Goal: Task Accomplishment & Management: Use online tool/utility

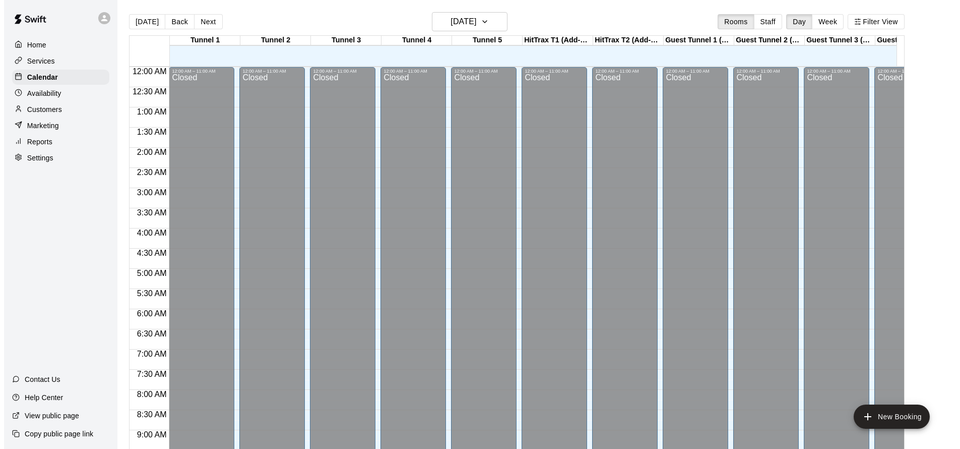
scroll to position [545, 0]
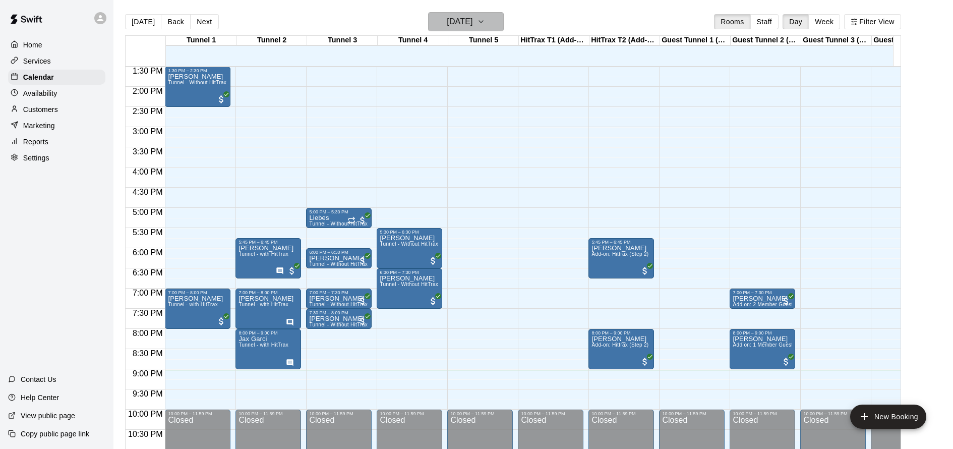
click at [504, 21] on button "[DATE]" at bounding box center [466, 21] width 76 height 19
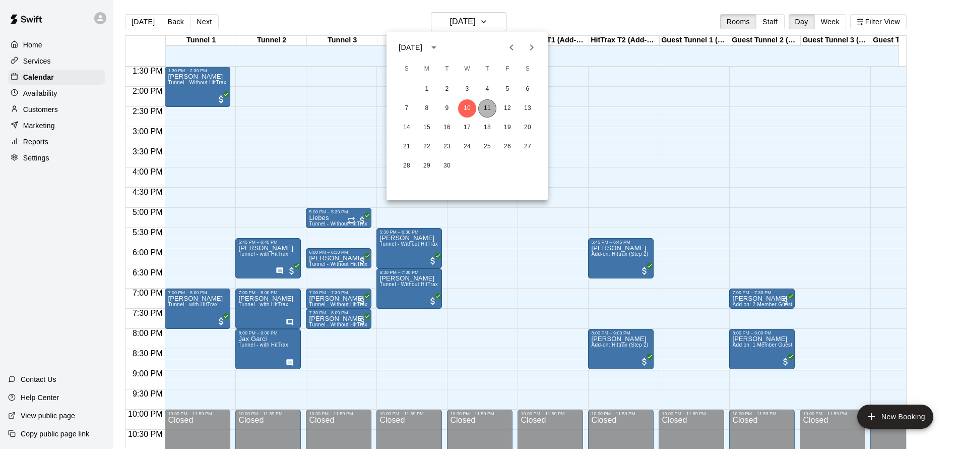
click at [486, 107] on button "11" at bounding box center [487, 108] width 18 height 18
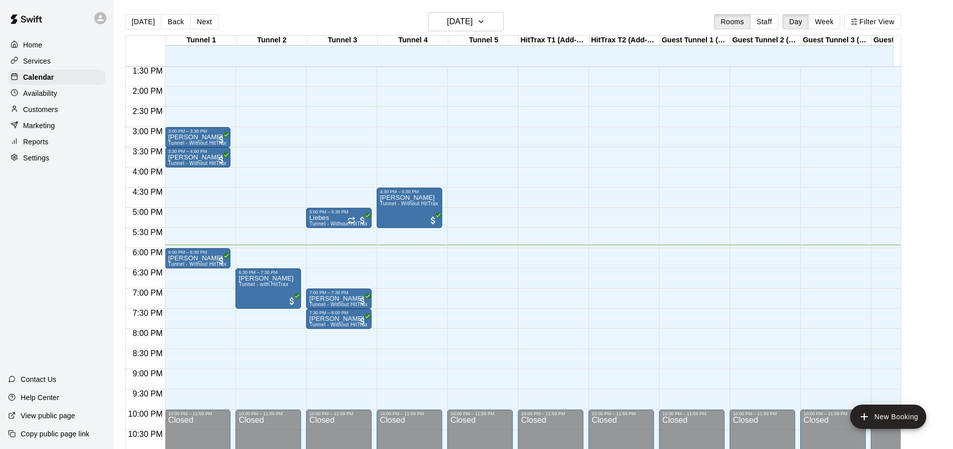
click at [280, 255] on div "12:00 AM – 11:00 AM Closed 6:30 PM – 7:30 PM Theodore Kim Tunnel - with HitTrax…" at bounding box center [268, 6] width 66 height 968
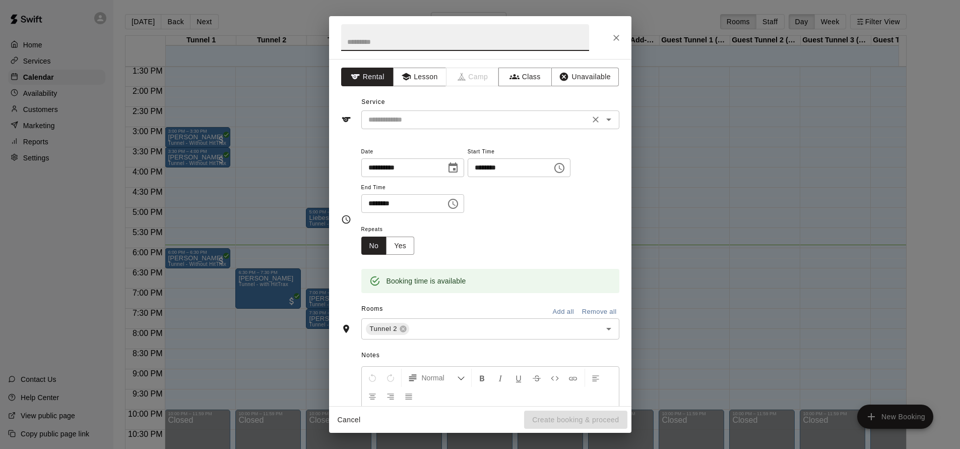
click at [471, 124] on input "text" at bounding box center [475, 119] width 222 height 13
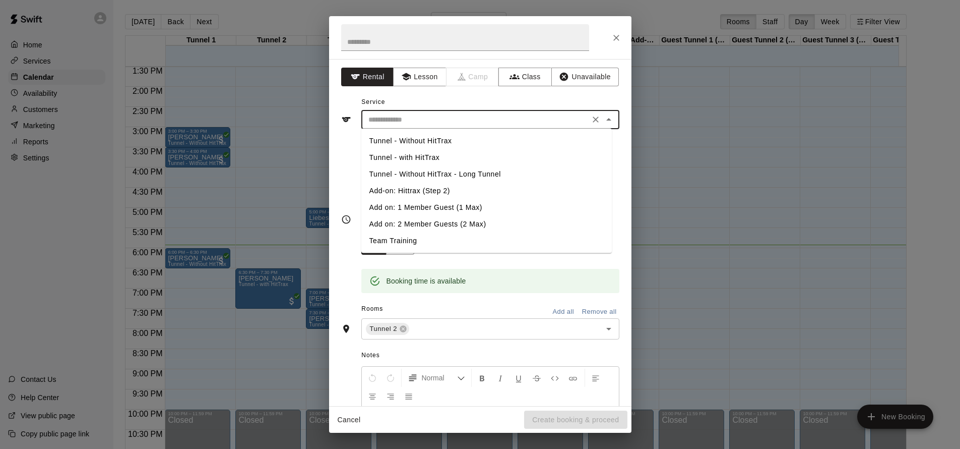
click at [461, 144] on li "Tunnel - Without HitTrax" at bounding box center [486, 141] width 251 height 17
type input "**********"
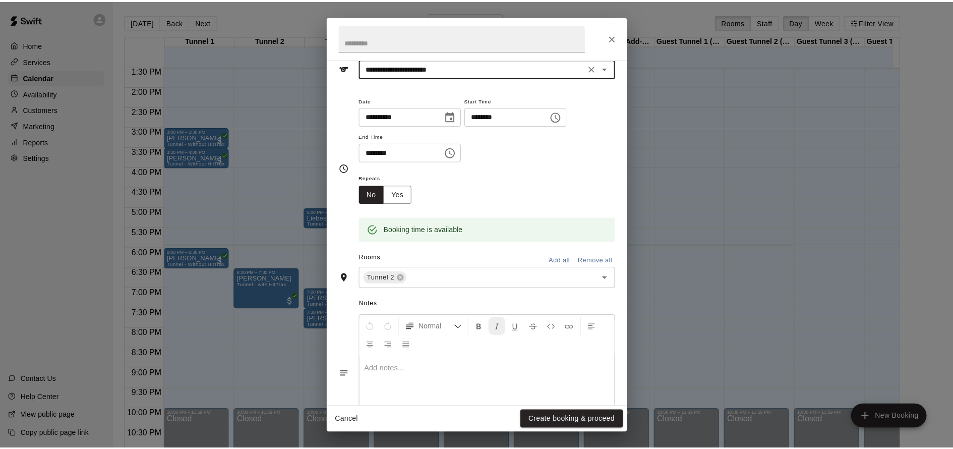
scroll to position [94, 0]
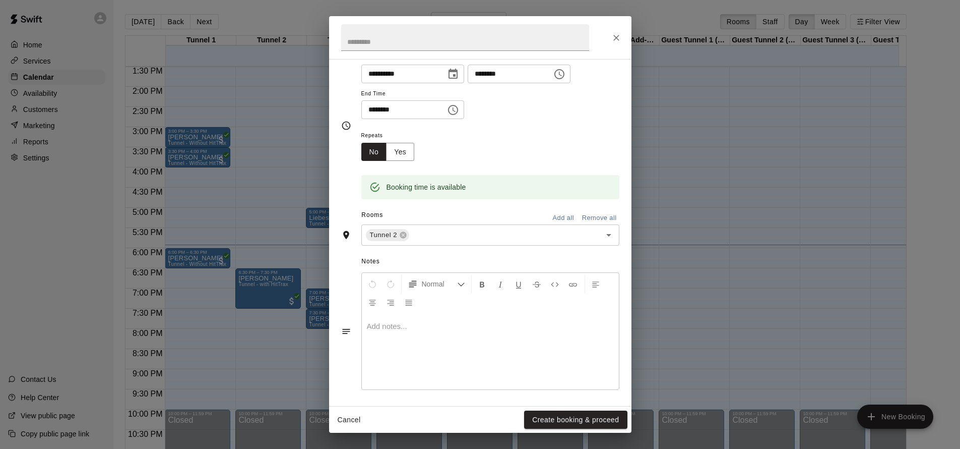
click at [565, 409] on div "Cancel Create booking & proceed" at bounding box center [480, 419] width 302 height 27
click at [558, 415] on button "Create booking & proceed" at bounding box center [575, 419] width 103 height 19
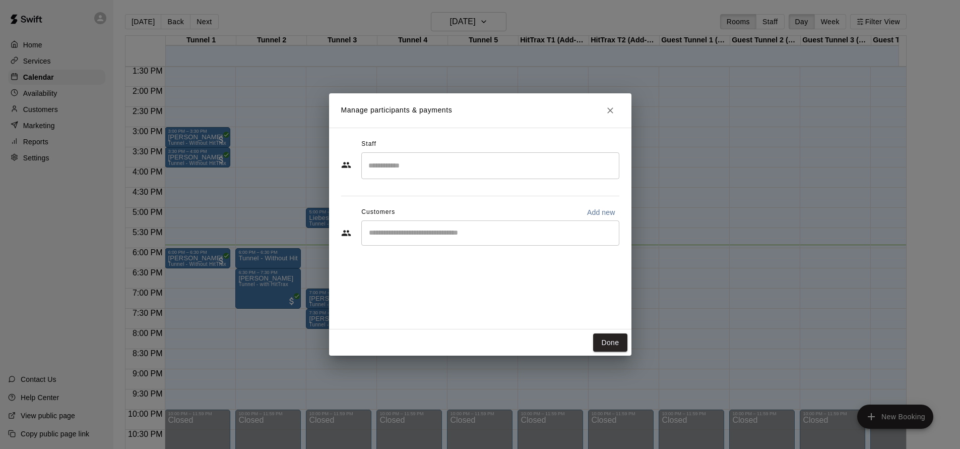
click at [423, 232] on input "Start typing to search customers..." at bounding box center [490, 233] width 249 height 10
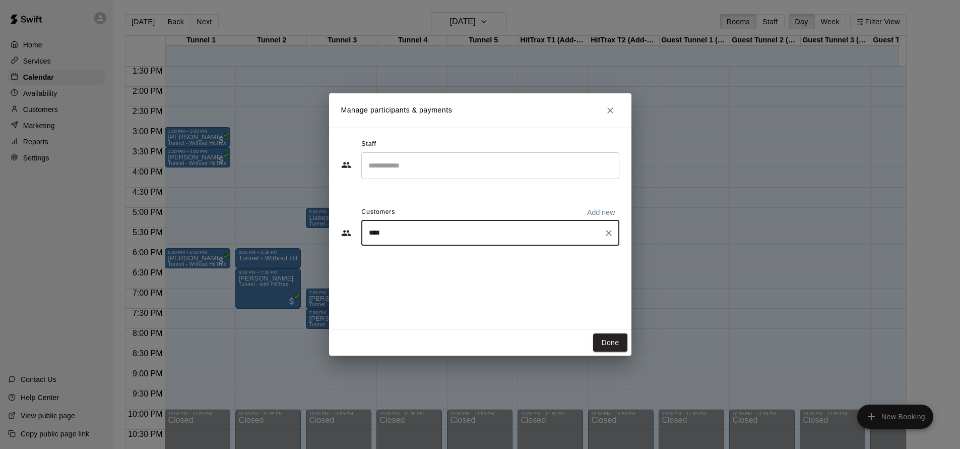
type input "*****"
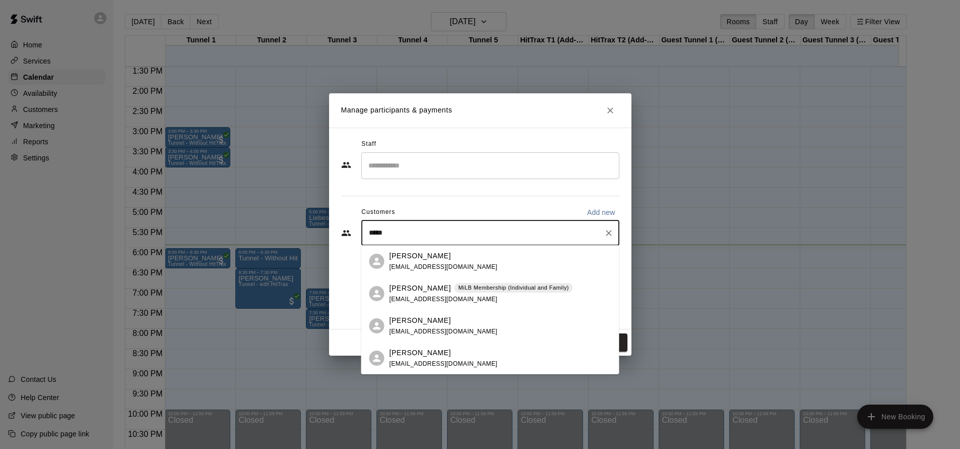
click at [551, 293] on div "Logan Salle MiLB Membership (Individual and Family)" at bounding box center [481, 288] width 183 height 11
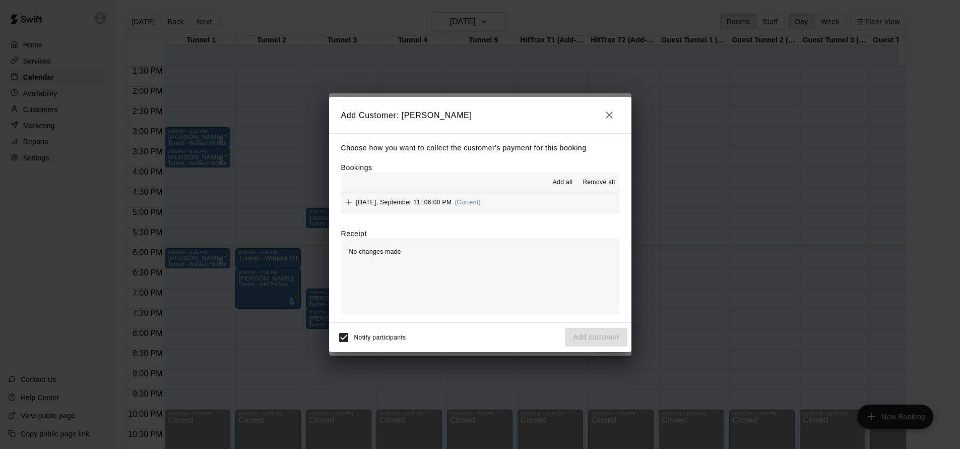
click at [424, 204] on span "Thursday, September 11: 06:00 PM" at bounding box center [404, 202] width 96 height 7
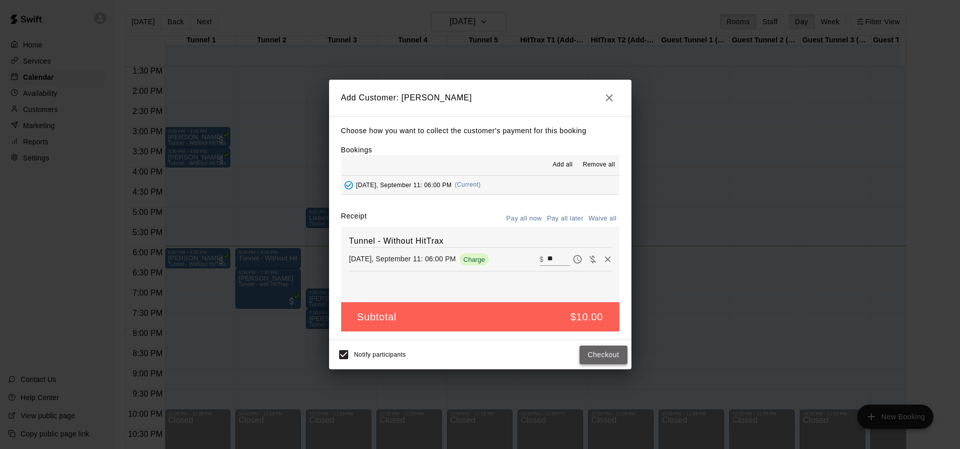
click at [615, 352] on button "Checkout" at bounding box center [603, 354] width 47 height 19
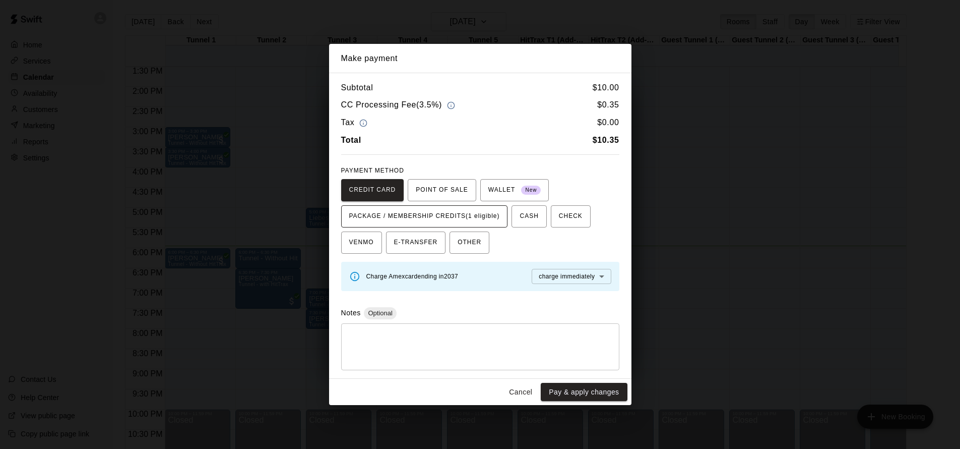
click at [442, 216] on span "PACKAGE / MEMBERSHIP CREDITS (1 eligible)" at bounding box center [424, 216] width 151 height 16
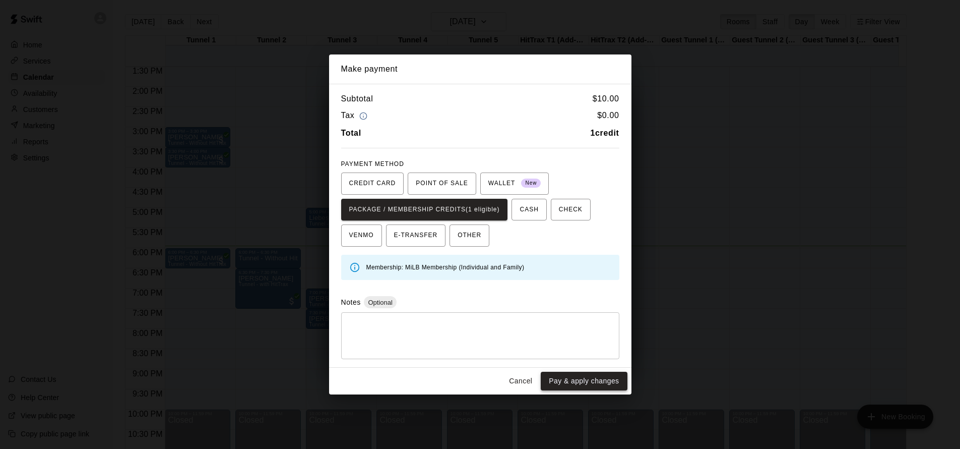
click at [589, 381] on button "Pay & apply changes" at bounding box center [584, 381] width 86 height 19
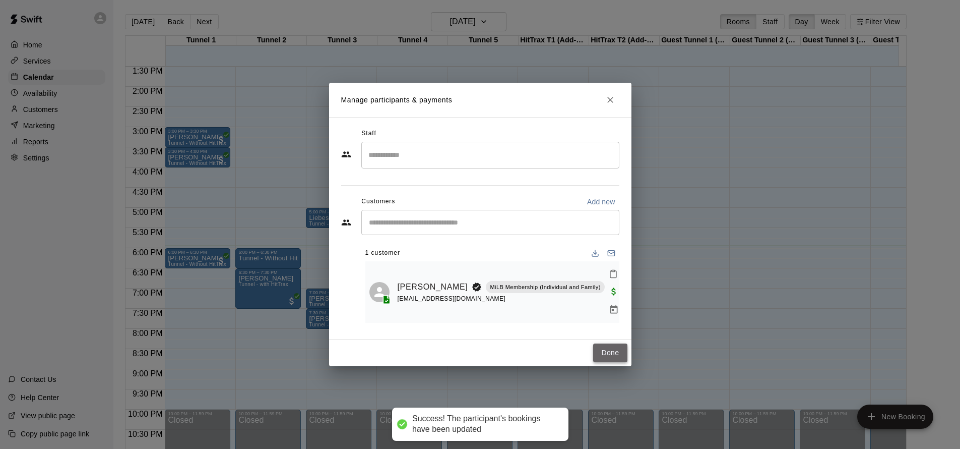
click at [599, 345] on button "Done" at bounding box center [610, 352] width 34 height 19
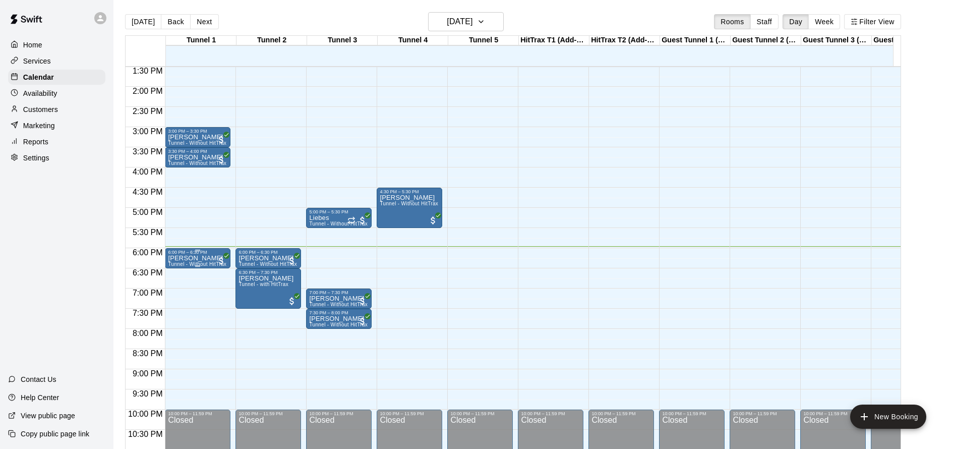
click at [209, 258] on p "[PERSON_NAME]" at bounding box center [197, 258] width 58 height 0
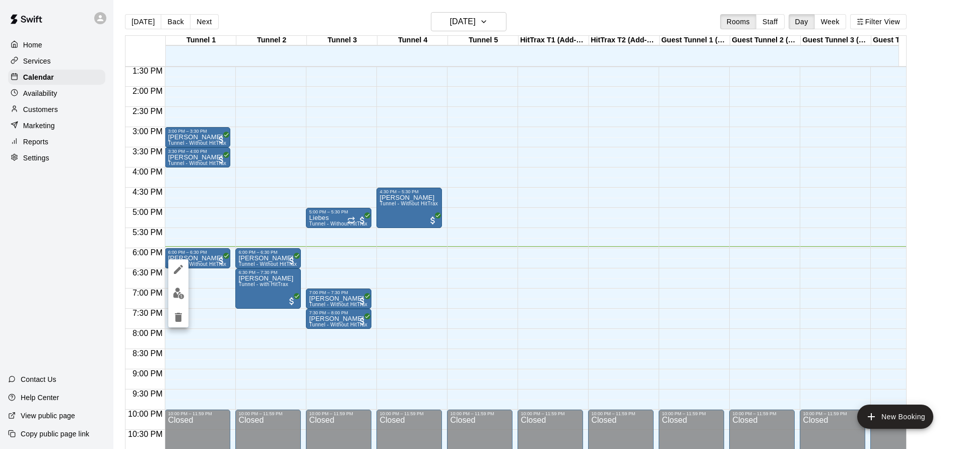
click at [229, 326] on div at bounding box center [480, 224] width 960 height 449
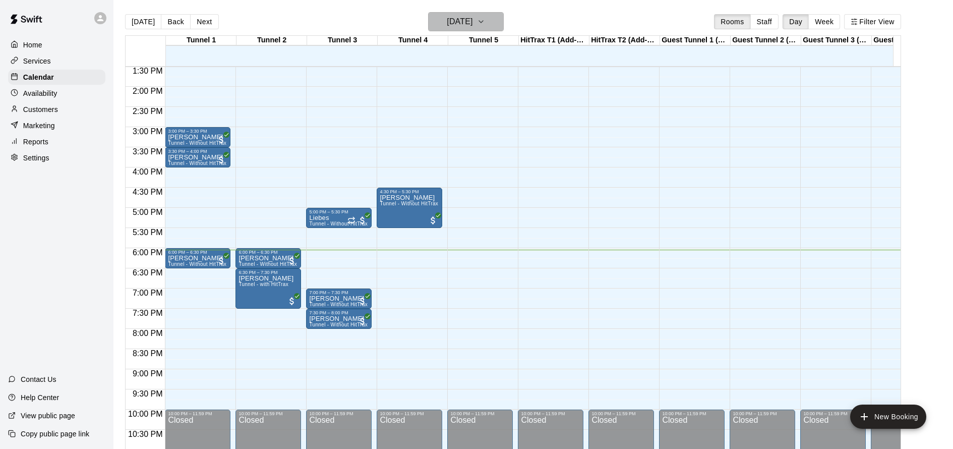
click at [489, 29] on button "[DATE]" at bounding box center [466, 21] width 76 height 19
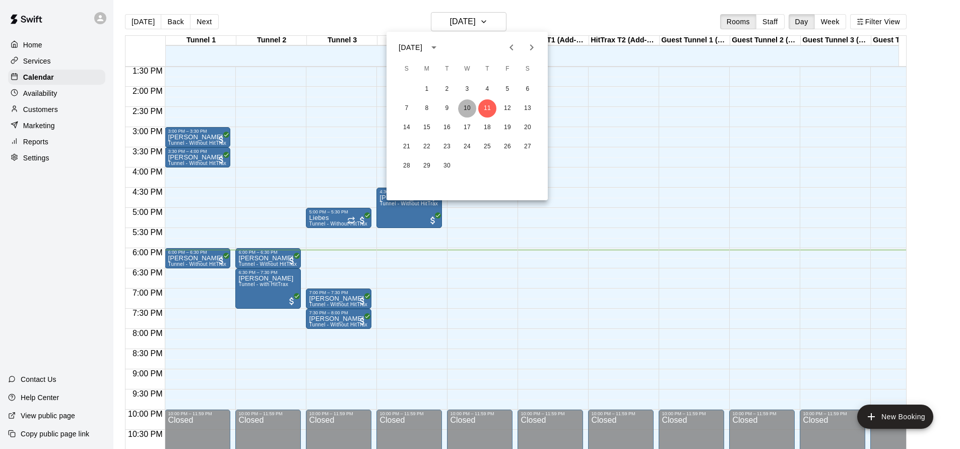
click at [470, 108] on button "10" at bounding box center [467, 108] width 18 height 18
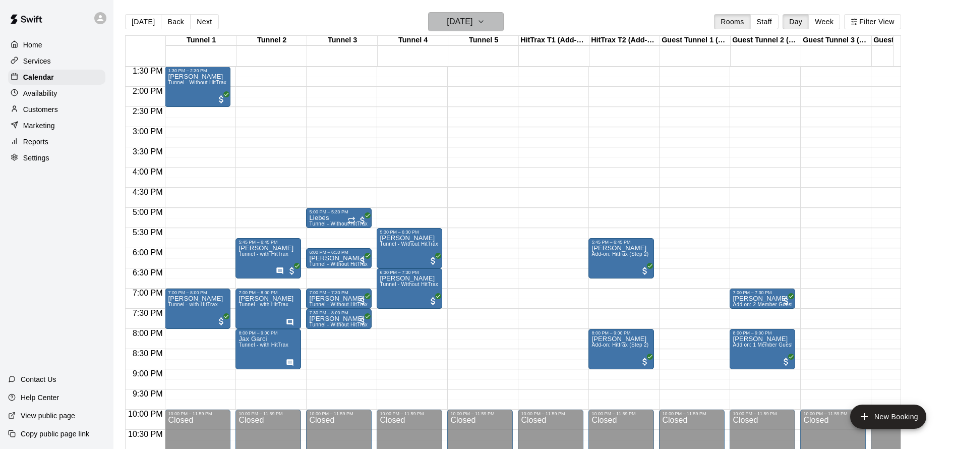
click at [463, 25] on h6 "[DATE]" at bounding box center [460, 22] width 26 height 14
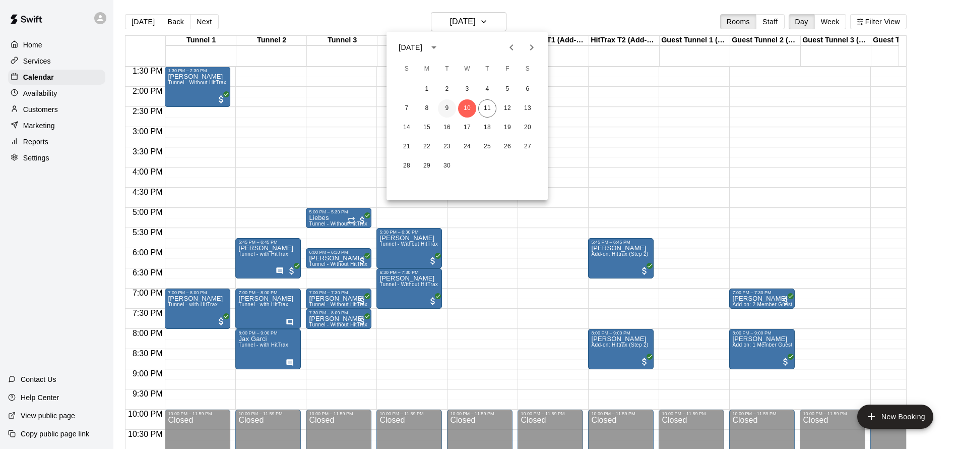
click at [442, 108] on button "9" at bounding box center [447, 108] width 18 height 18
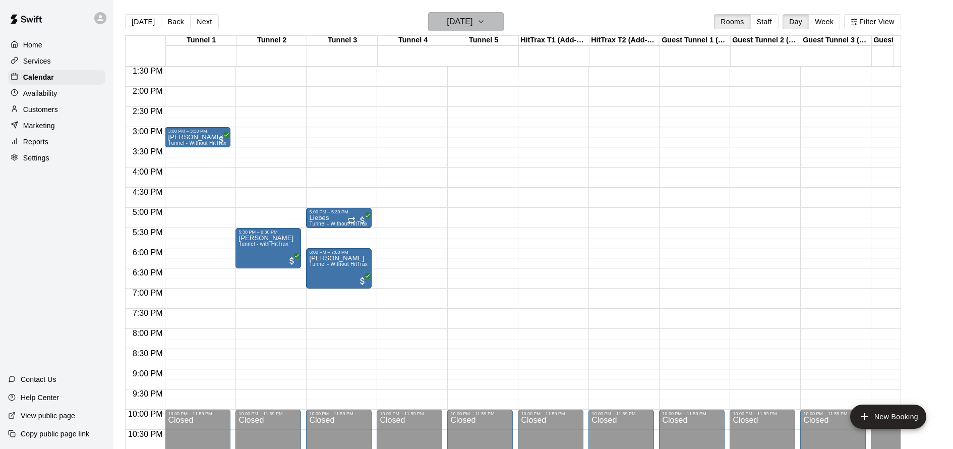
click at [472, 26] on h6 "Tuesday Sep 09" at bounding box center [460, 22] width 26 height 14
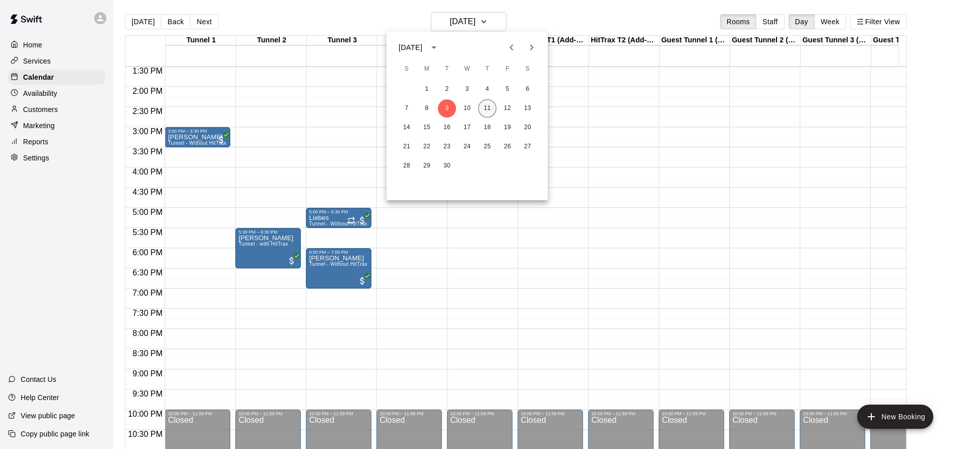
click at [486, 111] on button "11" at bounding box center [487, 108] width 18 height 18
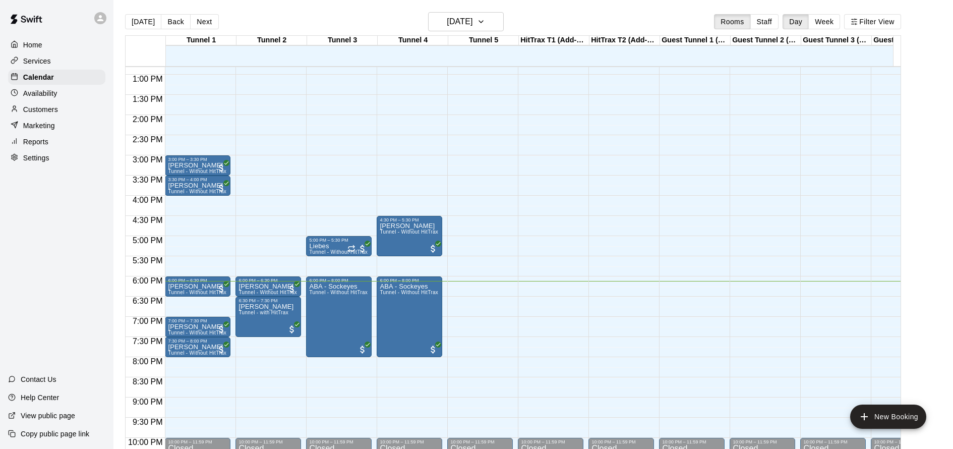
scroll to position [303, 0]
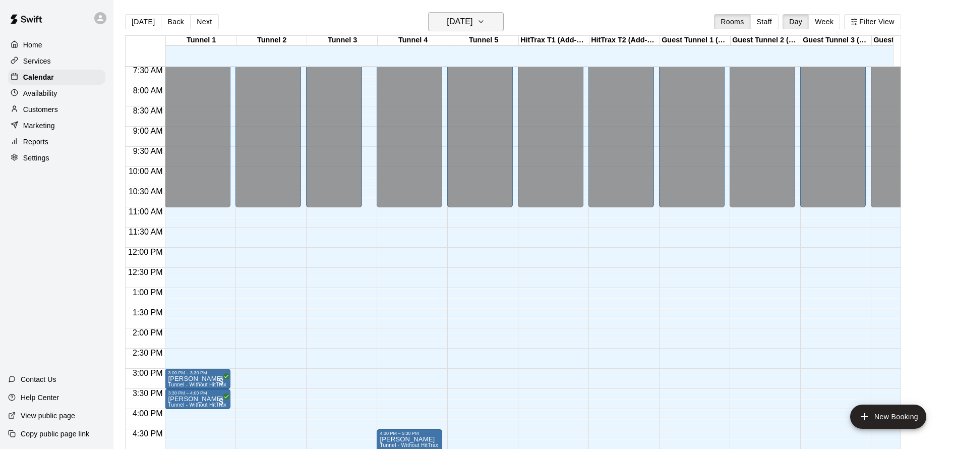
click at [468, 21] on h6 "[DATE]" at bounding box center [460, 22] width 26 height 14
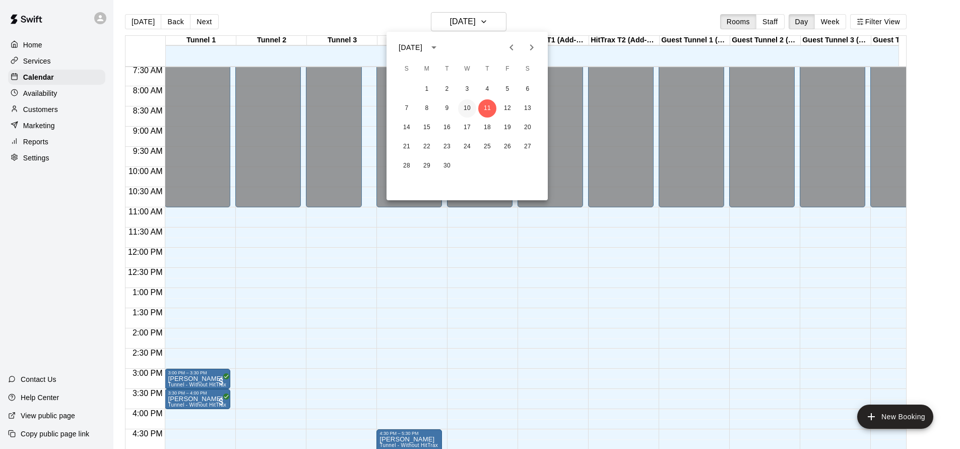
click at [470, 110] on button "10" at bounding box center [467, 108] width 18 height 18
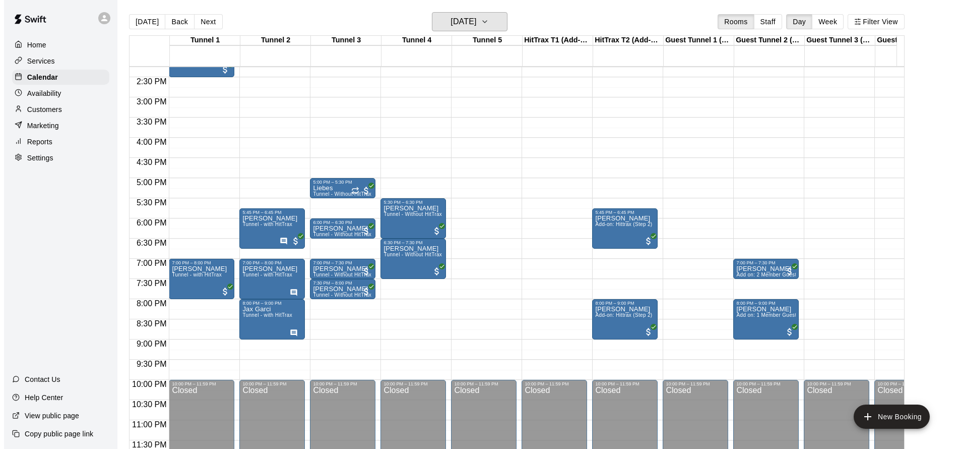
scroll to position [577, 0]
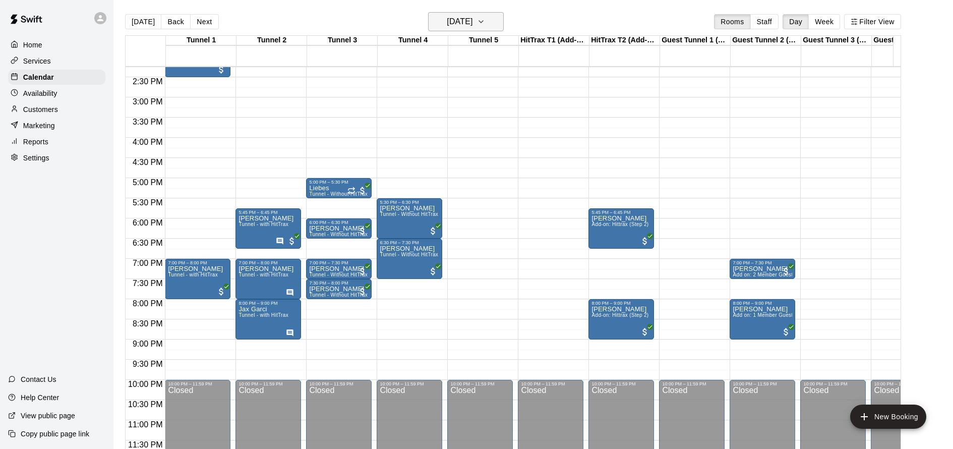
click at [472, 20] on h6 "[DATE]" at bounding box center [460, 22] width 26 height 14
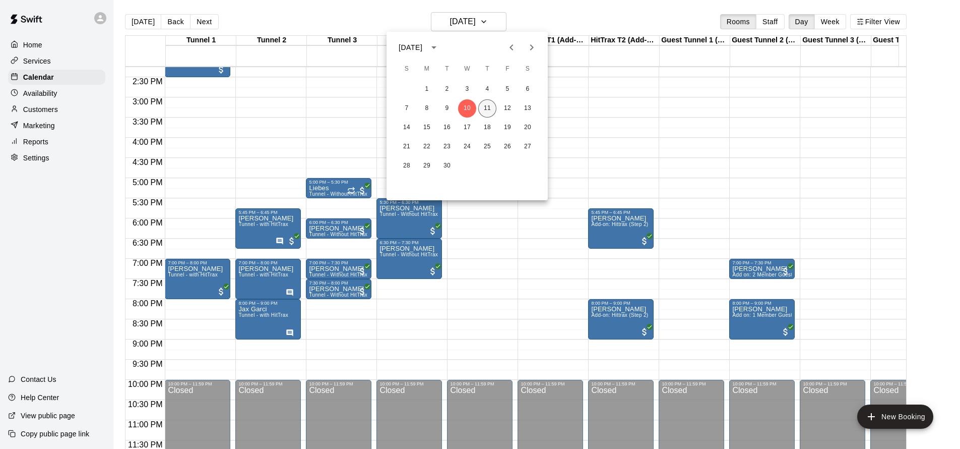
click at [491, 106] on button "11" at bounding box center [487, 108] width 18 height 18
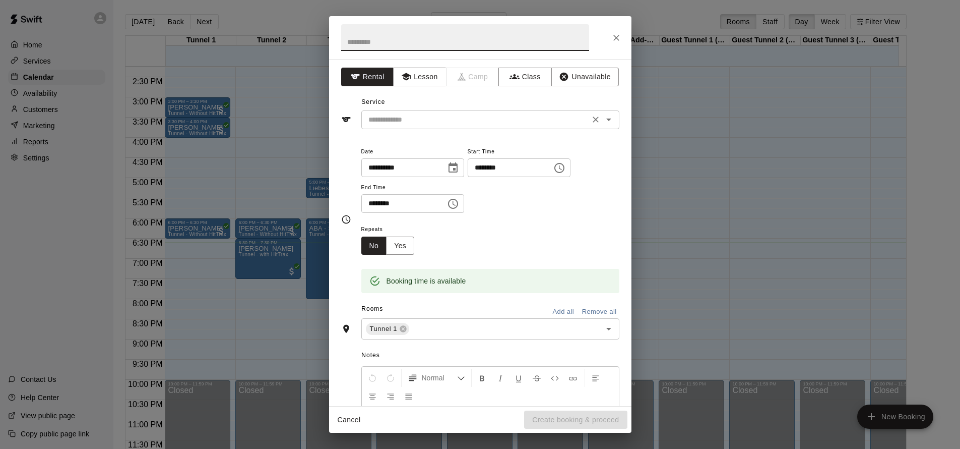
click at [453, 116] on input "text" at bounding box center [475, 119] width 222 height 13
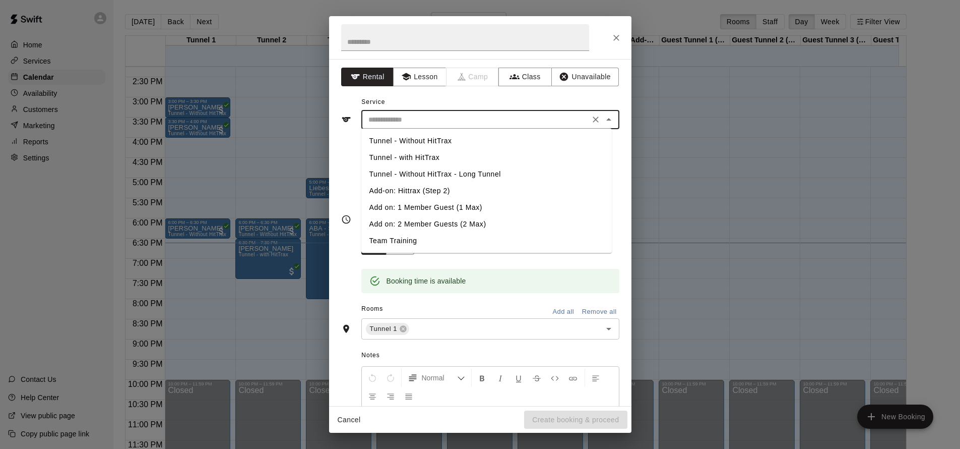
click at [464, 140] on li "Tunnel - Without HitTrax" at bounding box center [486, 141] width 251 height 17
type input "**********"
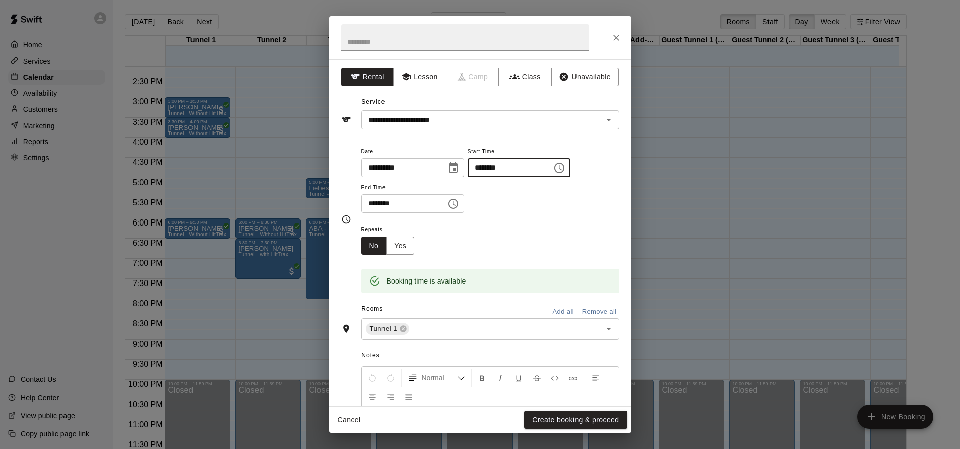
click at [498, 167] on input "********" at bounding box center [507, 167] width 78 height 19
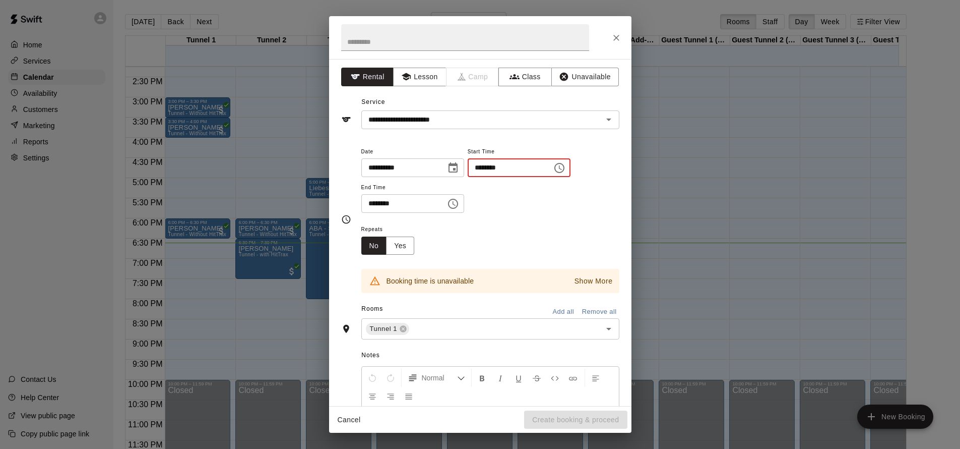
type input "********"
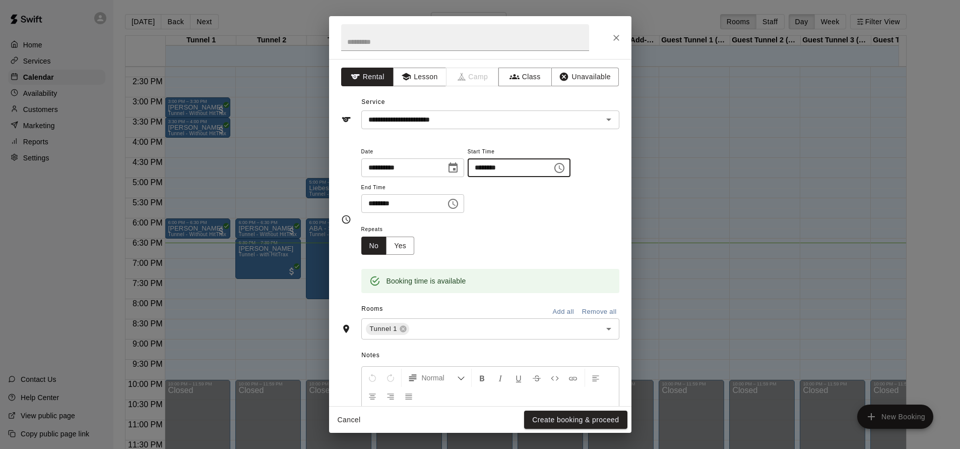
click at [387, 204] on input "********" at bounding box center [400, 203] width 78 height 19
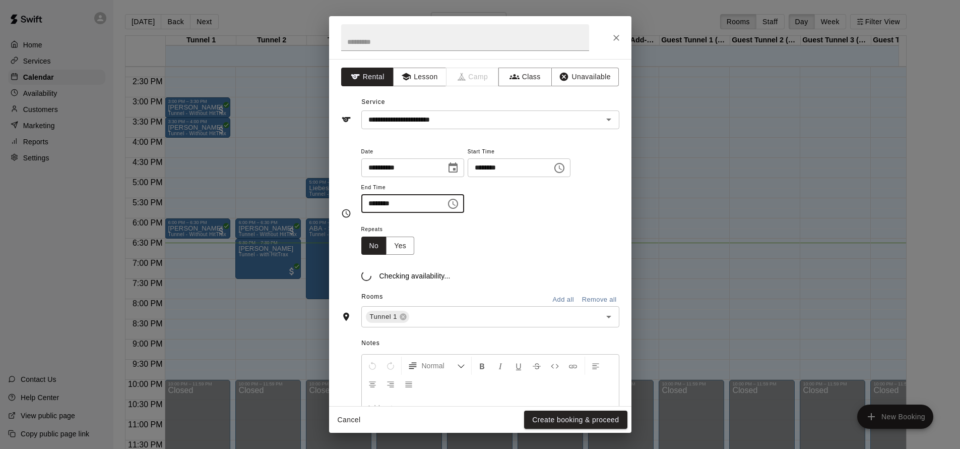
type input "********"
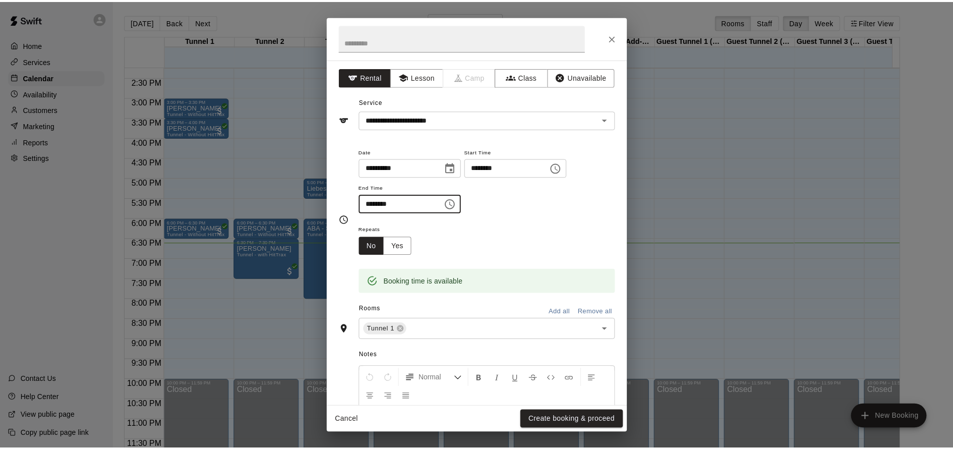
scroll to position [94, 0]
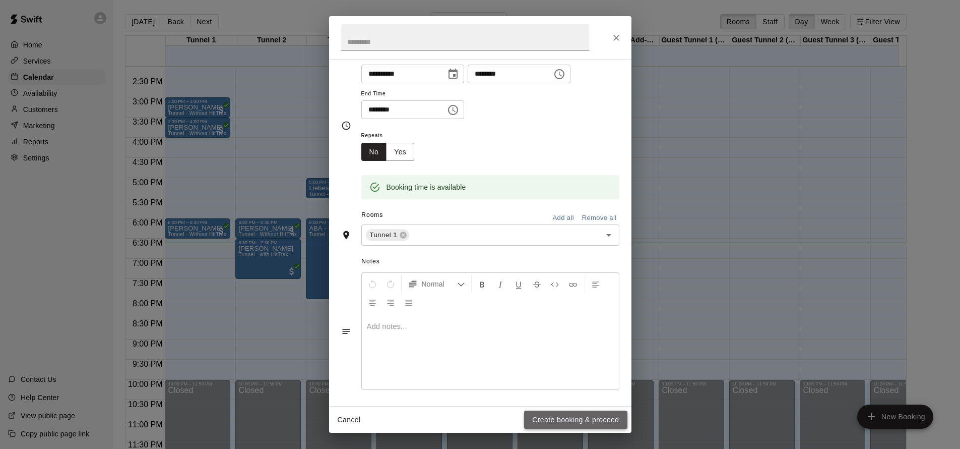
click at [581, 419] on button "Create booking & proceed" at bounding box center [575, 419] width 103 height 19
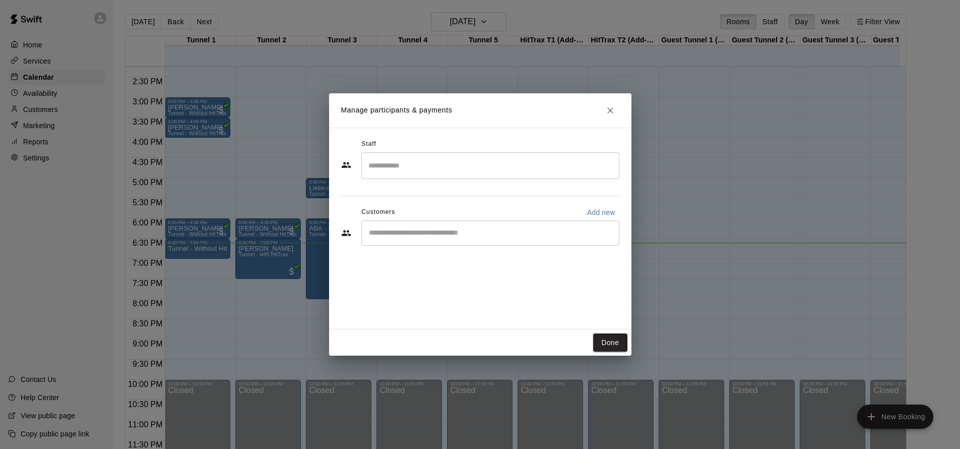
click at [431, 241] on div "​" at bounding box center [490, 232] width 258 height 25
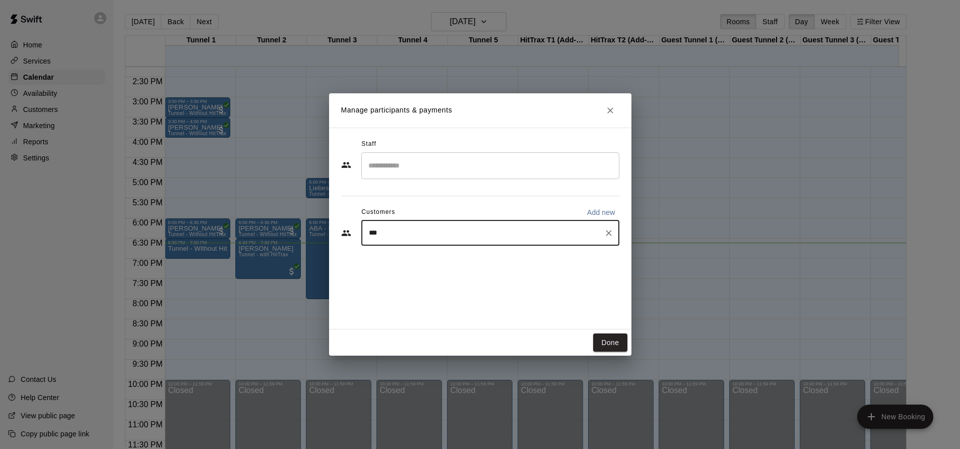
type input "****"
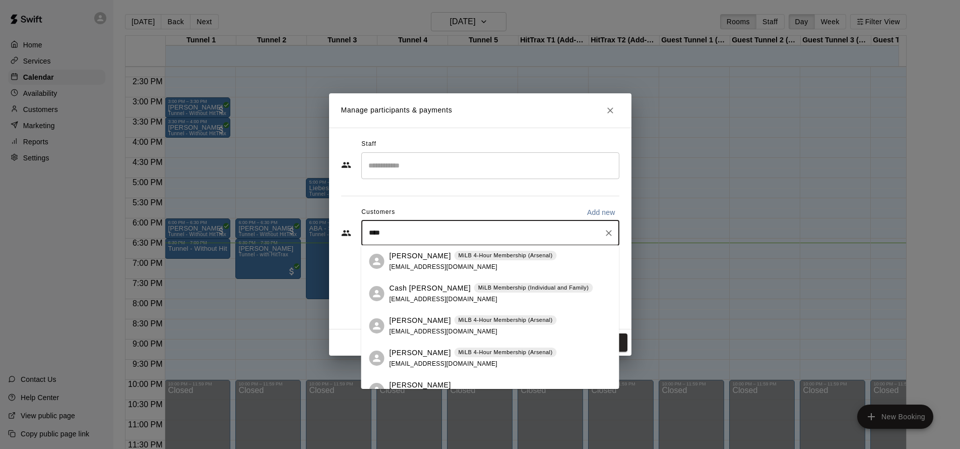
click at [508, 264] on div "[PERSON_NAME] MiLB 4-Hour Membership (Arsenal) [EMAIL_ADDRESS][DOMAIN_NAME]" at bounding box center [473, 262] width 167 height 22
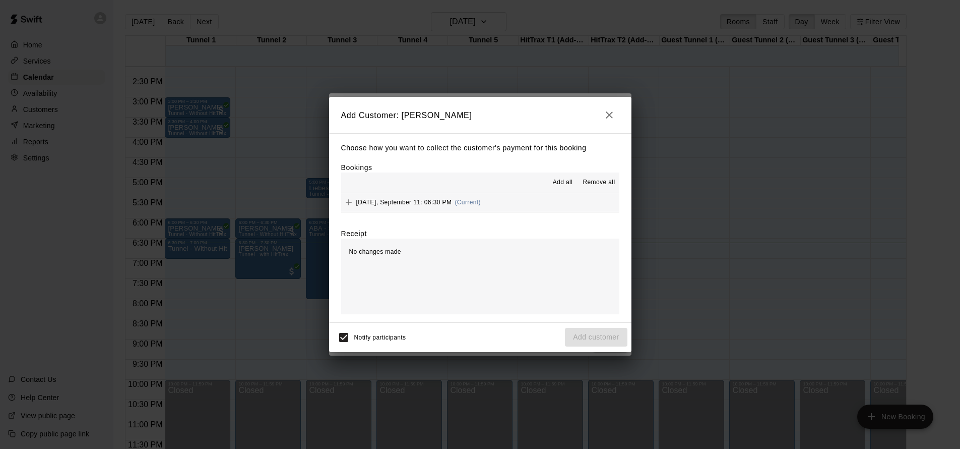
click at [431, 197] on div "[DATE], September 11: 06:30 PM (Current)" at bounding box center [411, 202] width 140 height 15
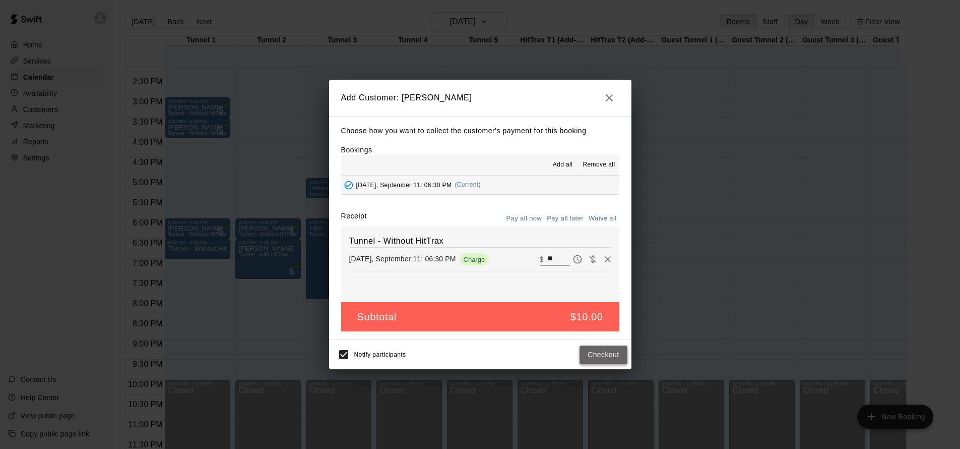
click at [593, 353] on button "Checkout" at bounding box center [603, 354] width 47 height 19
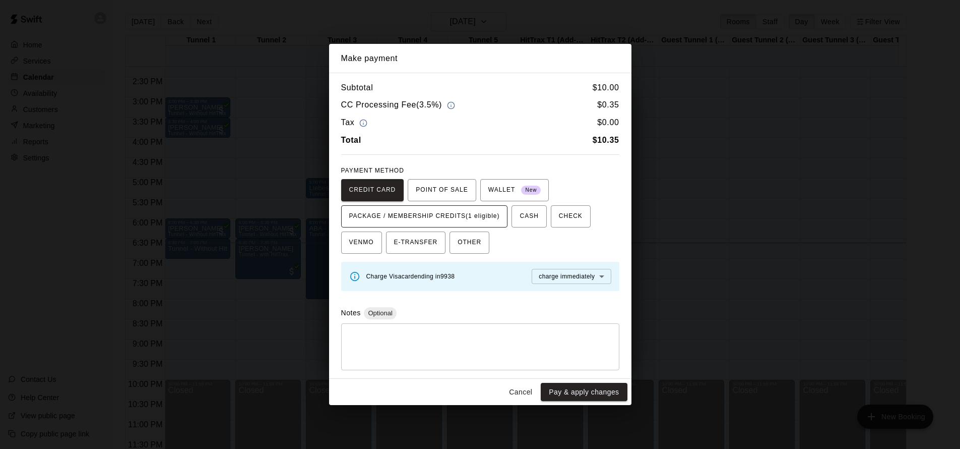
click at [469, 216] on span "PACKAGE / MEMBERSHIP CREDITS (1 eligible)" at bounding box center [424, 216] width 151 height 16
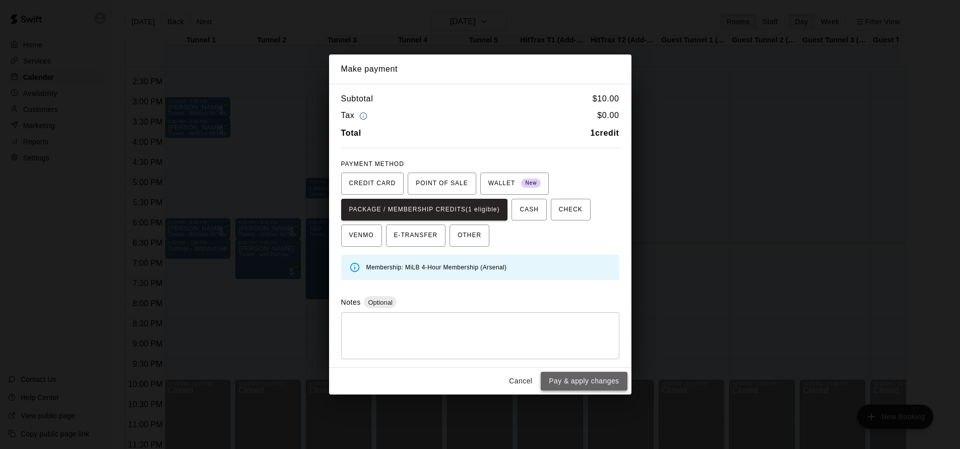
click at [595, 381] on button "Pay & apply changes" at bounding box center [584, 381] width 86 height 19
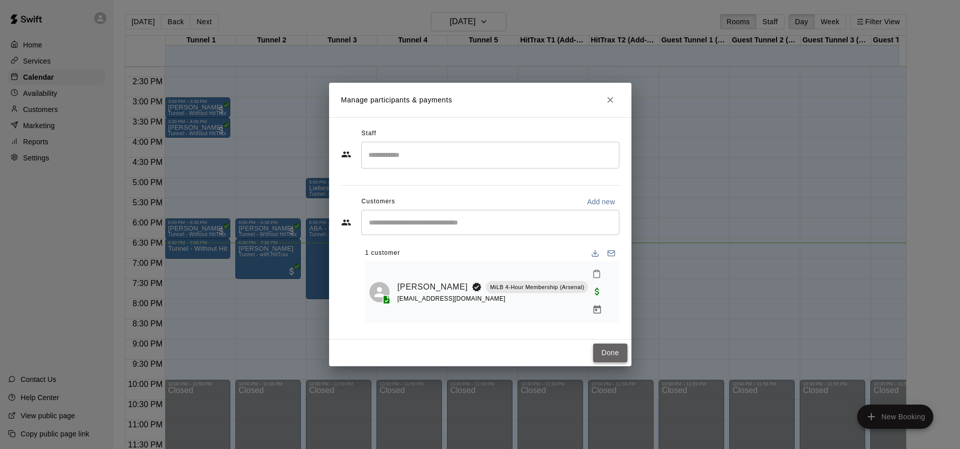
click at [609, 346] on button "Done" at bounding box center [610, 352] width 34 height 19
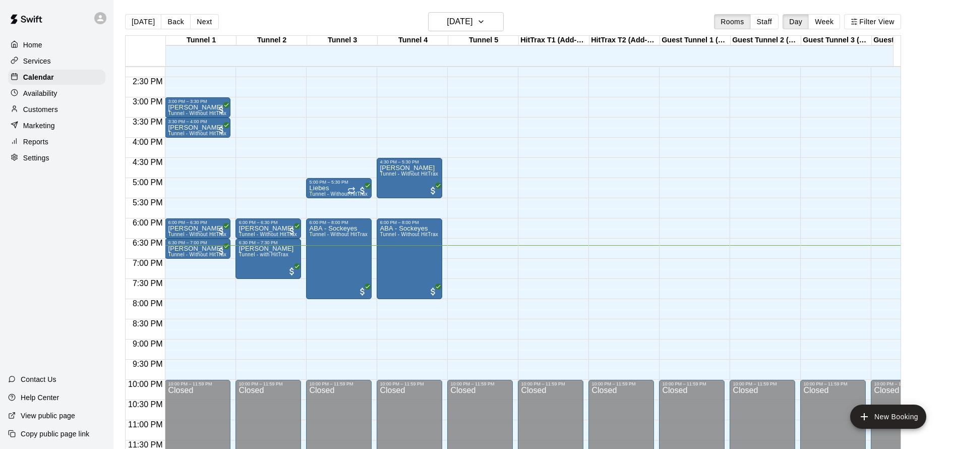
click at [52, 109] on p "Customers" at bounding box center [40, 109] width 35 height 10
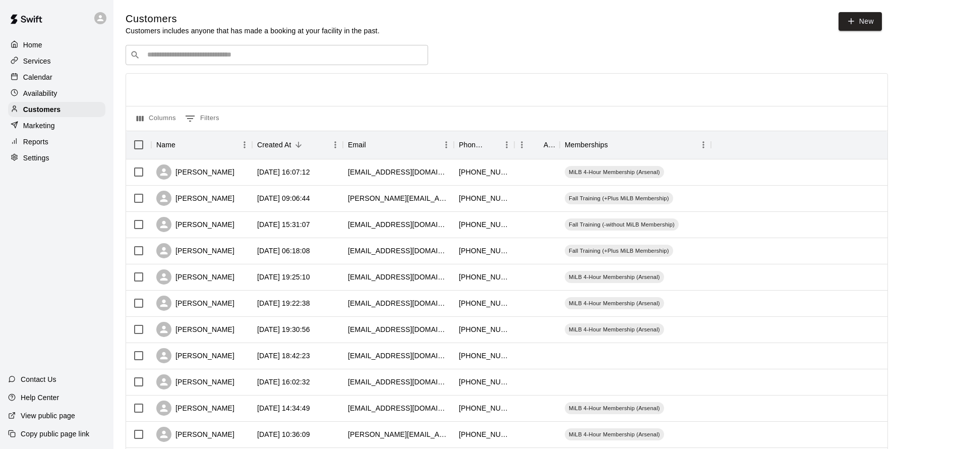
click at [43, 65] on p "Services" at bounding box center [37, 61] width 28 height 10
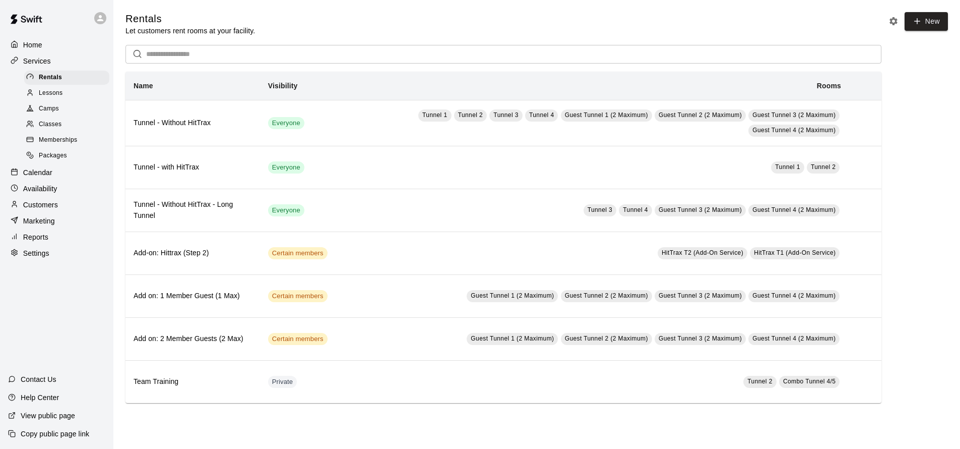
click at [71, 137] on span "Memberships" at bounding box center [58, 140] width 38 height 10
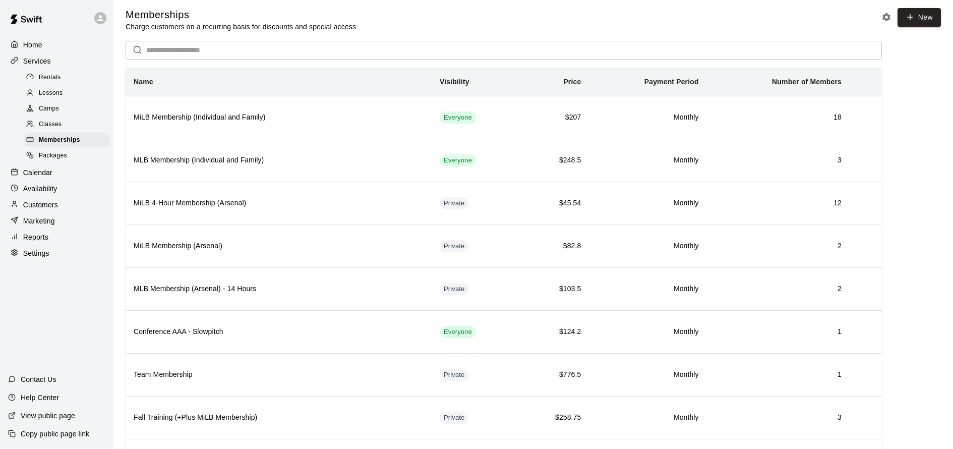
scroll to position [6, 0]
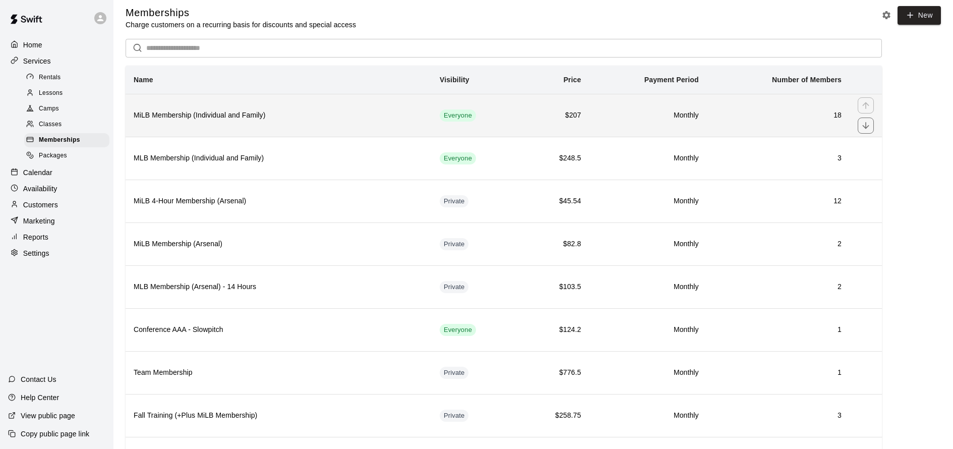
click at [780, 108] on td "18" at bounding box center [778, 115] width 143 height 43
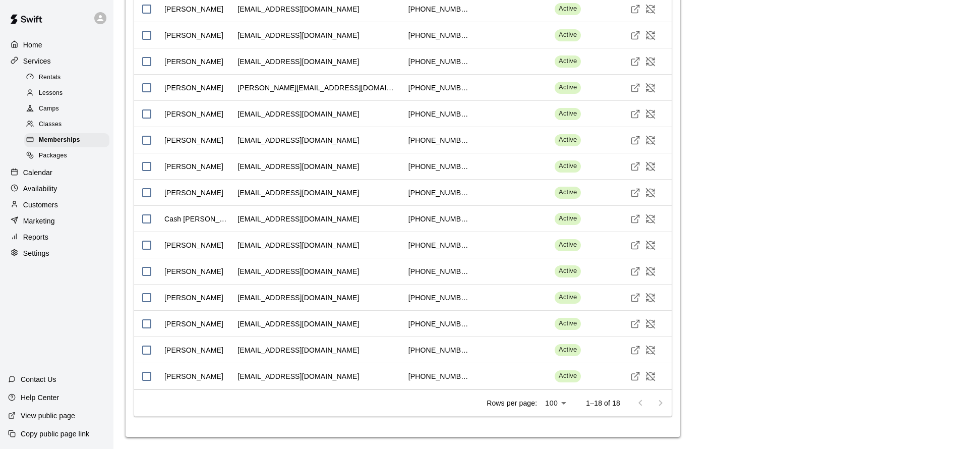
scroll to position [1144, 0]
click at [661, 409] on div at bounding box center [650, 403] width 40 height 20
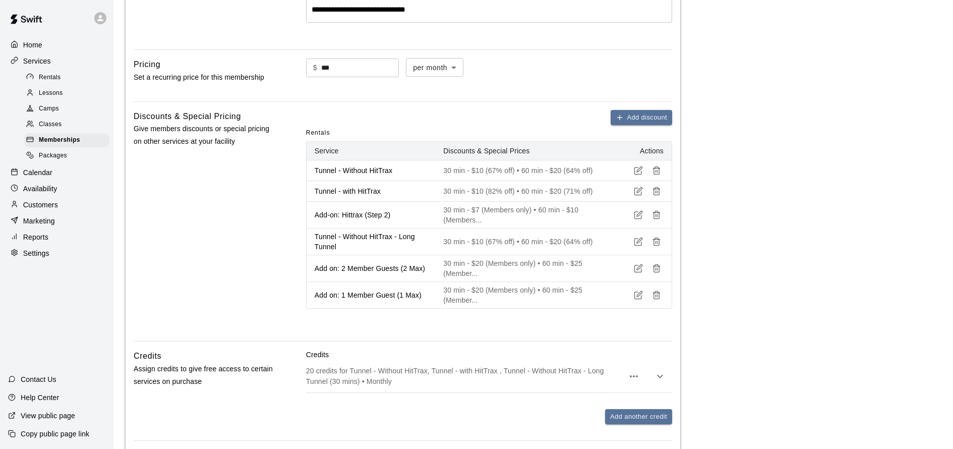
scroll to position [362, 0]
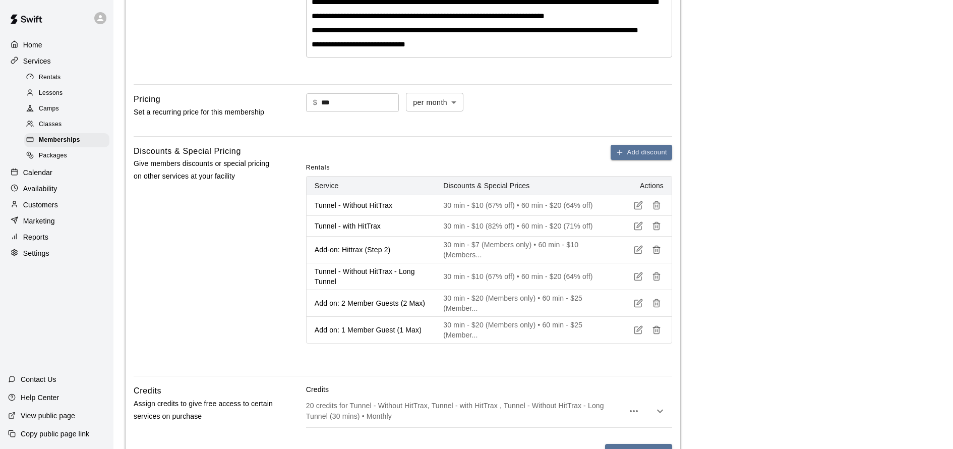
click at [59, 170] on div "Calendar" at bounding box center [56, 172] width 97 height 15
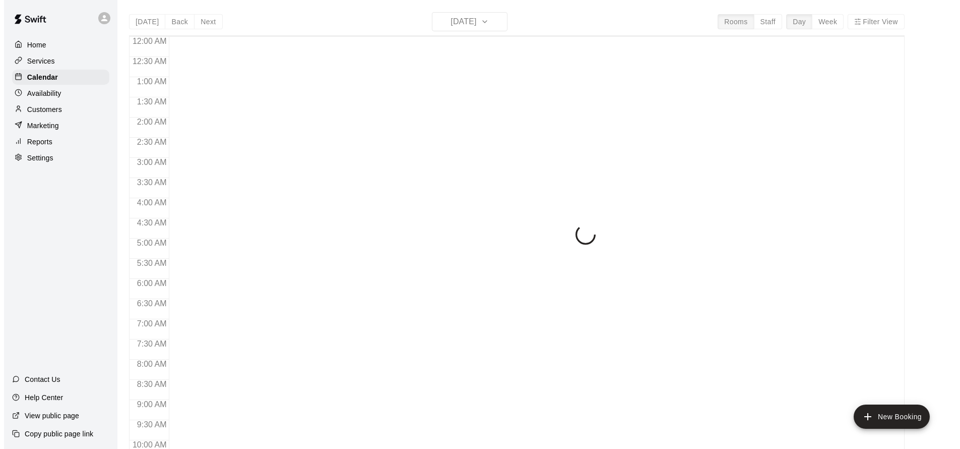
scroll to position [545, 0]
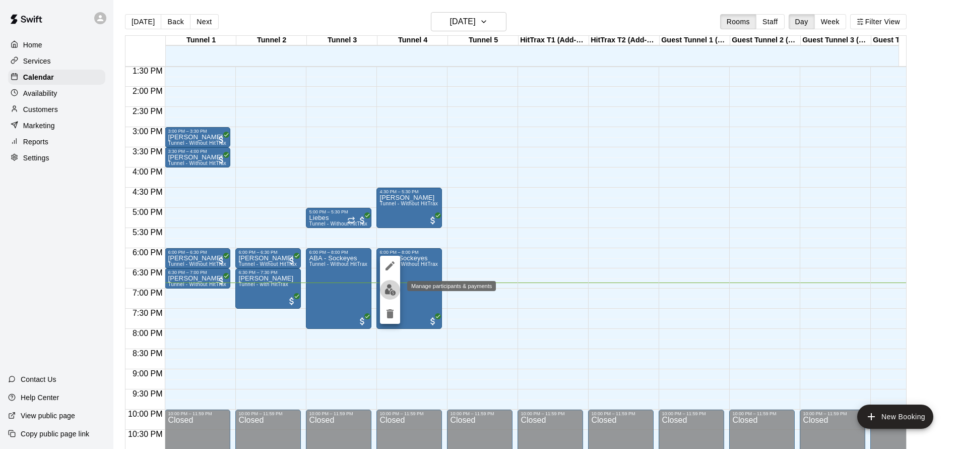
click at [393, 292] on img "edit" at bounding box center [391, 290] width 12 height 12
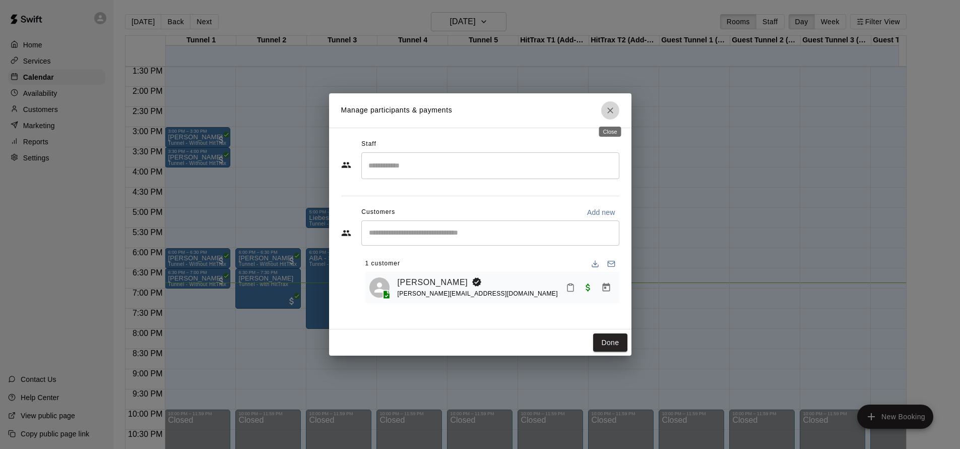
click at [611, 113] on icon "Close" at bounding box center [610, 110] width 10 height 10
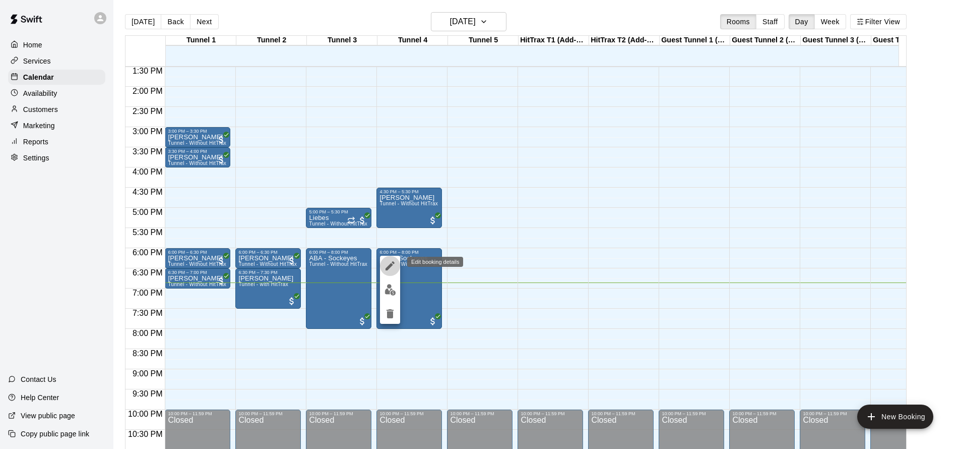
click at [390, 270] on icon "edit" at bounding box center [390, 266] width 12 height 12
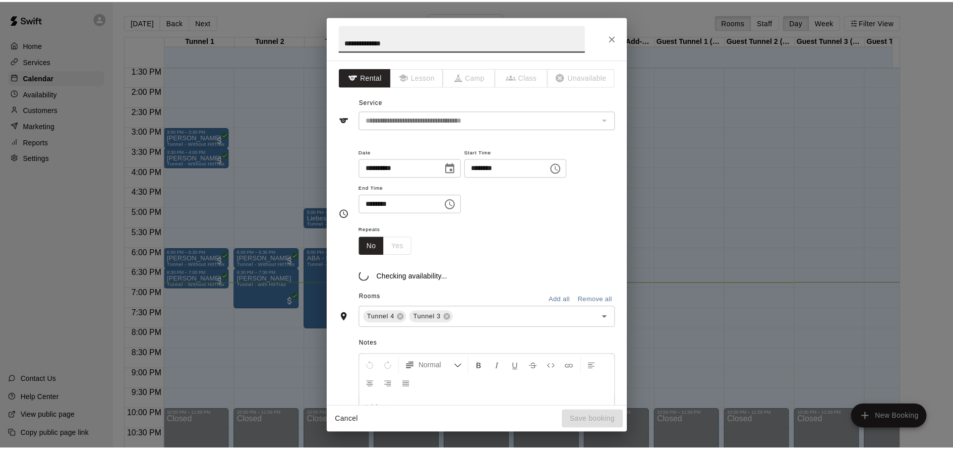
scroll to position [186, 0]
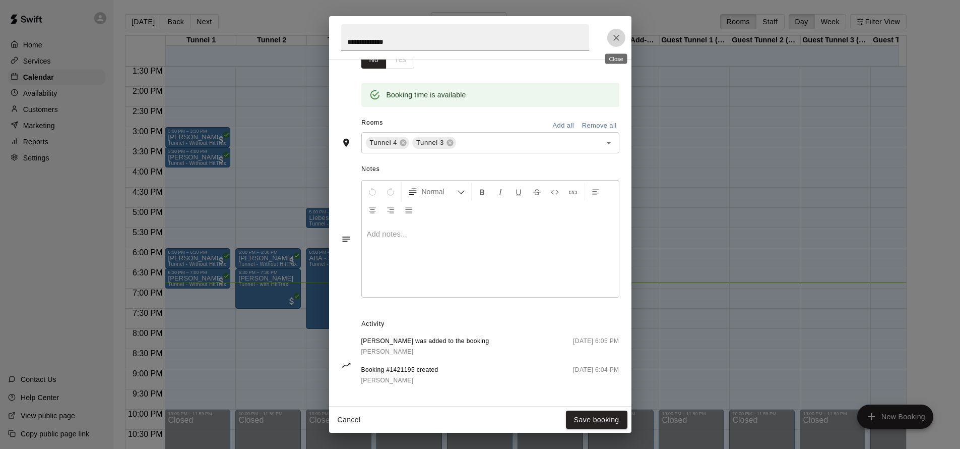
click at [615, 35] on icon "Close" at bounding box center [616, 38] width 10 height 10
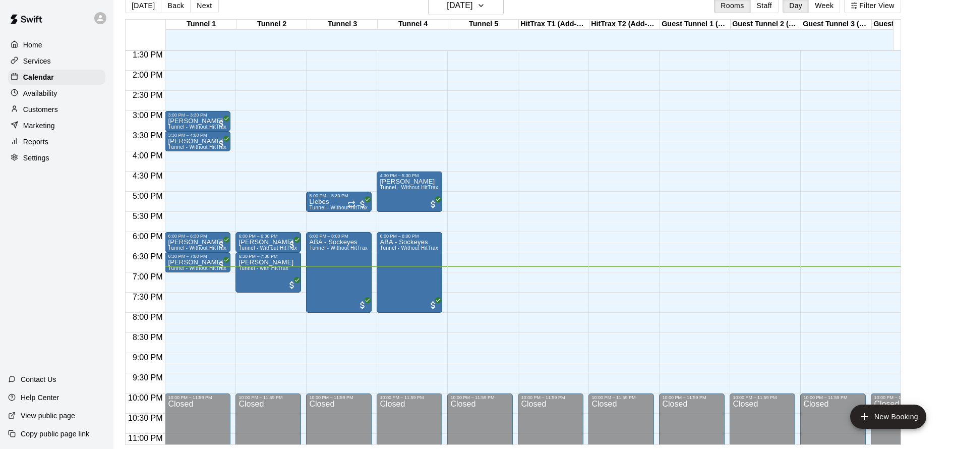
scroll to position [0, 0]
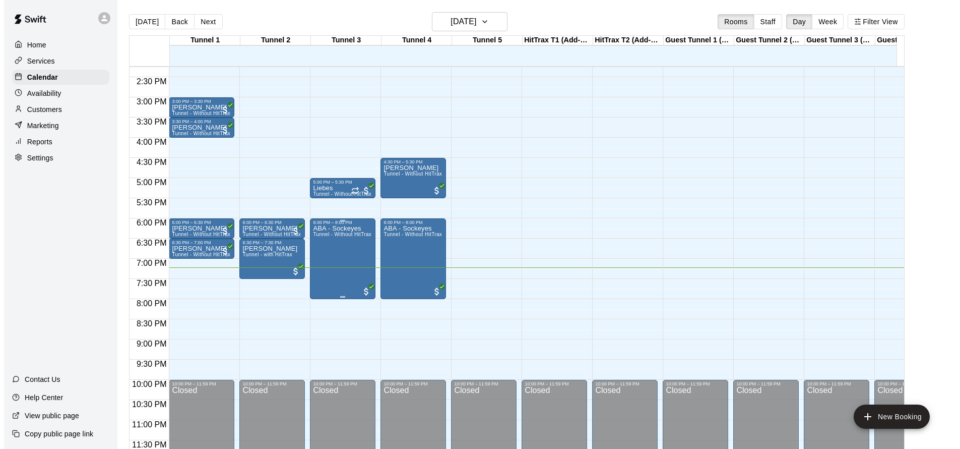
scroll to position [16, 0]
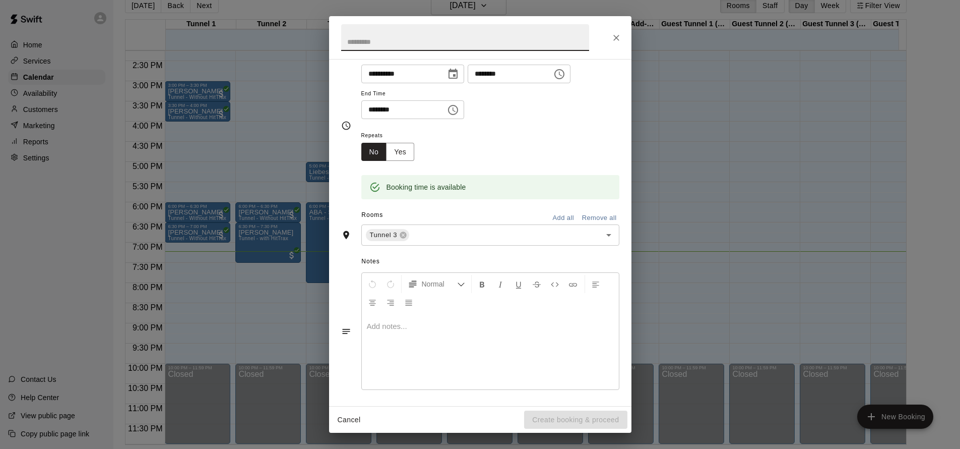
scroll to position [0, 0]
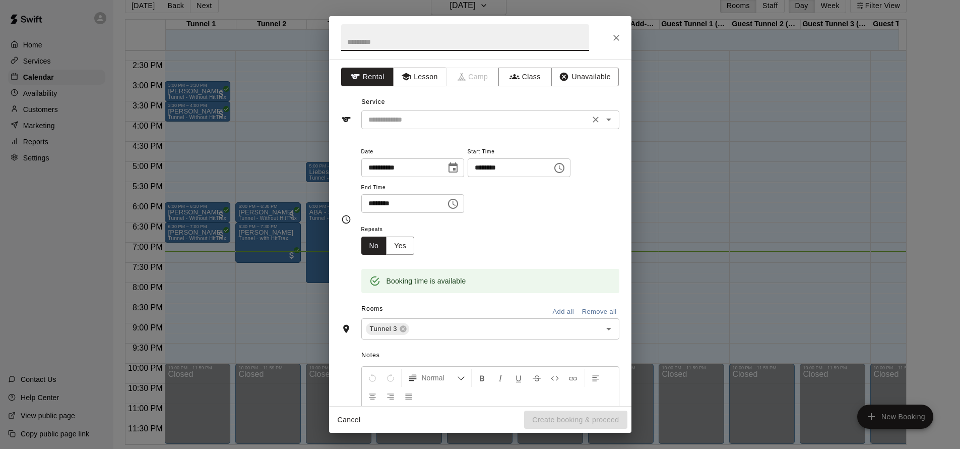
click at [517, 119] on input "text" at bounding box center [475, 119] width 222 height 13
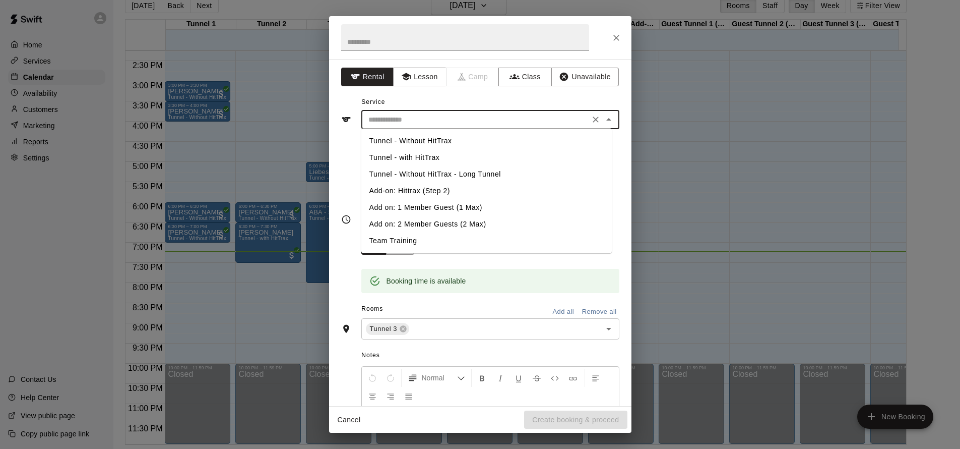
click at [471, 142] on li "Tunnel - Without HitTrax" at bounding box center [486, 141] width 251 height 17
type input "**********"
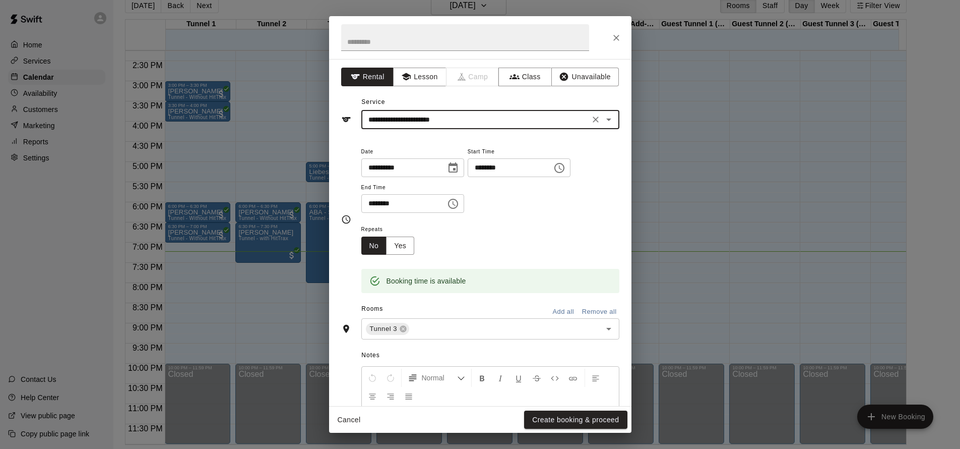
scroll to position [94, 0]
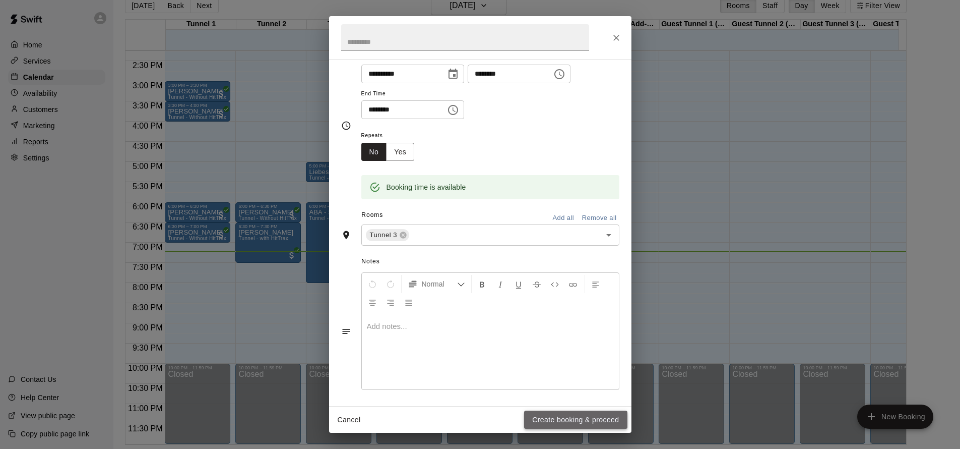
click at [578, 420] on button "Create booking & proceed" at bounding box center [575, 419] width 103 height 19
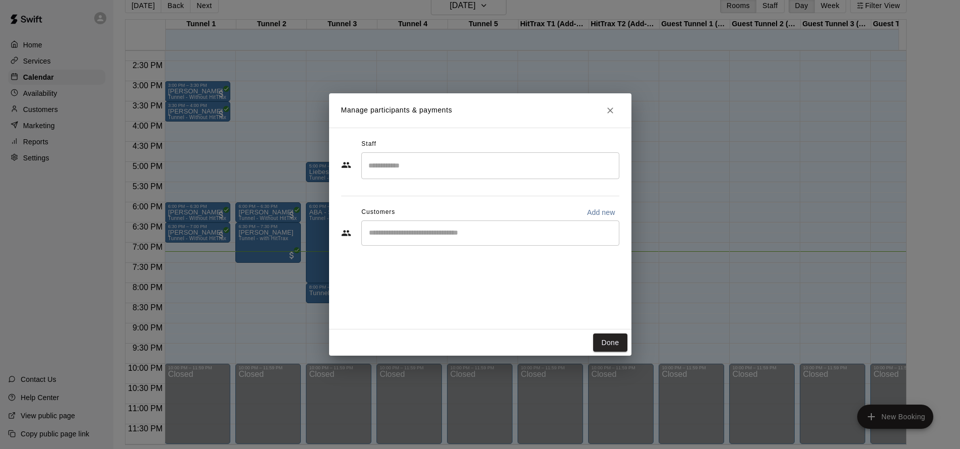
click at [438, 237] on div "​" at bounding box center [490, 232] width 258 height 25
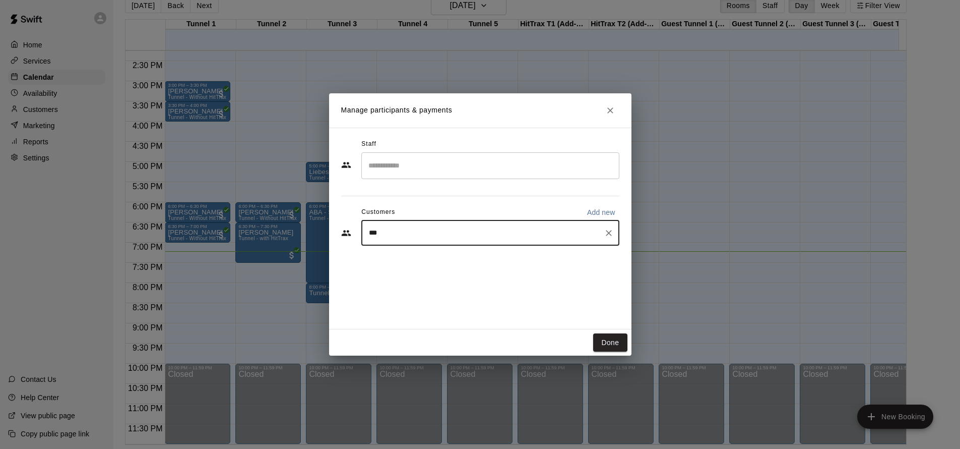
type input "****"
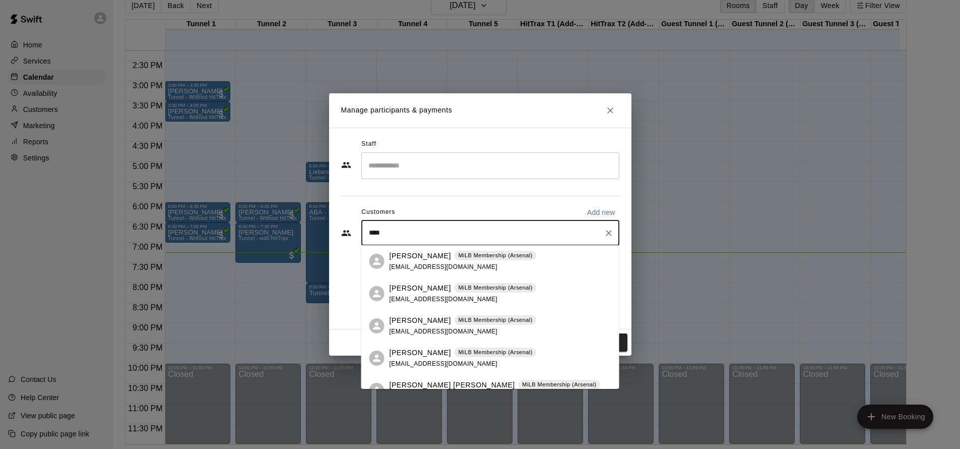
click at [556, 259] on div "Matt Patterson MiLB Membership (Arsenal) mjpatt75@gmail.com" at bounding box center [501, 262] width 222 height 22
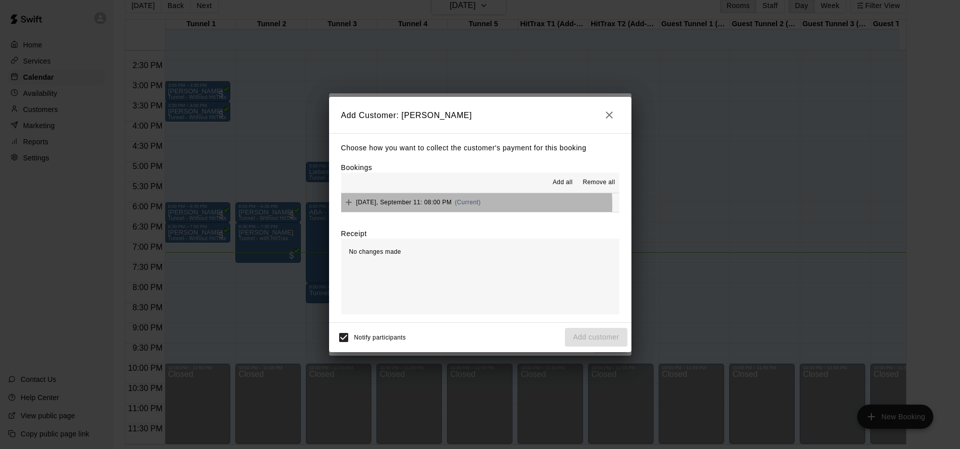
click at [402, 206] on div "Thursday, September 11: 08:00 PM (Current)" at bounding box center [411, 202] width 140 height 15
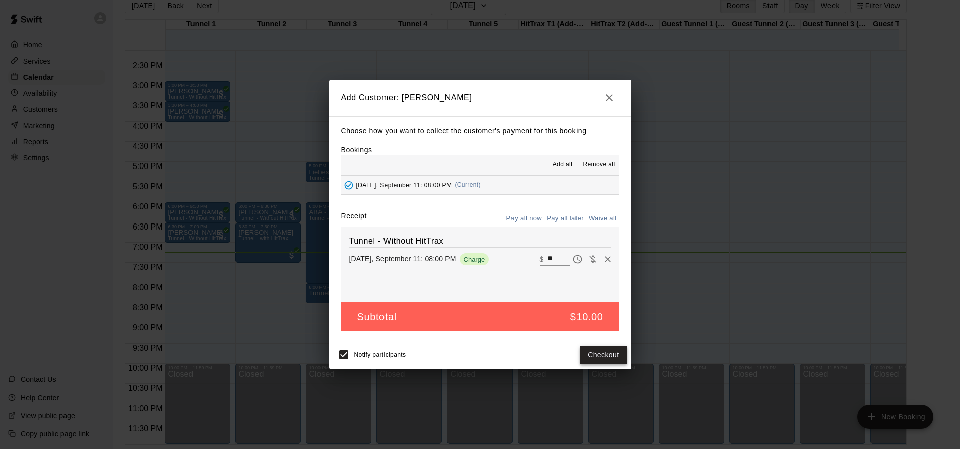
click at [606, 354] on button "Checkout" at bounding box center [603, 354] width 47 height 19
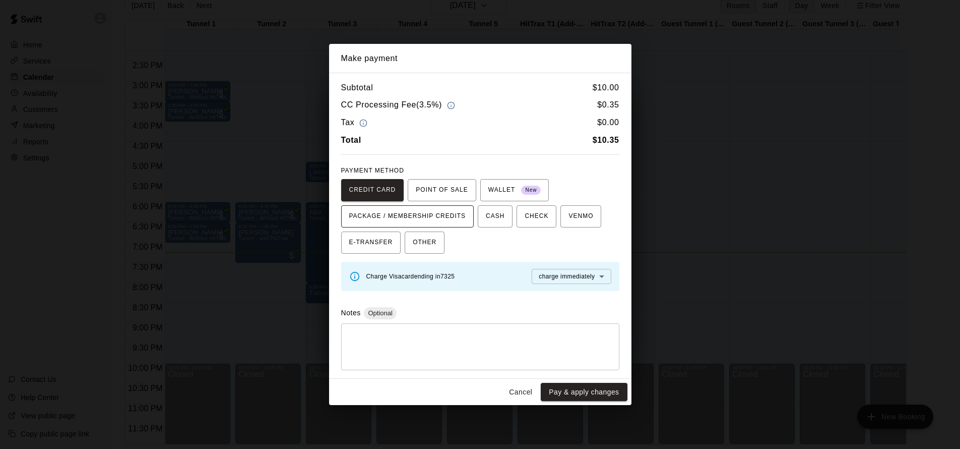
click at [444, 215] on span "PACKAGE / MEMBERSHIP CREDITS" at bounding box center [407, 216] width 117 height 16
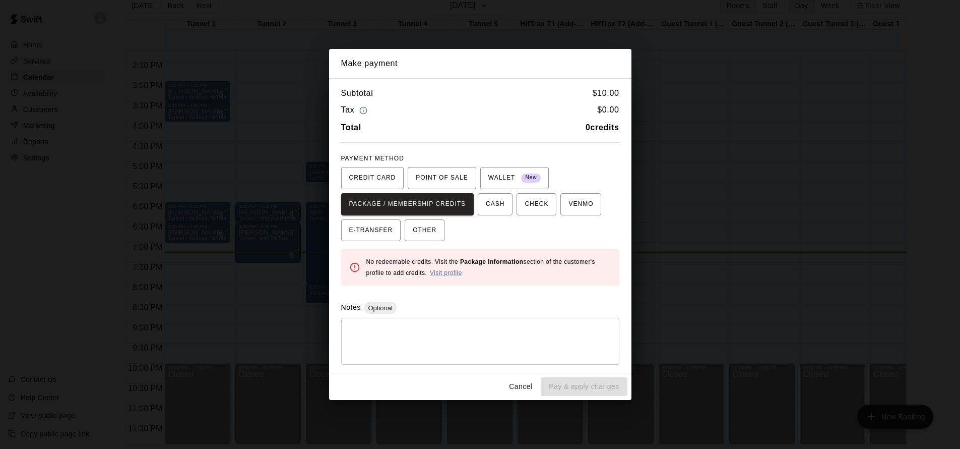
click at [467, 344] on textarea at bounding box center [480, 341] width 264 height 30
click at [441, 331] on textarea at bounding box center [480, 341] width 264 height 30
click at [595, 374] on div "Cancel Pay & apply changes" at bounding box center [480, 386] width 302 height 27
click at [591, 162] on div "PAYMENT METHOD CREDIT CARD POINT OF SALE WALLET New PACKAGE / MEMBERSHIP CREDIT…" at bounding box center [480, 196] width 278 height 91
click at [515, 379] on button "Cancel" at bounding box center [521, 386] width 32 height 19
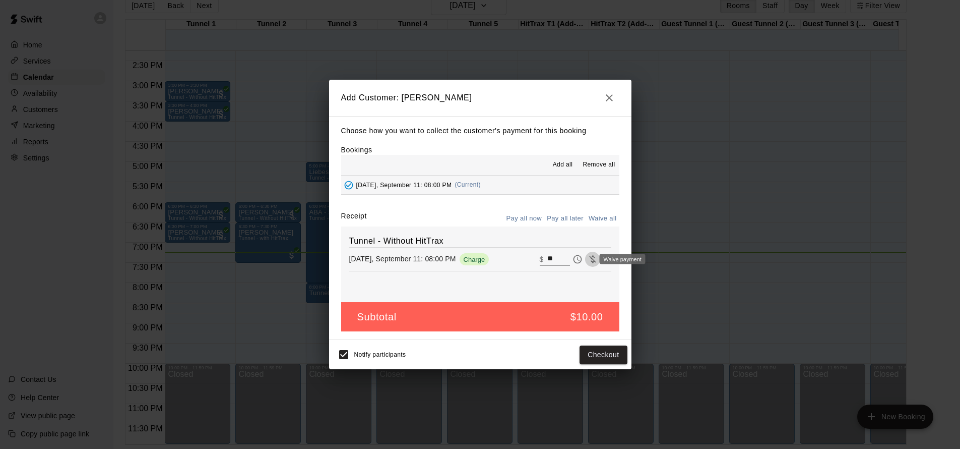
click at [589, 261] on icon "Waive payment" at bounding box center [592, 260] width 7 height 8
type input "*"
click at [577, 356] on button "Add customer" at bounding box center [596, 354] width 62 height 19
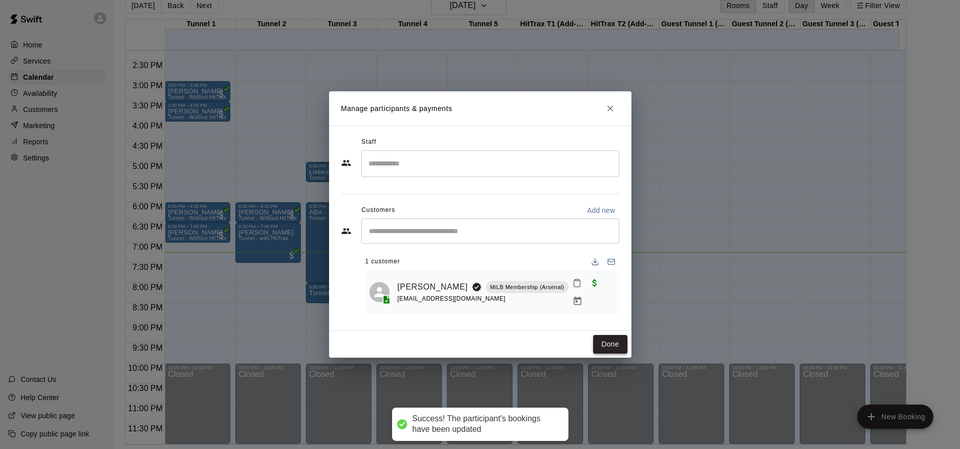
click at [600, 343] on button "Done" at bounding box center [610, 344] width 34 height 19
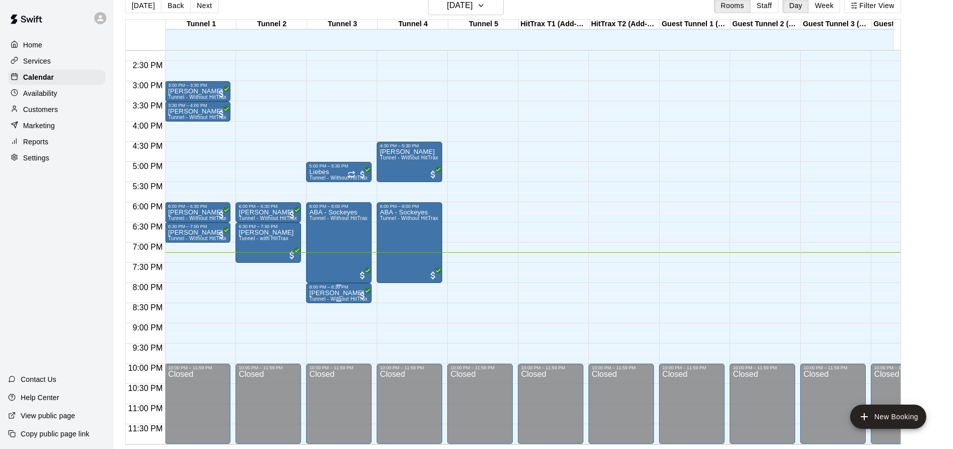
click at [342, 293] on p "[PERSON_NAME]" at bounding box center [338, 293] width 58 height 0
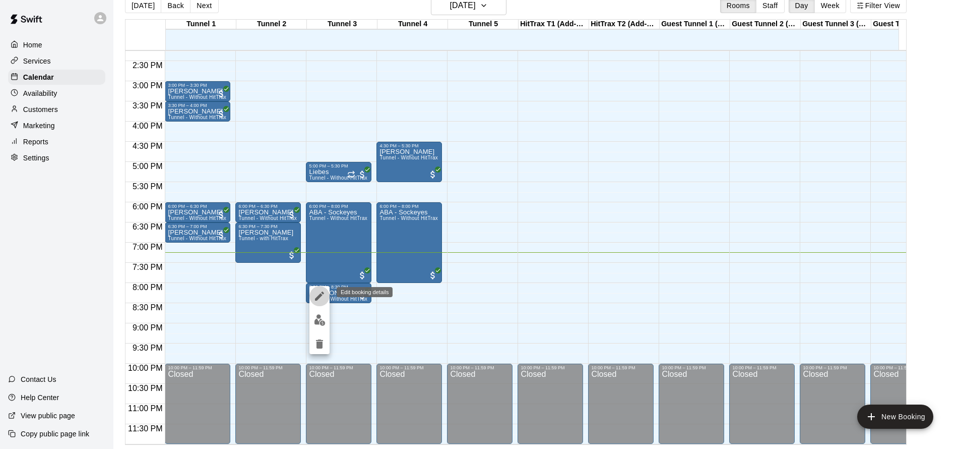
click at [321, 300] on icon "edit" at bounding box center [320, 296] width 12 height 12
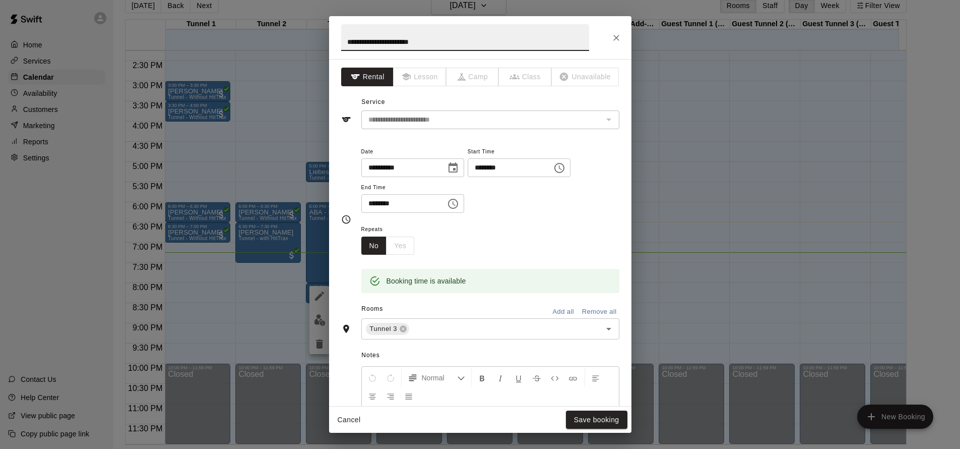
scroll to position [174, 0]
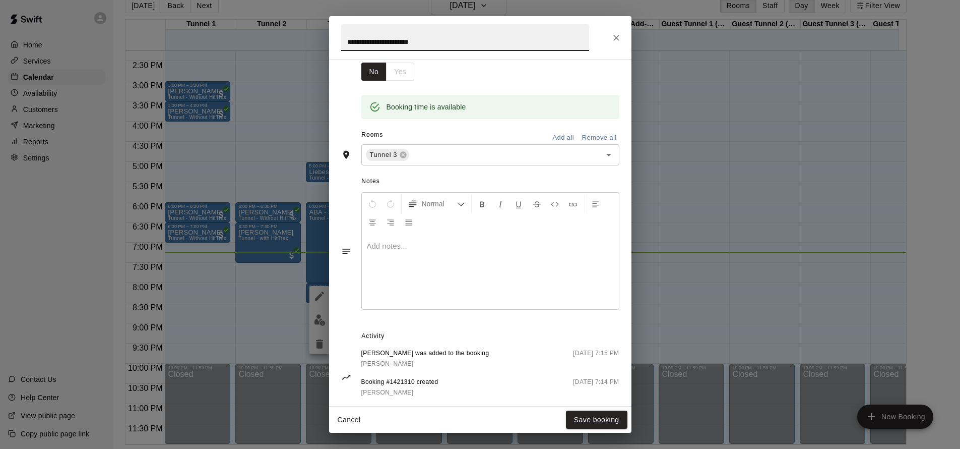
click at [419, 270] on div at bounding box center [490, 271] width 257 height 76
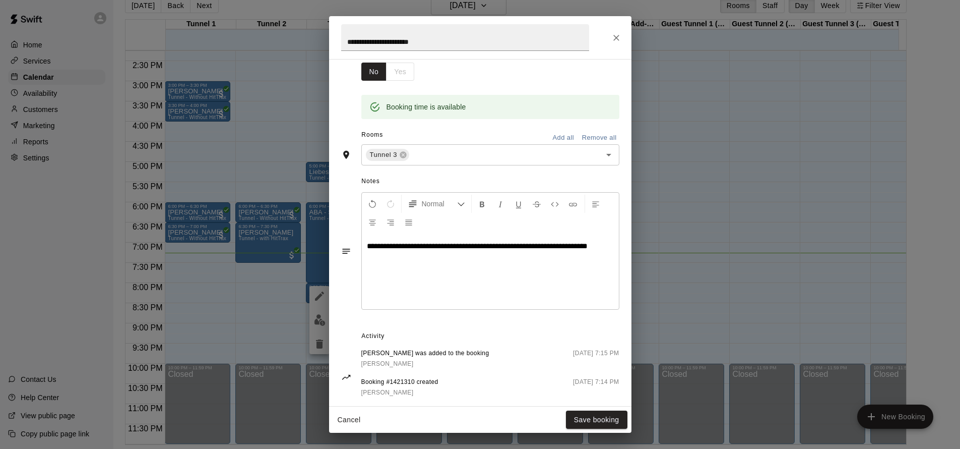
click at [381, 242] on span "**********" at bounding box center [477, 246] width 221 height 8
click at [593, 413] on button "Save booking" at bounding box center [596, 419] width 61 height 19
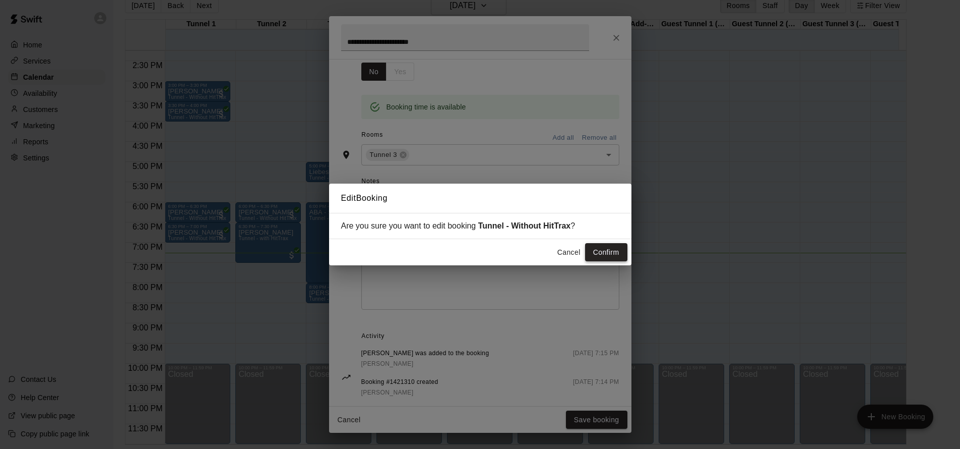
click at [614, 250] on button "Confirm" at bounding box center [606, 252] width 42 height 19
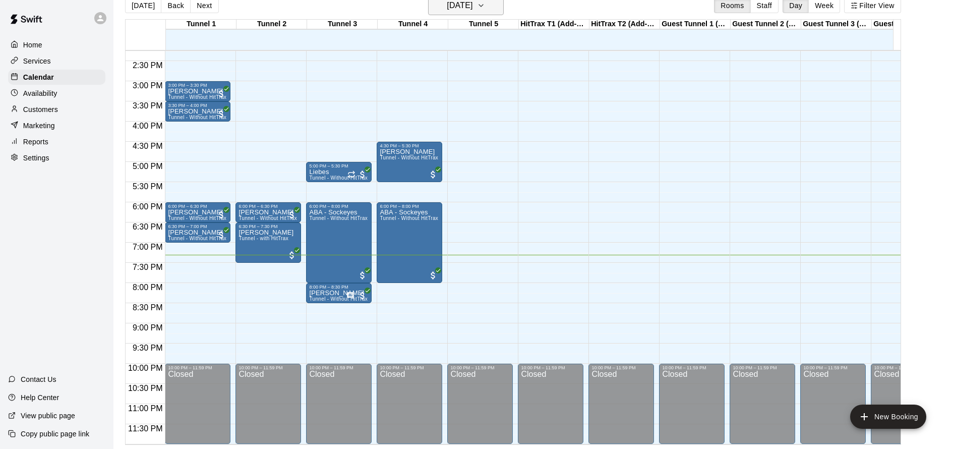
click at [472, 9] on h6 "[DATE]" at bounding box center [460, 5] width 26 height 14
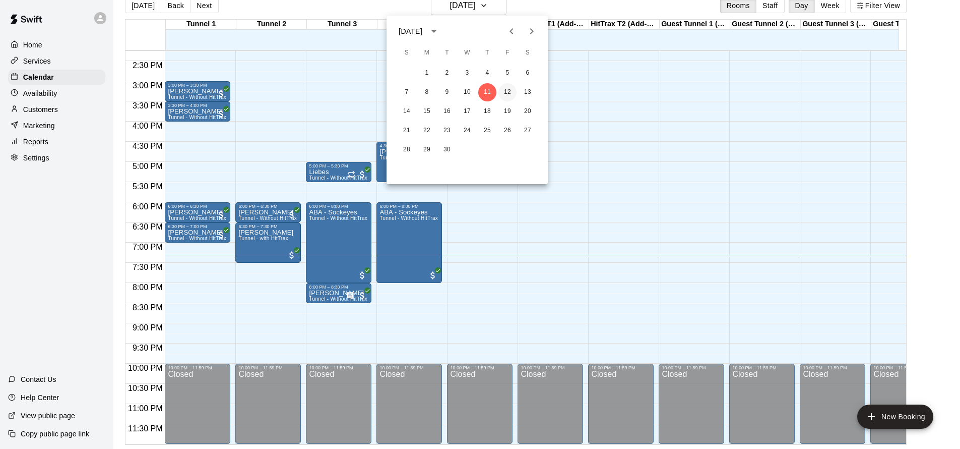
click at [504, 93] on button "12" at bounding box center [508, 92] width 18 height 18
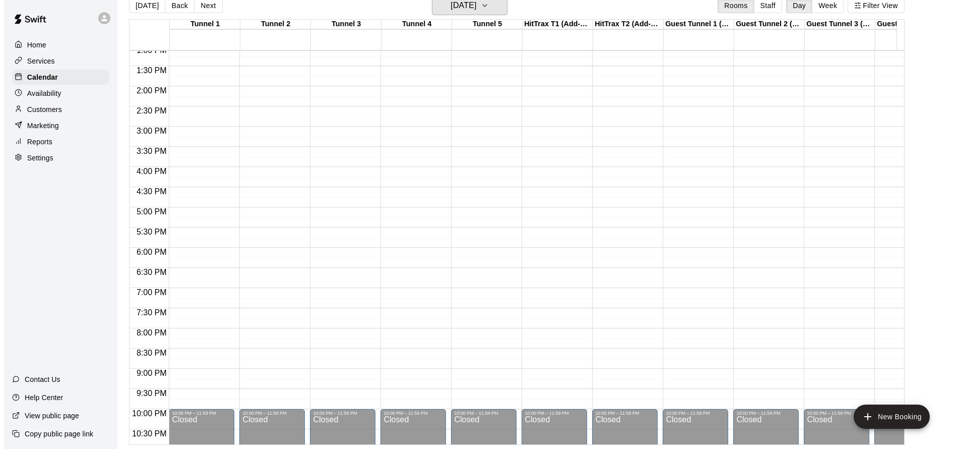
scroll to position [583, 0]
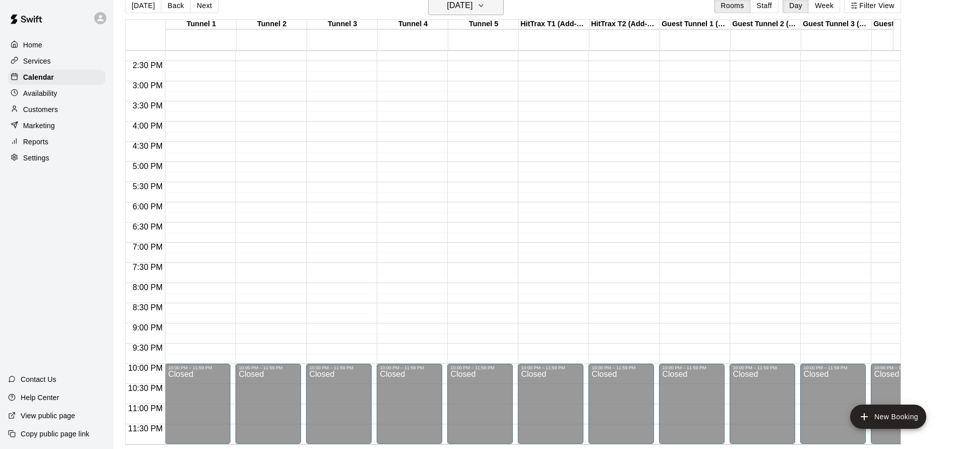
click at [472, 4] on h6 "Friday Sep 12" at bounding box center [460, 5] width 26 height 14
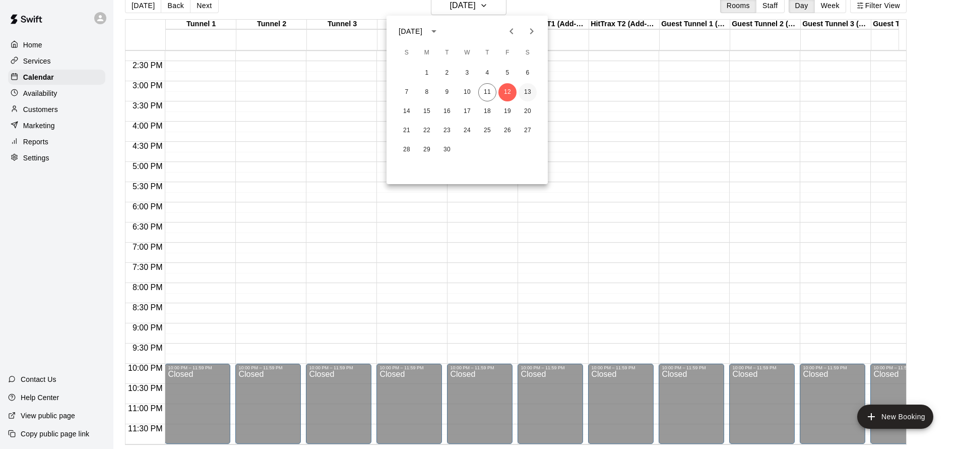
click at [524, 92] on button "13" at bounding box center [528, 92] width 18 height 18
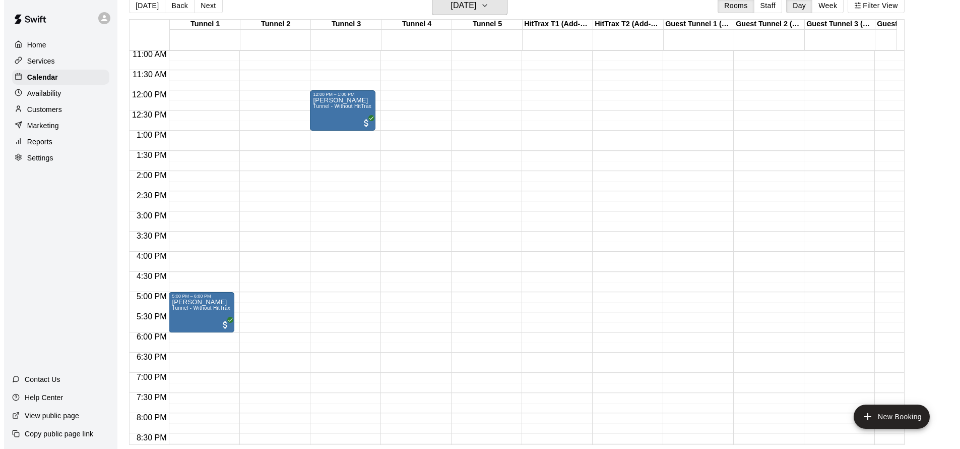
scroll to position [447, 0]
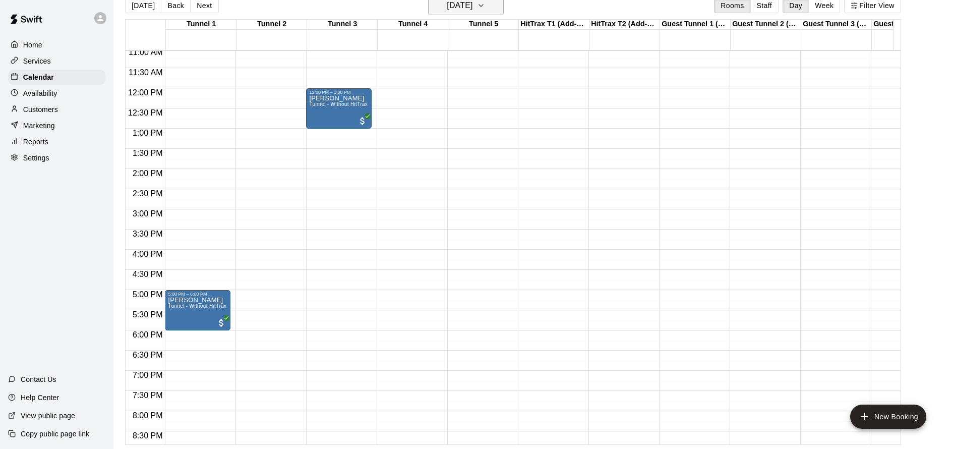
click at [495, 13] on button "Saturday Sep 13" at bounding box center [466, 5] width 76 height 19
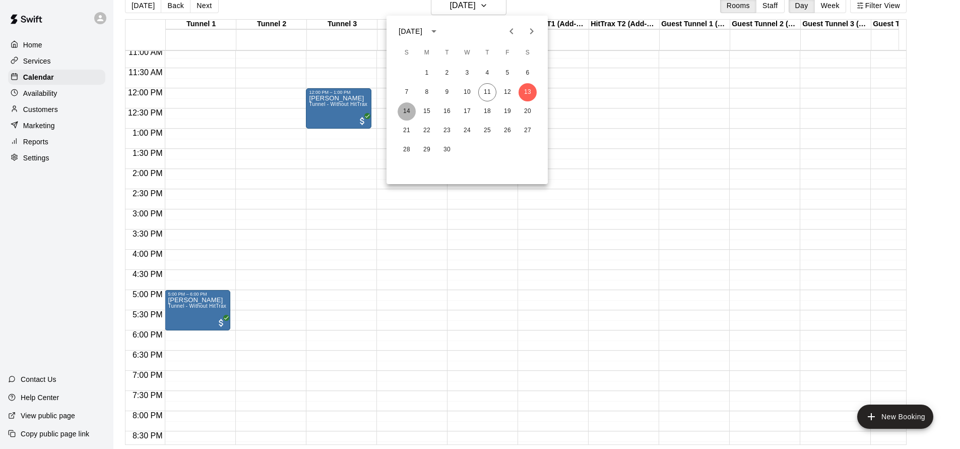
click at [404, 112] on button "14" at bounding box center [407, 111] width 18 height 18
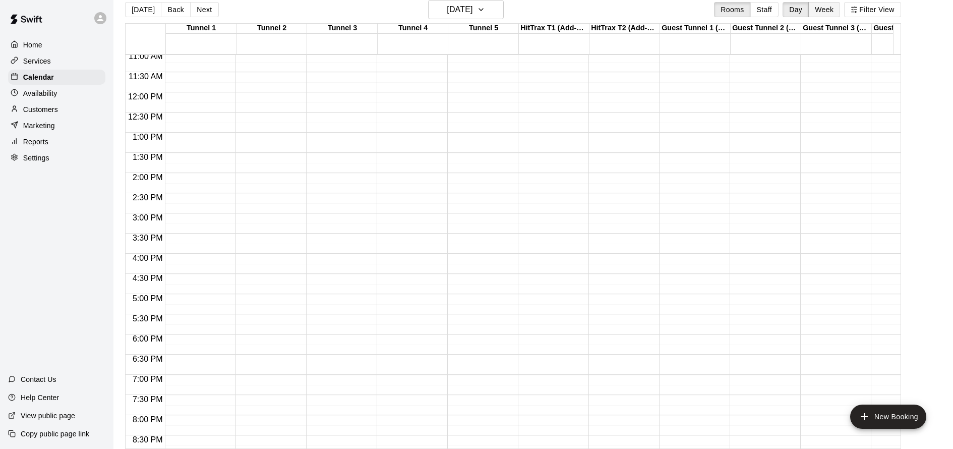
click at [834, 10] on button "Week" at bounding box center [824, 9] width 32 height 15
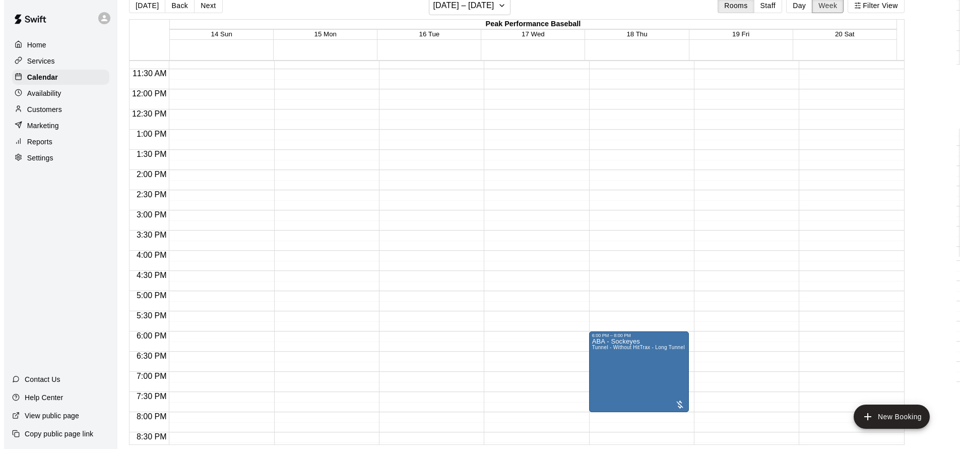
scroll to position [582, 0]
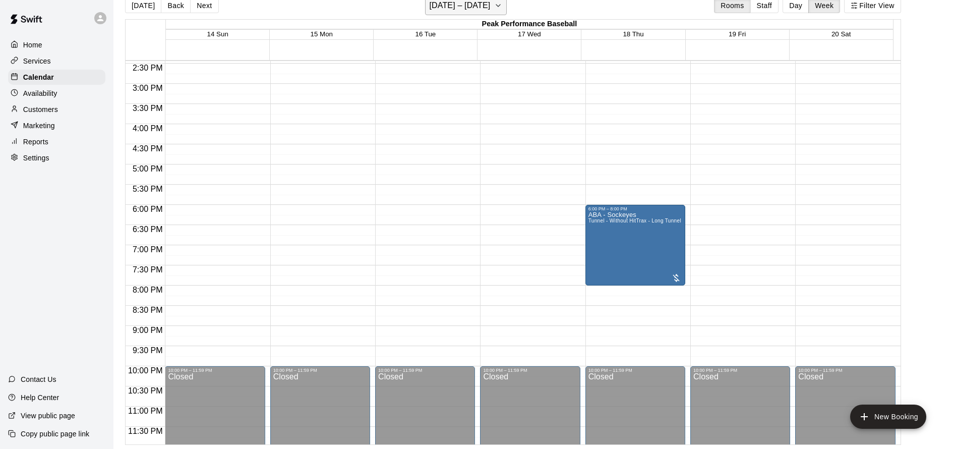
click at [476, 5] on h6 "September 14 – 20" at bounding box center [459, 5] width 61 height 14
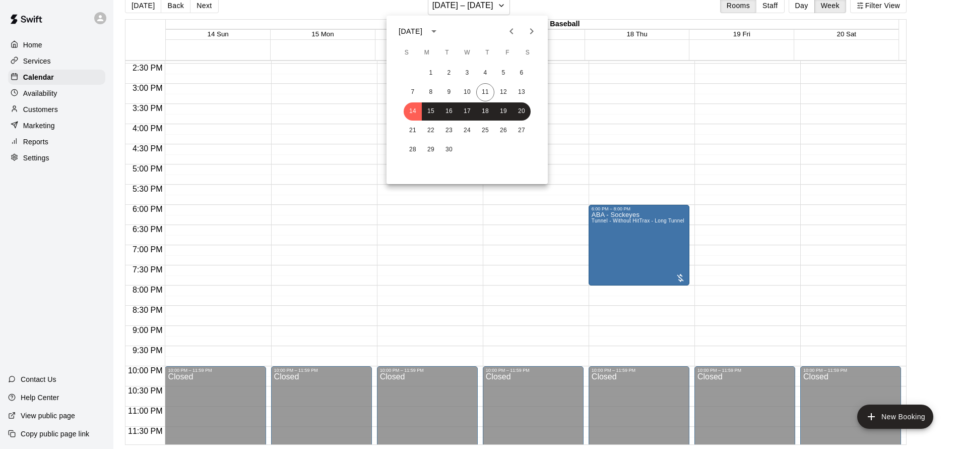
click at [494, 99] on div "7 8 9 10 11 12 13" at bounding box center [467, 92] width 161 height 18
click at [499, 94] on button "12" at bounding box center [504, 92] width 18 height 18
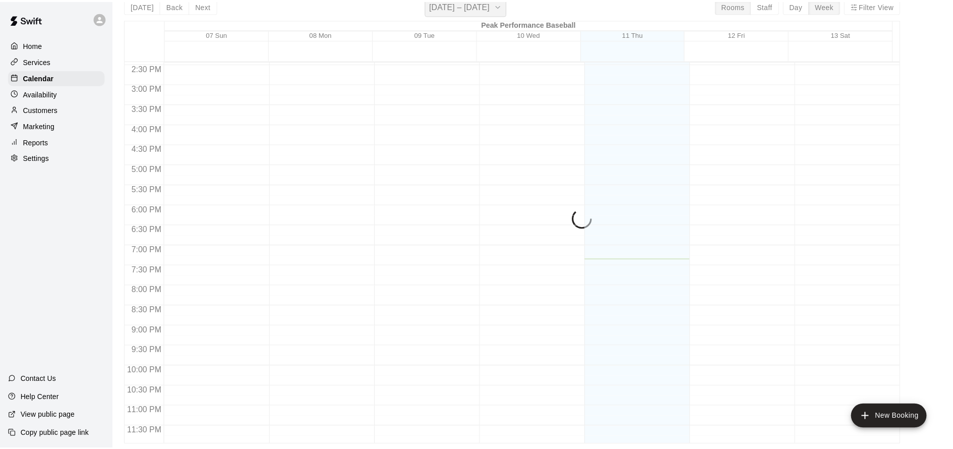
scroll to position [12, 0]
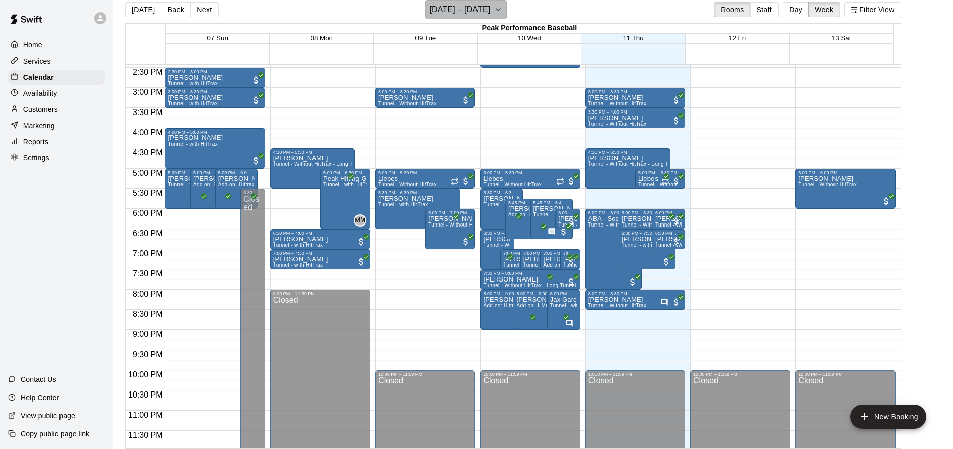
click at [501, 11] on icon "button" at bounding box center [498, 10] width 8 height 12
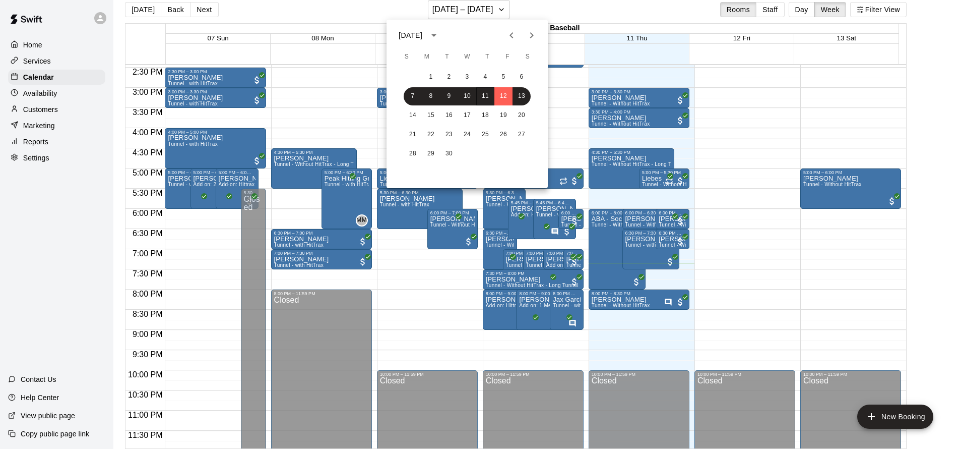
click at [797, 10] on div at bounding box center [480, 224] width 960 height 449
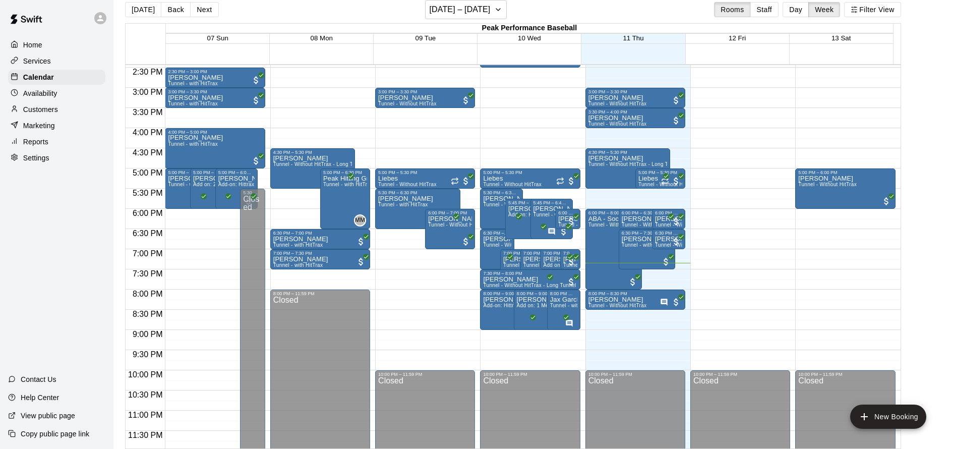
click at [798, 10] on div "September 2025 S M T W T F S 1 2 3 4 5 6 7 8 9 10 11 12 13 14 15 16 17 18 19 20…" at bounding box center [476, 224] width 953 height 449
click at [800, 11] on button "Day" at bounding box center [795, 9] width 26 height 15
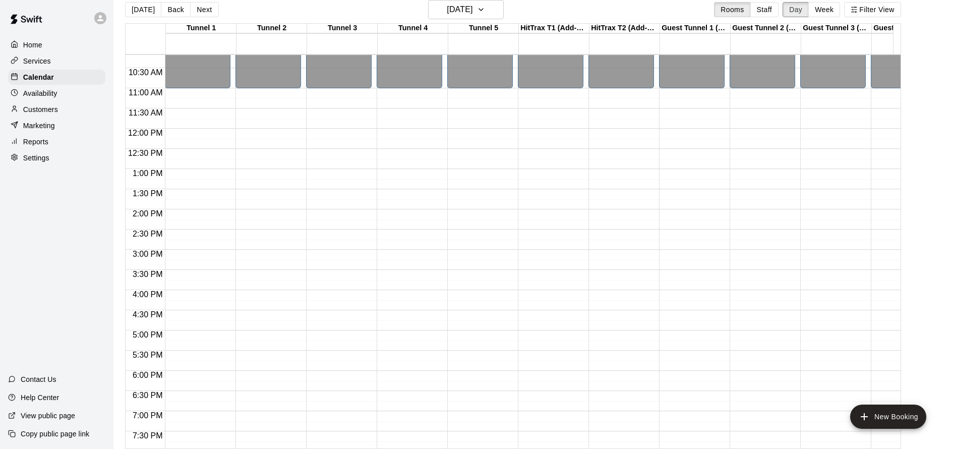
scroll to position [424, 0]
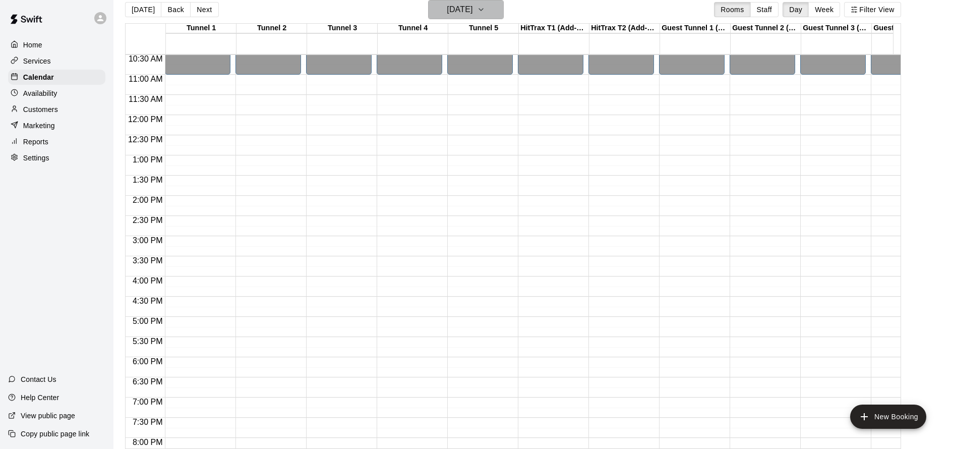
click at [472, 14] on h6 "Friday Sep 12" at bounding box center [460, 10] width 26 height 14
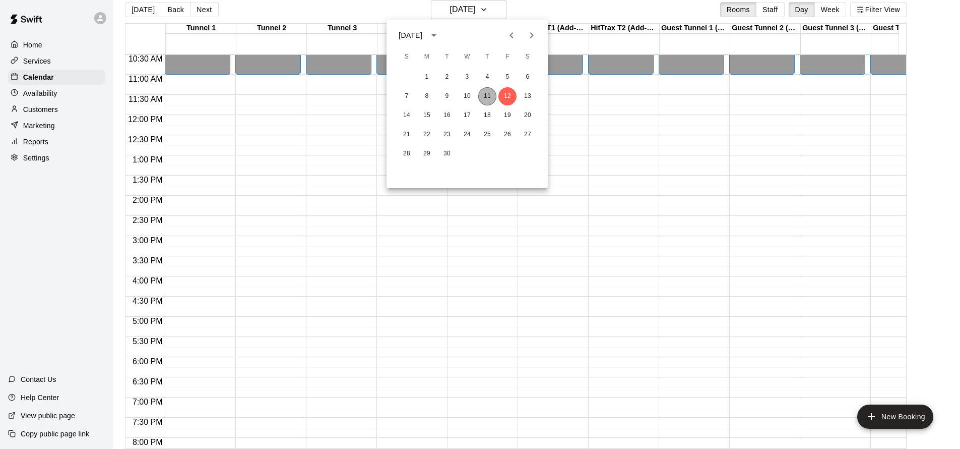
click at [490, 95] on button "11" at bounding box center [487, 96] width 18 height 18
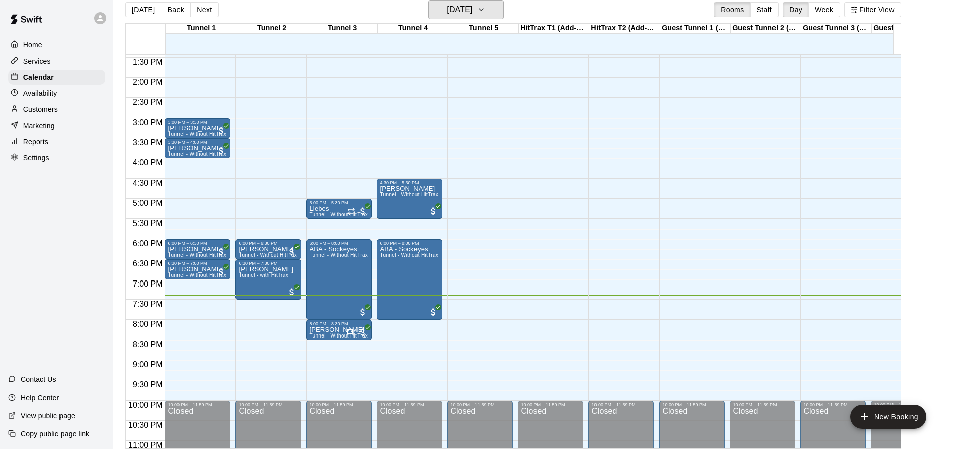
scroll to position [544, 0]
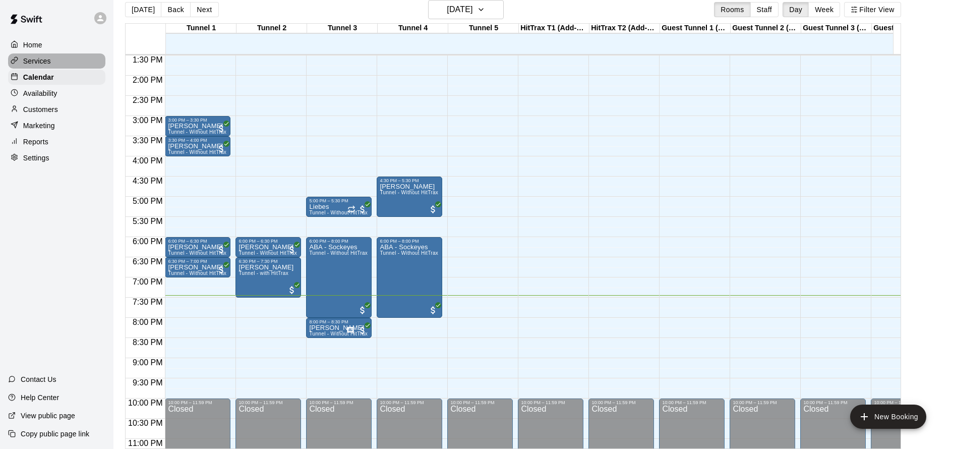
click at [44, 63] on p "Services" at bounding box center [37, 61] width 28 height 10
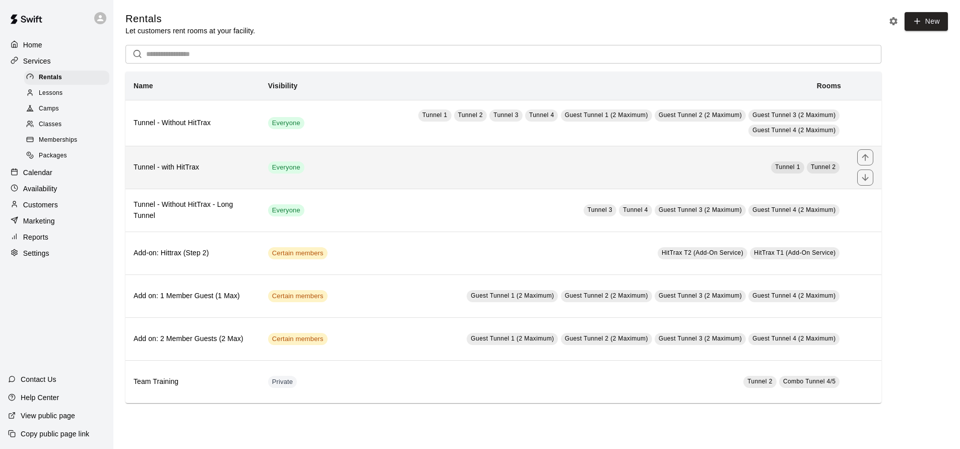
click at [539, 162] on td "Tunnel 1 Tunnel 2" at bounding box center [593, 167] width 514 height 43
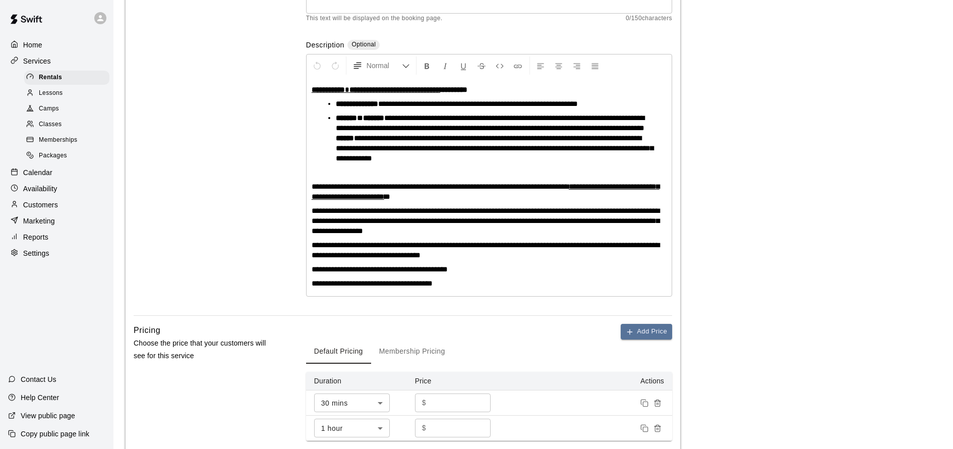
scroll to position [236, 0]
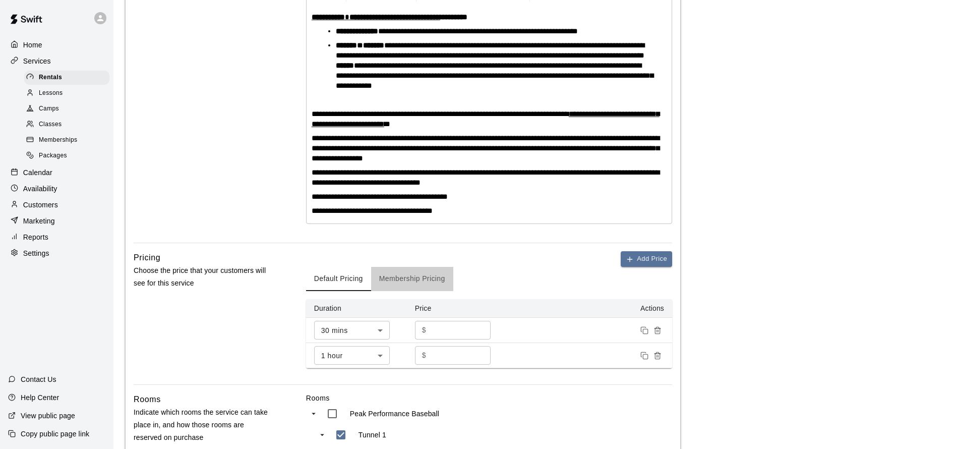
click at [423, 281] on button "Membership Pricing" at bounding box center [412, 279] width 82 height 24
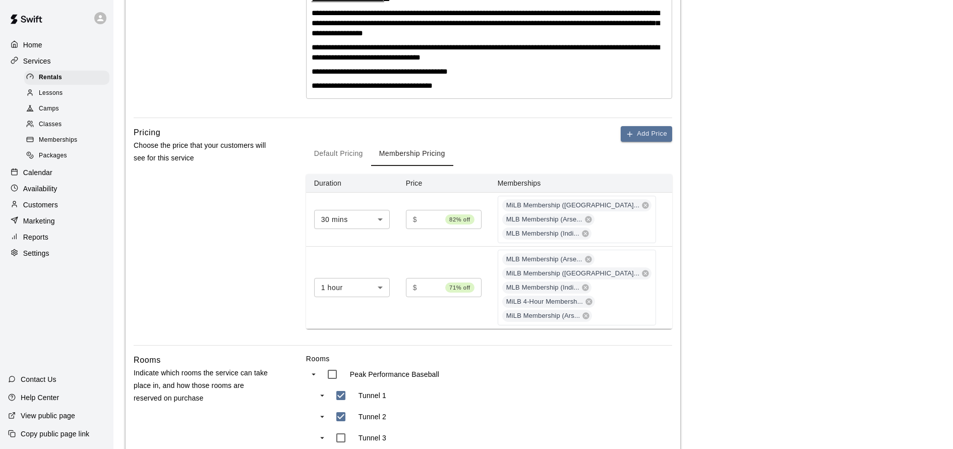
scroll to position [343, 0]
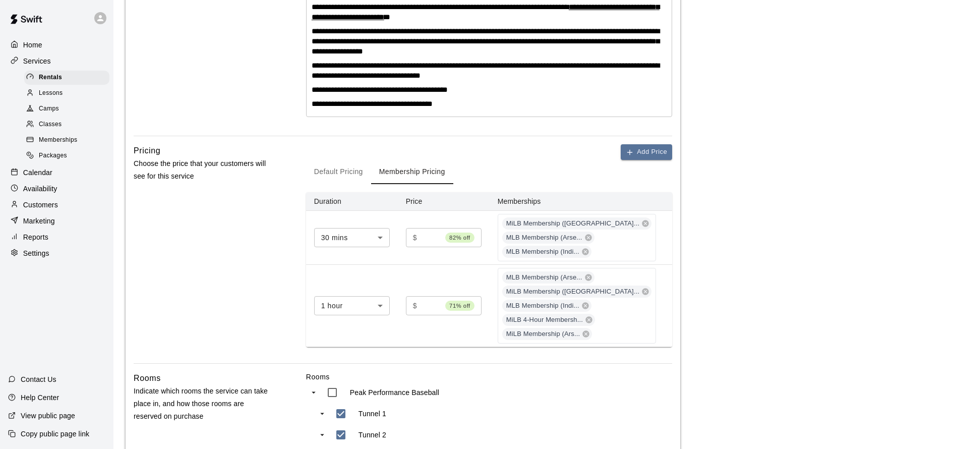
click at [349, 167] on button "Default Pricing" at bounding box center [338, 172] width 65 height 24
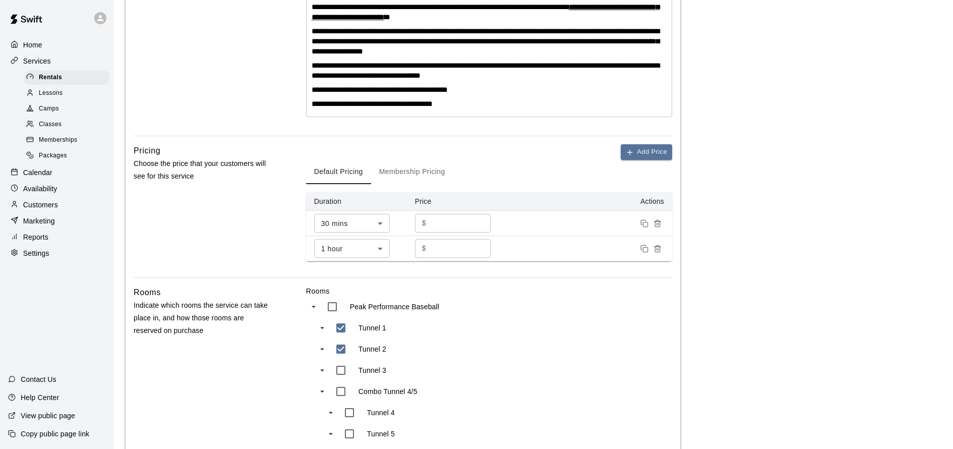
scroll to position [563, 0]
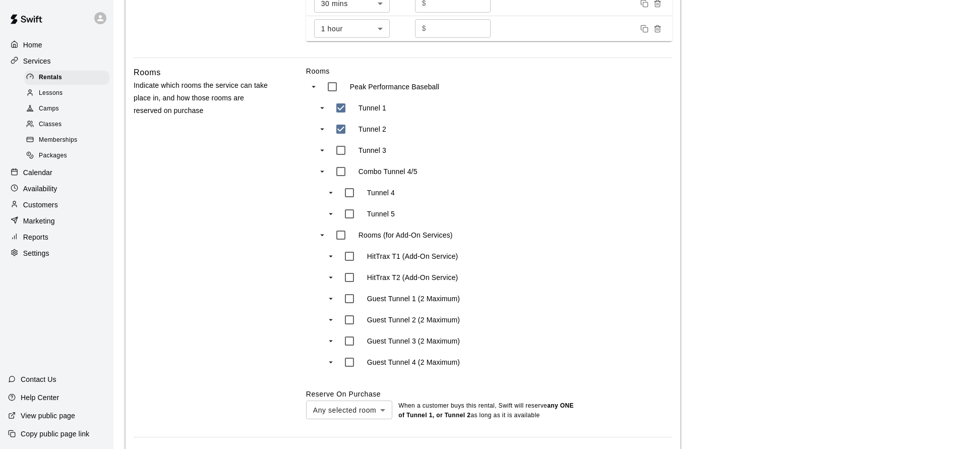
click at [59, 145] on link "Memberships" at bounding box center [68, 141] width 89 height 16
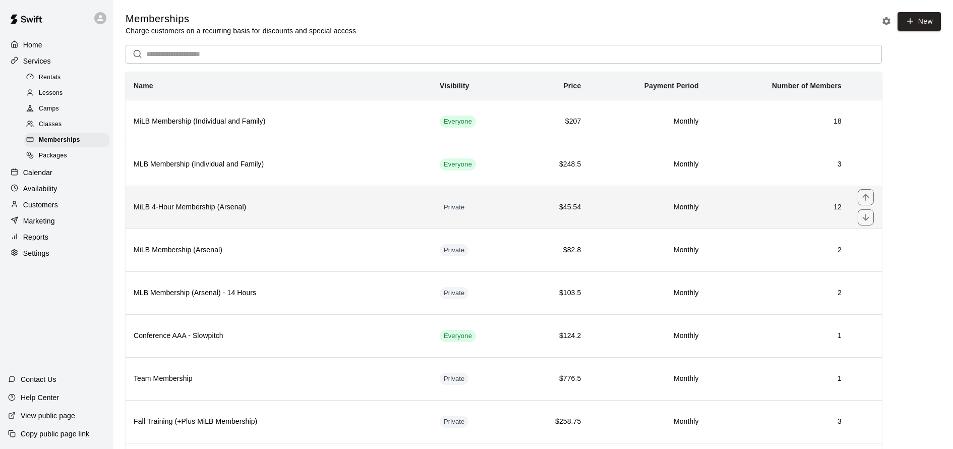
click at [326, 208] on h6 "MiLB 4-Hour Membership (Arsenal)" at bounding box center [279, 207] width 290 height 11
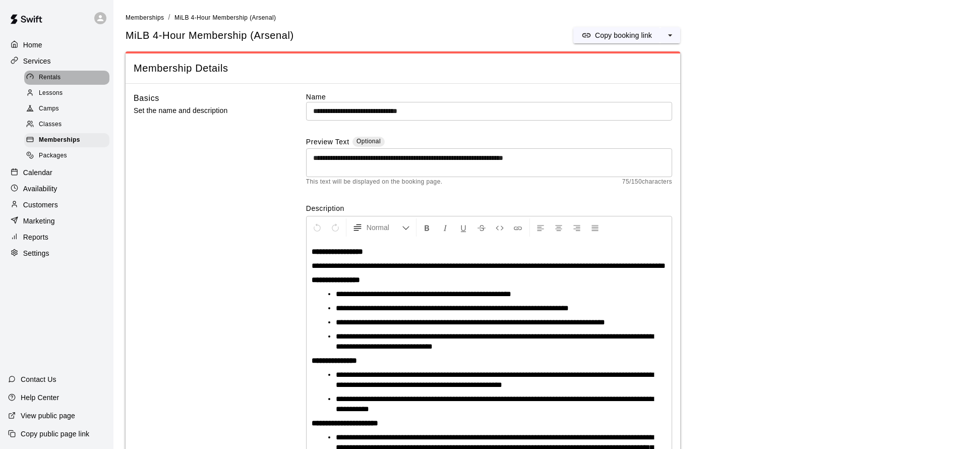
click at [64, 79] on div "Rentals" at bounding box center [66, 78] width 85 height 14
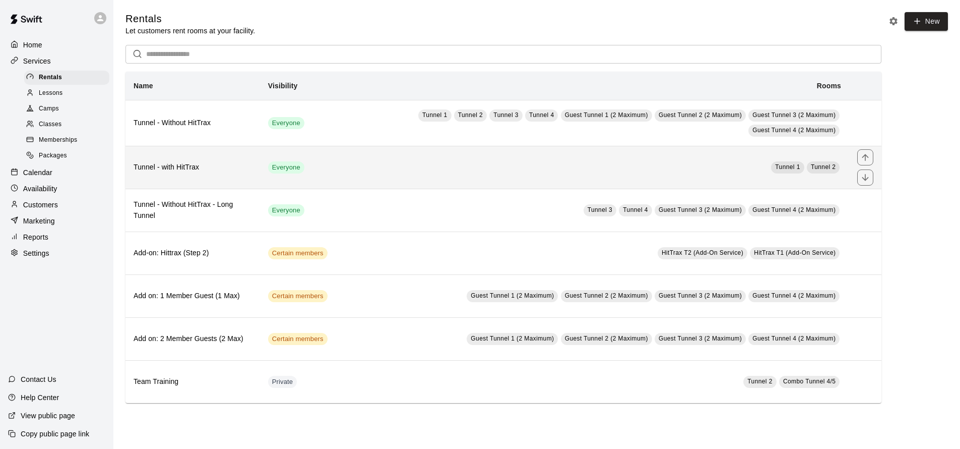
click at [364, 167] on td "Tunnel 1 Tunnel 2" at bounding box center [593, 167] width 514 height 43
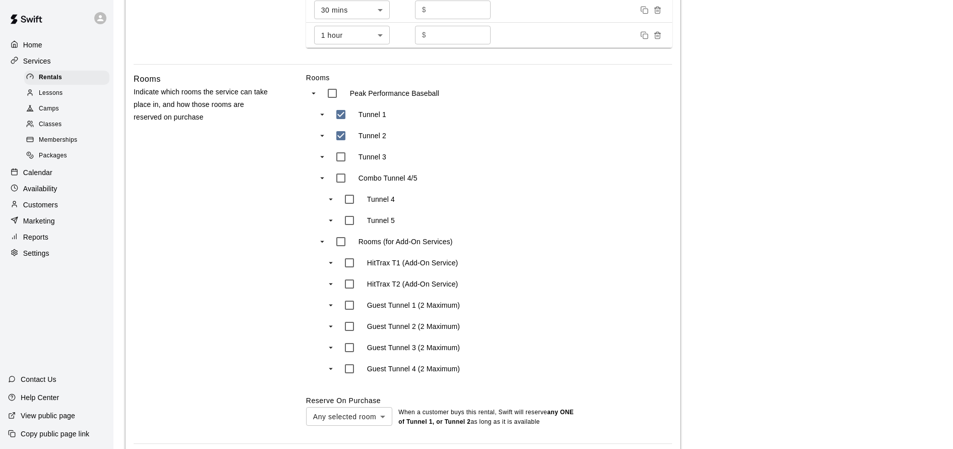
scroll to position [360, 0]
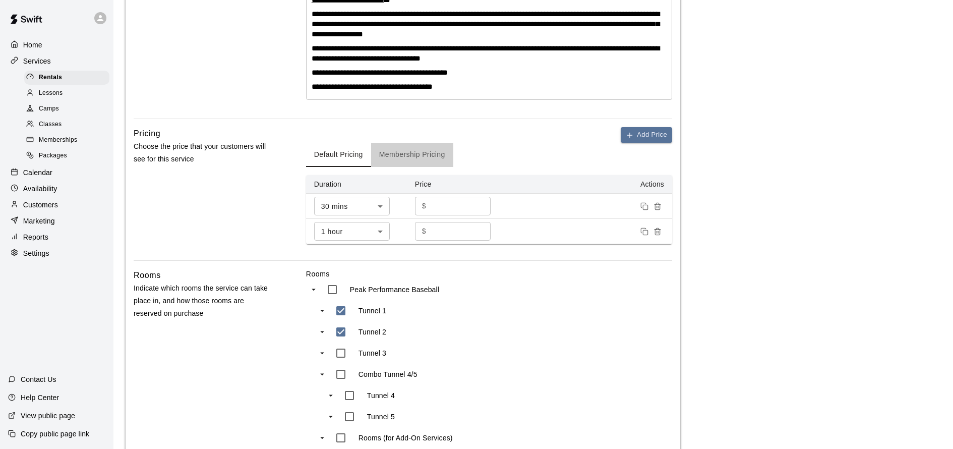
click at [422, 153] on button "Membership Pricing" at bounding box center [412, 155] width 82 height 24
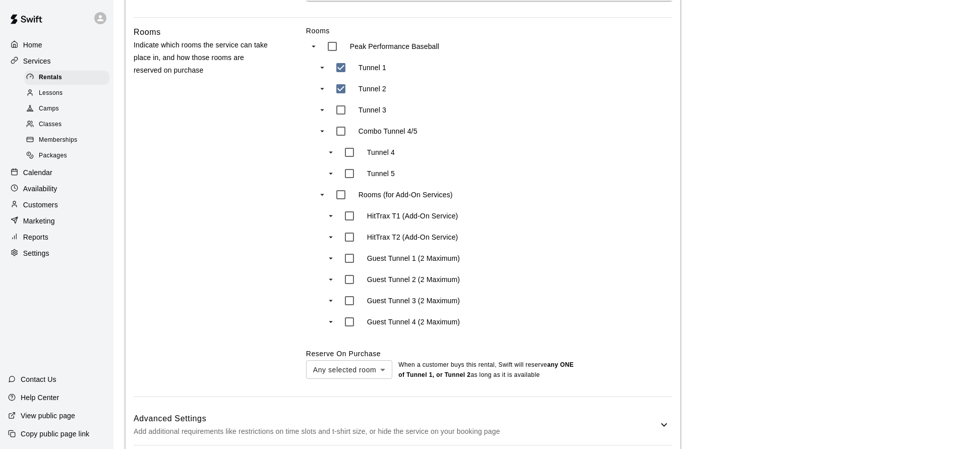
scroll to position [736, 0]
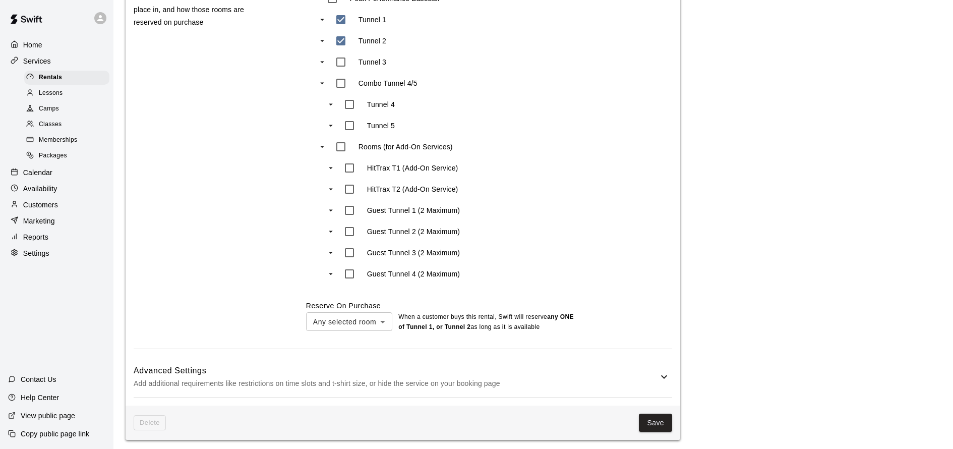
click at [577, 377] on p "Add additional requirements like restrictions on time slots and t-shirt size, o…" at bounding box center [396, 383] width 524 height 13
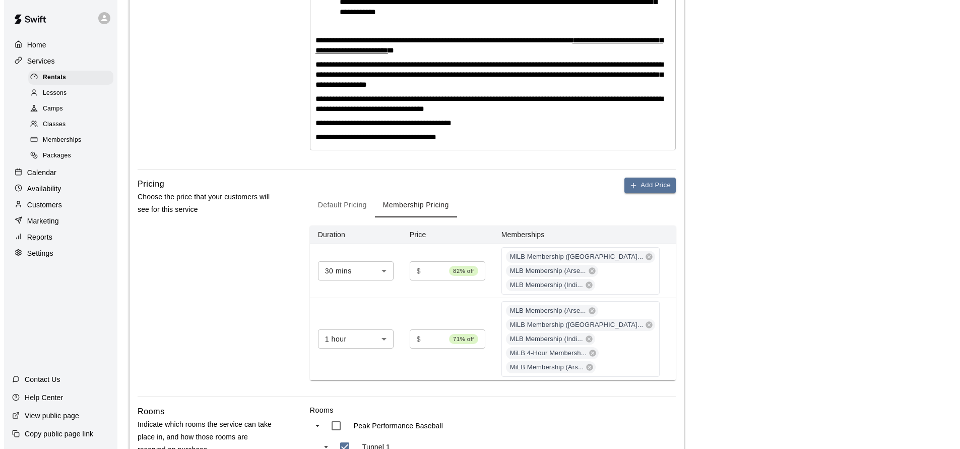
scroll to position [0, 0]
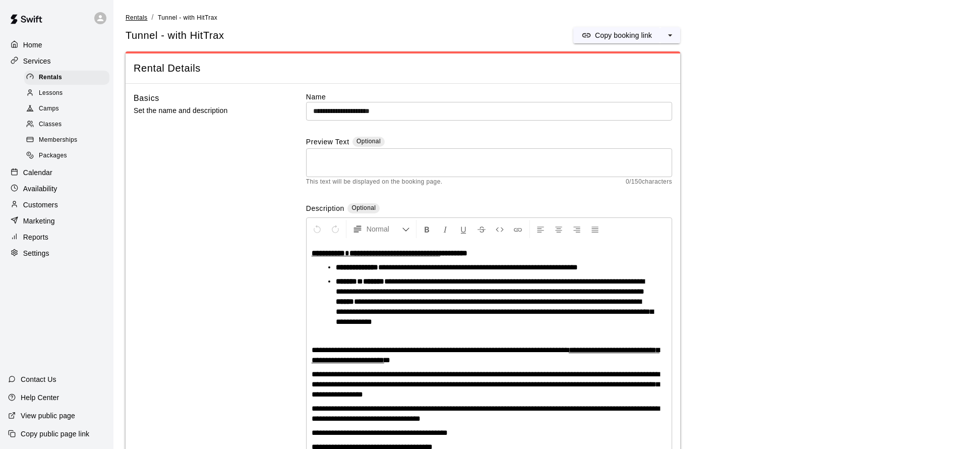
click at [141, 20] on span "Rentals" at bounding box center [137, 17] width 22 height 7
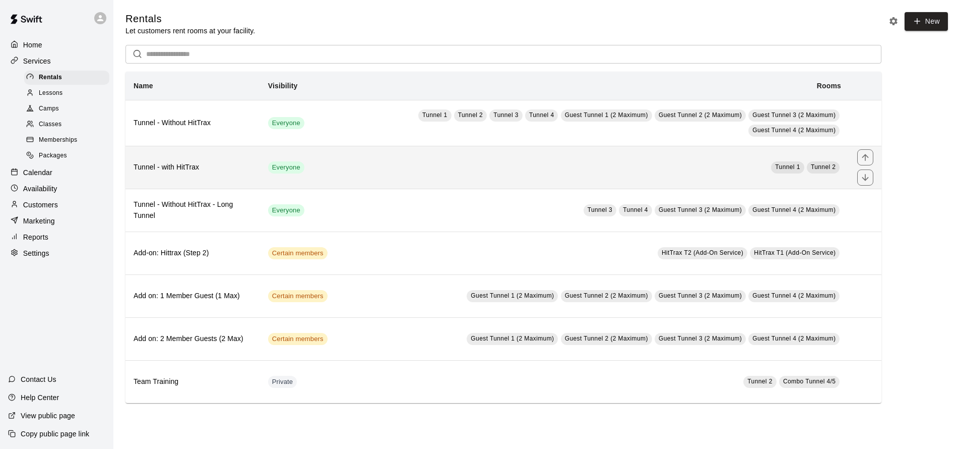
click at [237, 167] on h6 "Tunnel - with HitTrax" at bounding box center [193, 167] width 118 height 11
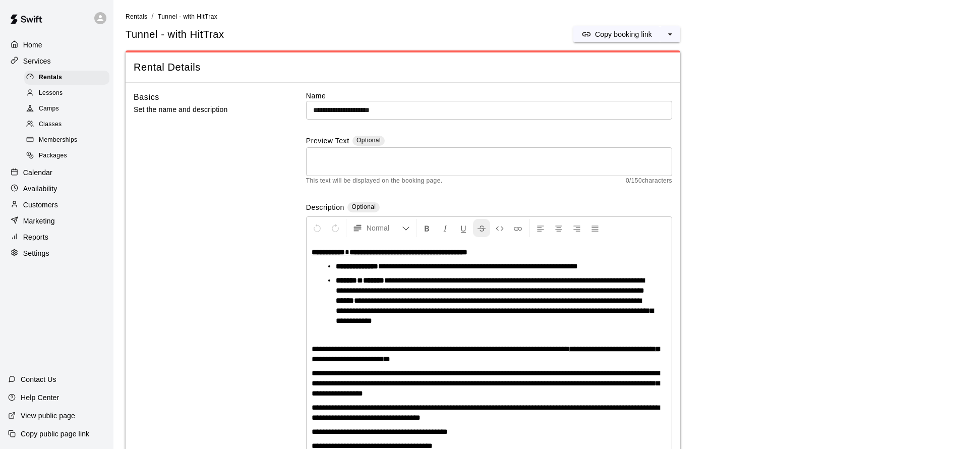
type input "**********"
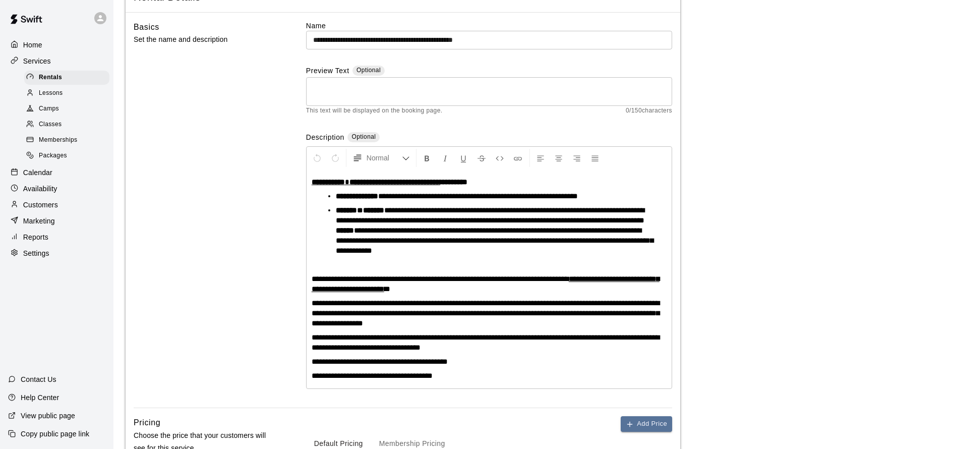
scroll to position [140, 0]
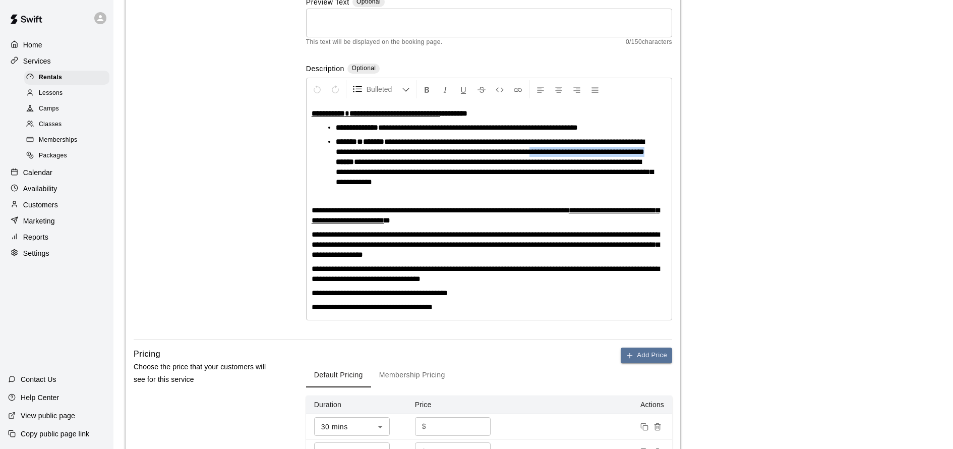
drag, startPoint x: 435, startPoint y: 162, endPoint x: 599, endPoint y: 153, distance: 165.1
click at [599, 153] on li "**********" at bounding box center [493, 162] width 315 height 50
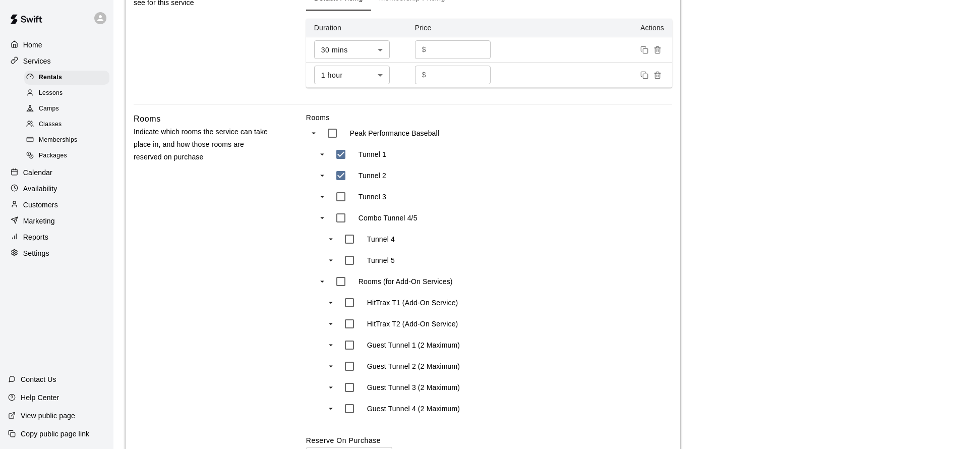
scroll to position [651, 0]
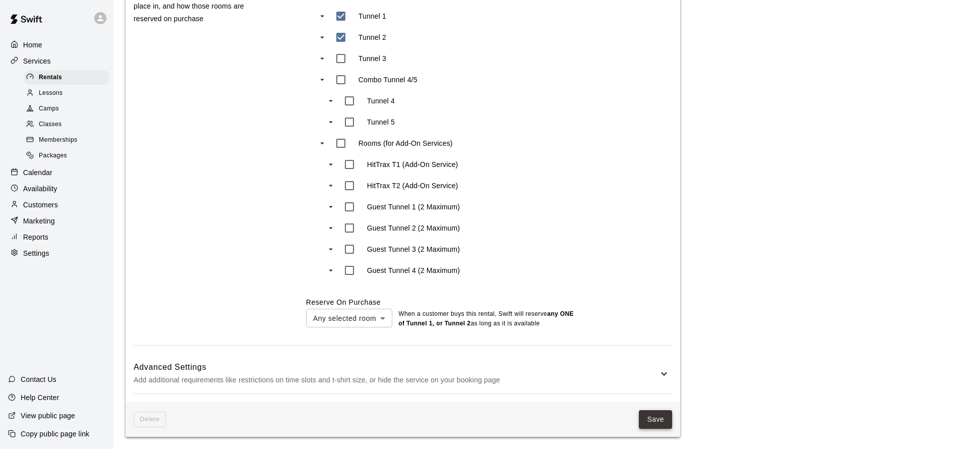
click at [653, 421] on button "Save" at bounding box center [655, 419] width 33 height 19
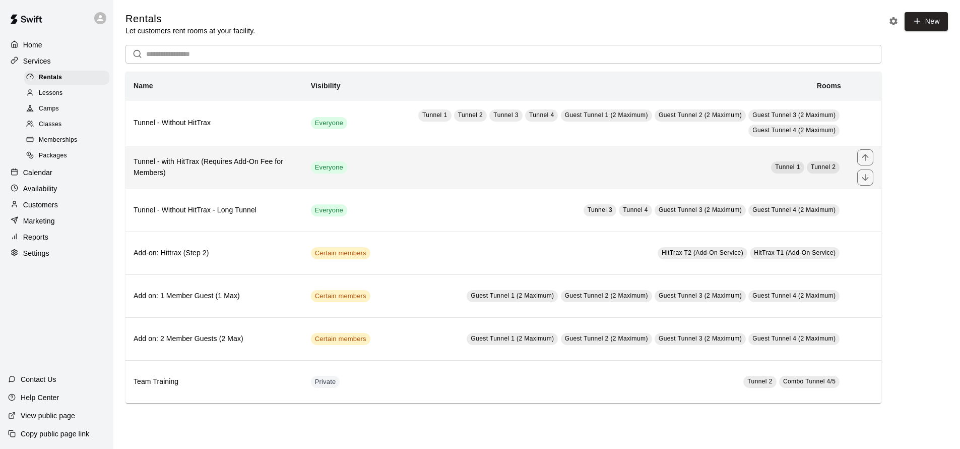
click at [567, 168] on td "Tunnel 1 Tunnel 2" at bounding box center [614, 167] width 471 height 43
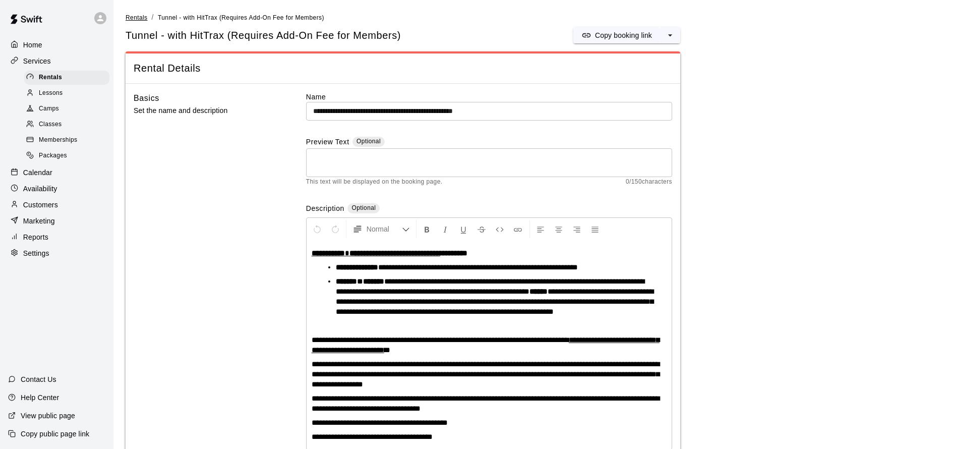
click at [136, 18] on span "Rentals" at bounding box center [137, 17] width 22 height 7
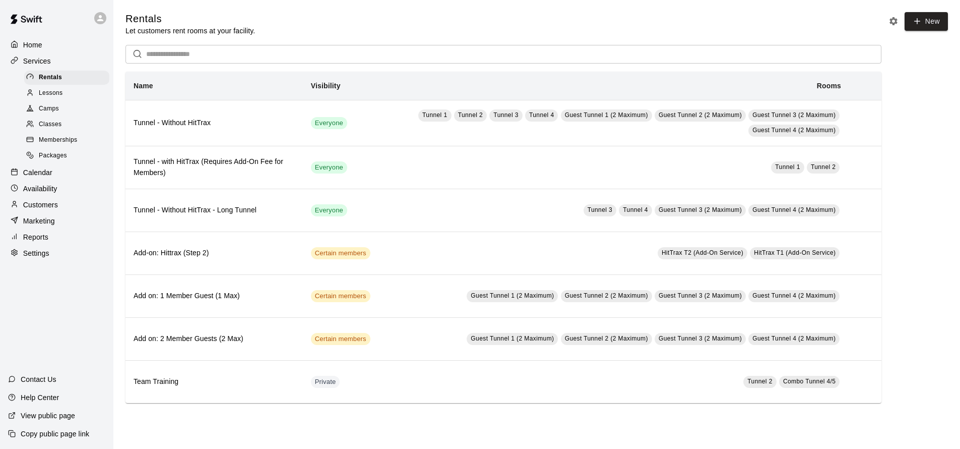
click at [63, 138] on span "Memberships" at bounding box center [58, 140] width 38 height 10
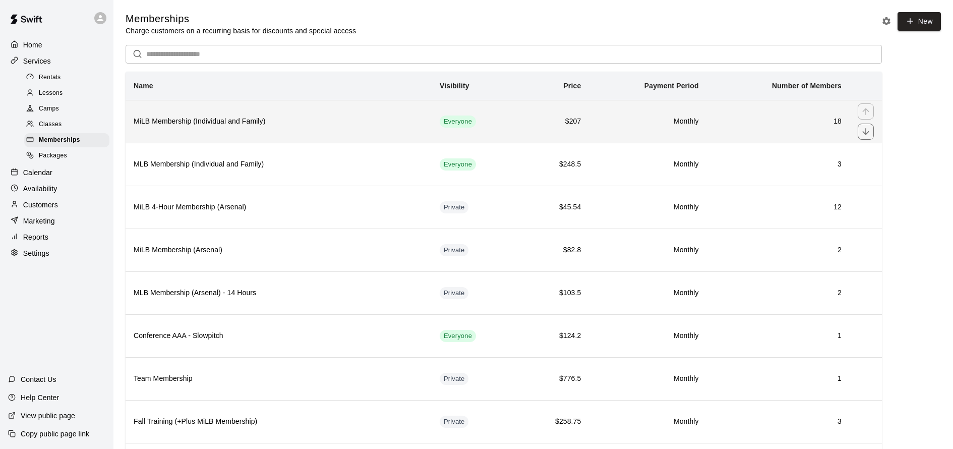
click at [326, 126] on h6 "MiLB Membership (Individual and Family)" at bounding box center [279, 121] width 290 height 11
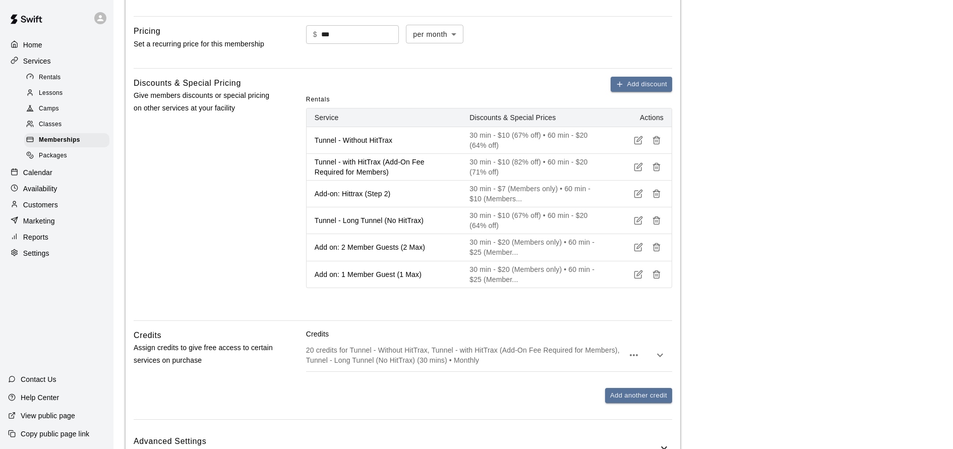
scroll to position [456, 0]
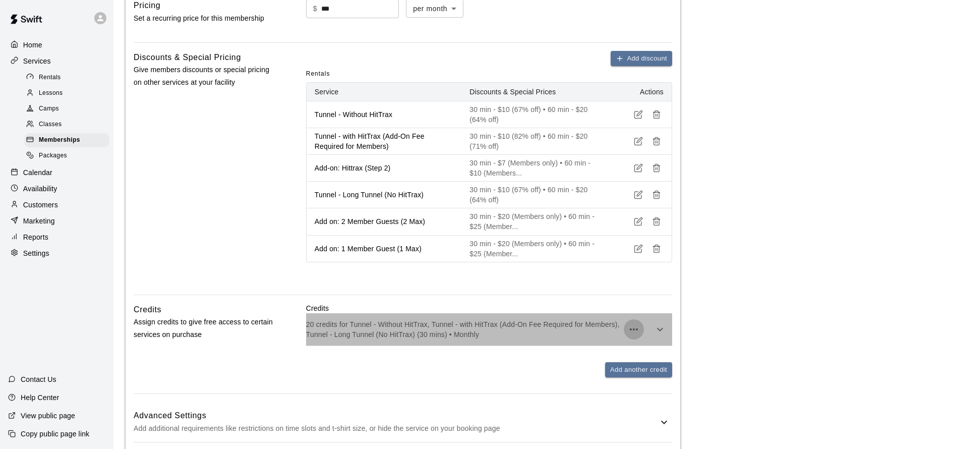
click at [635, 335] on icon "button" at bounding box center [634, 329] width 12 height 12
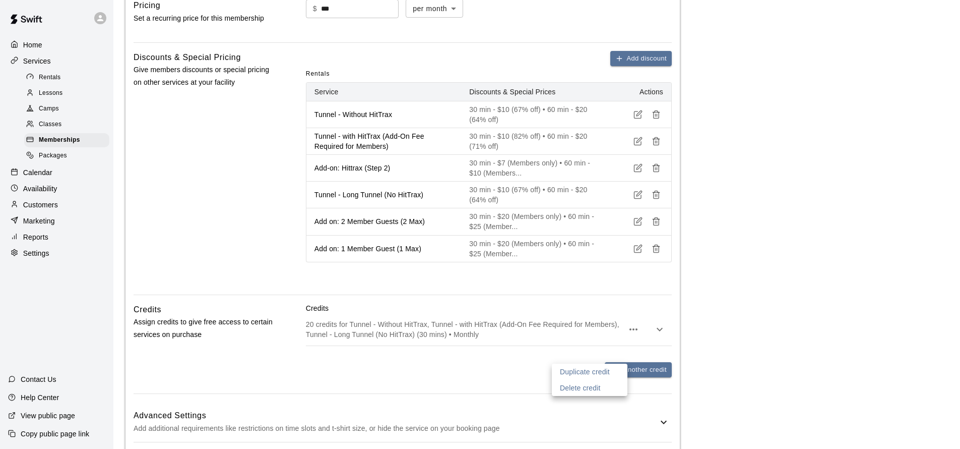
click at [660, 358] on div at bounding box center [480, 224] width 960 height 449
click at [660, 331] on icon "button" at bounding box center [660, 329] width 6 height 4
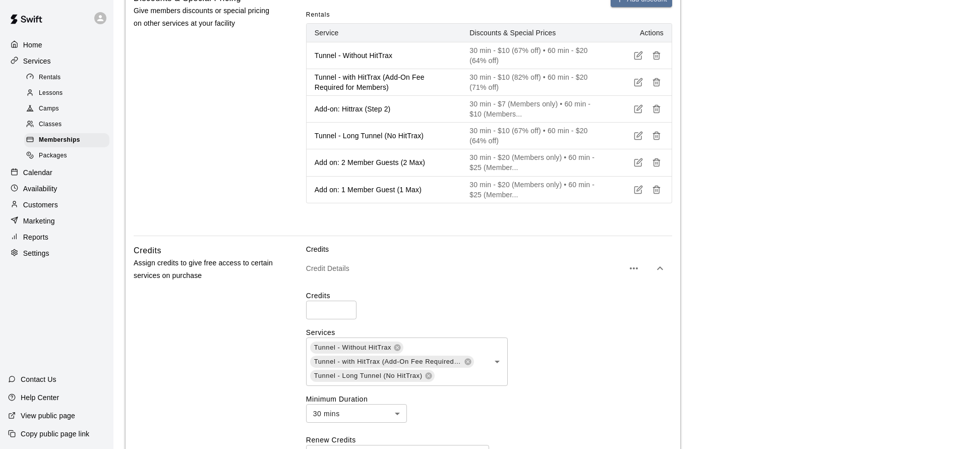
scroll to position [698, 0]
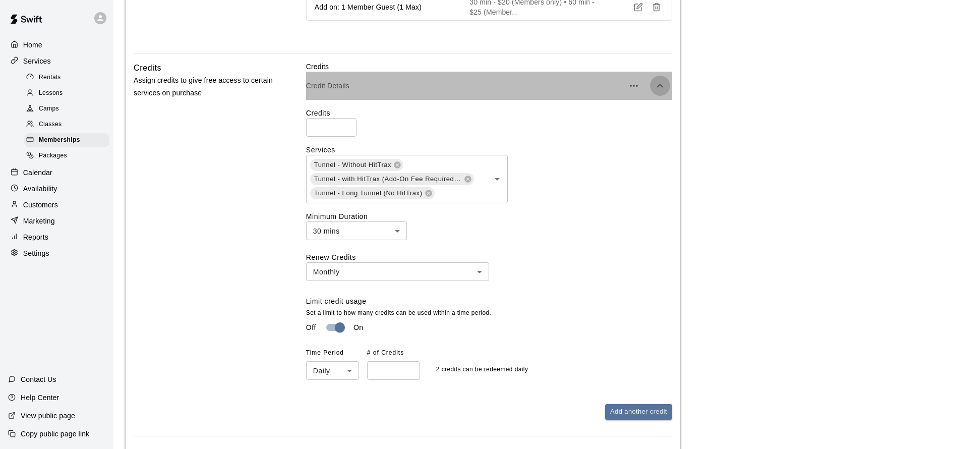
click at [658, 87] on icon "button" at bounding box center [660, 86] width 6 height 4
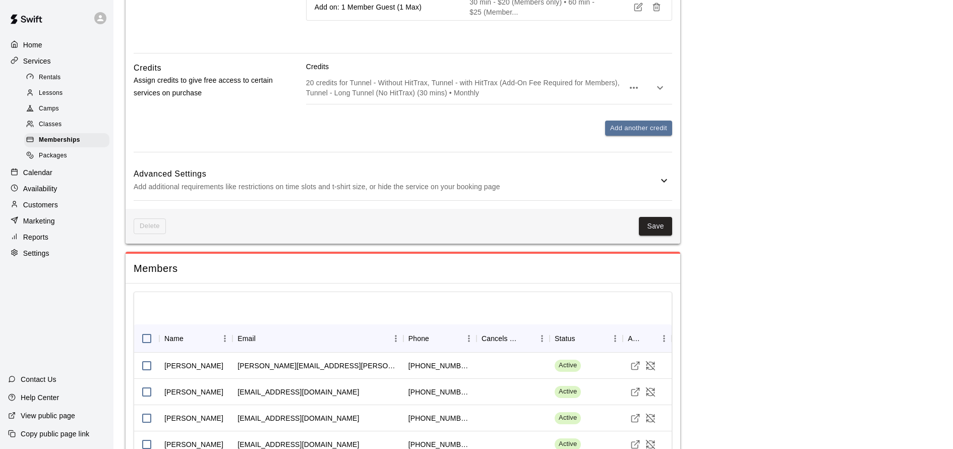
click at [664, 94] on icon "button" at bounding box center [660, 88] width 12 height 12
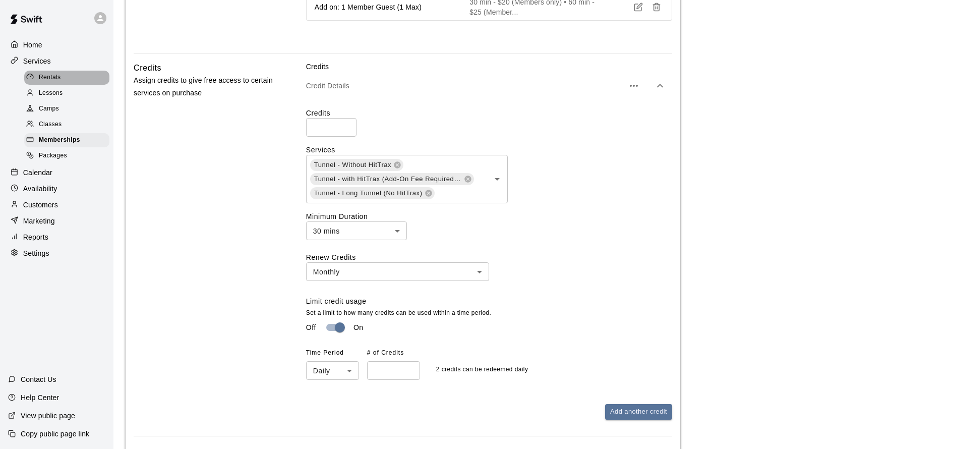
click at [64, 73] on div "Rentals" at bounding box center [66, 78] width 85 height 14
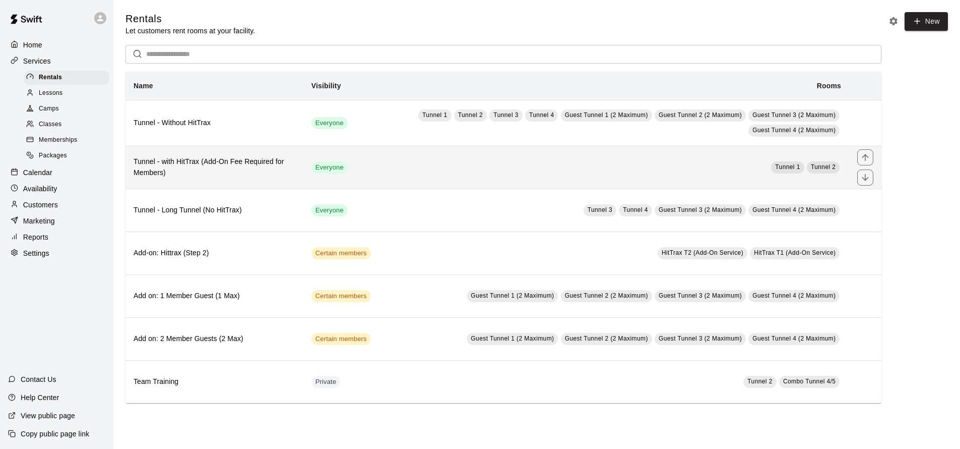
click at [455, 178] on td "Tunnel 1 Tunnel 2" at bounding box center [614, 167] width 470 height 43
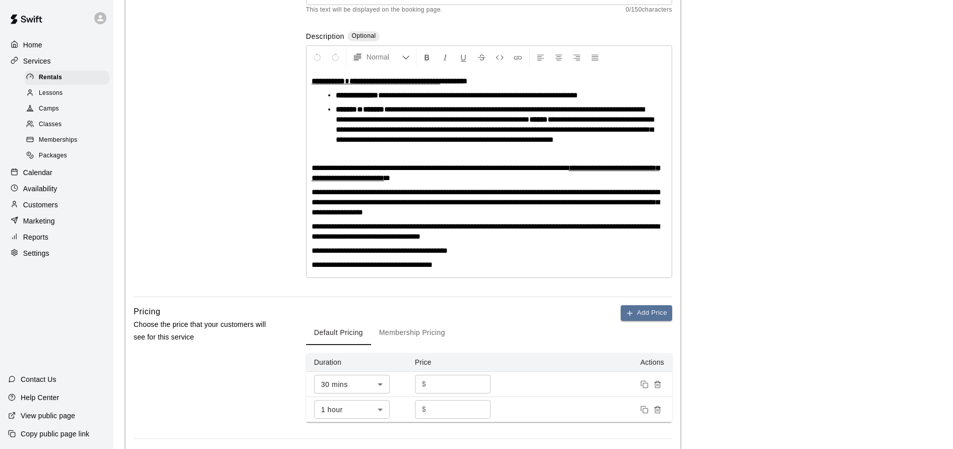
scroll to position [249, 0]
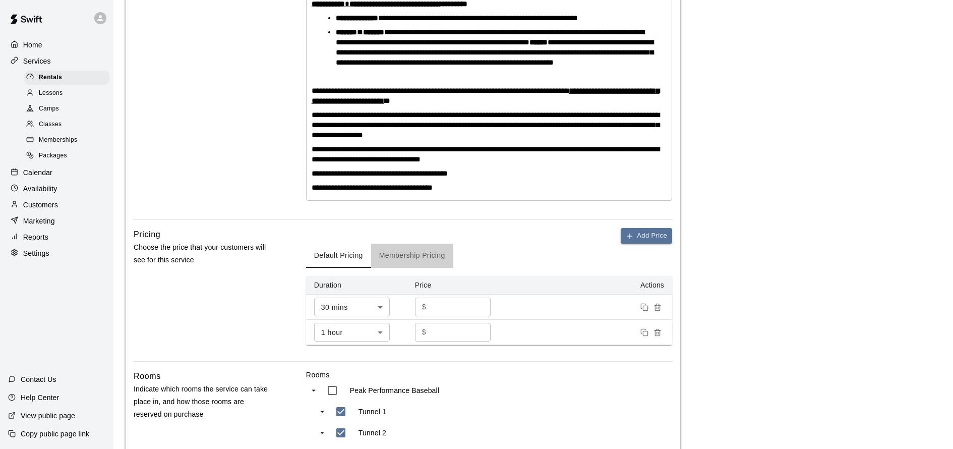
click at [421, 262] on button "Membership Pricing" at bounding box center [412, 255] width 82 height 24
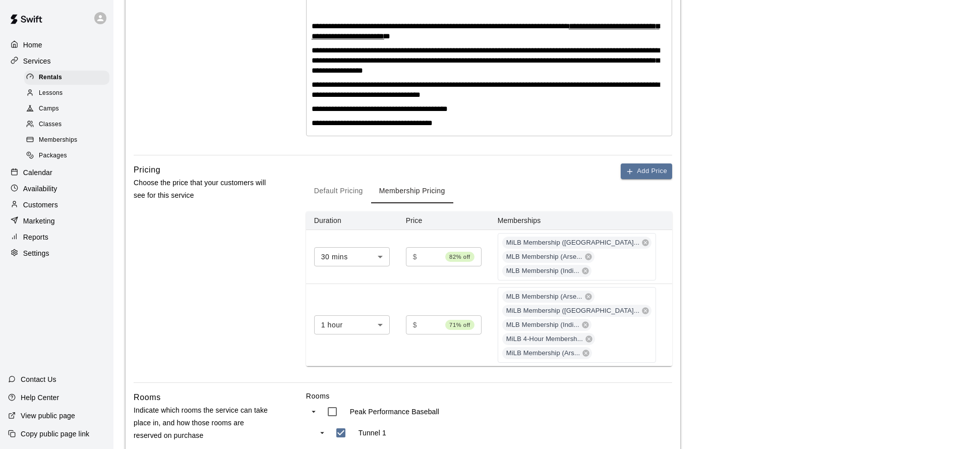
scroll to position [392, 0]
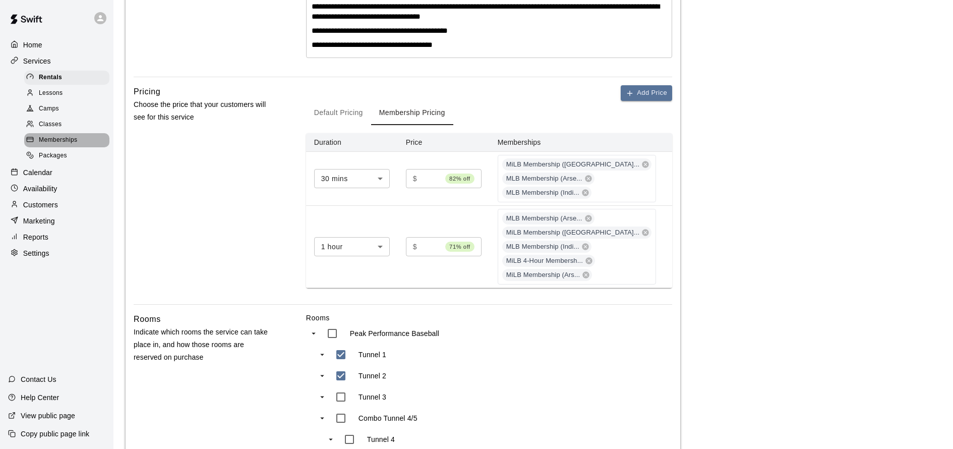
click at [70, 138] on span "Memberships" at bounding box center [58, 140] width 38 height 10
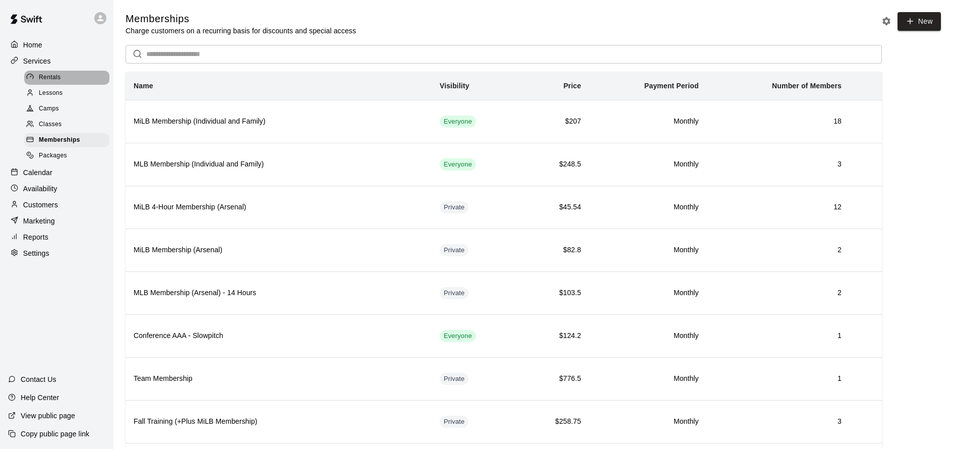
click at [56, 77] on span "Rentals" at bounding box center [50, 78] width 22 height 10
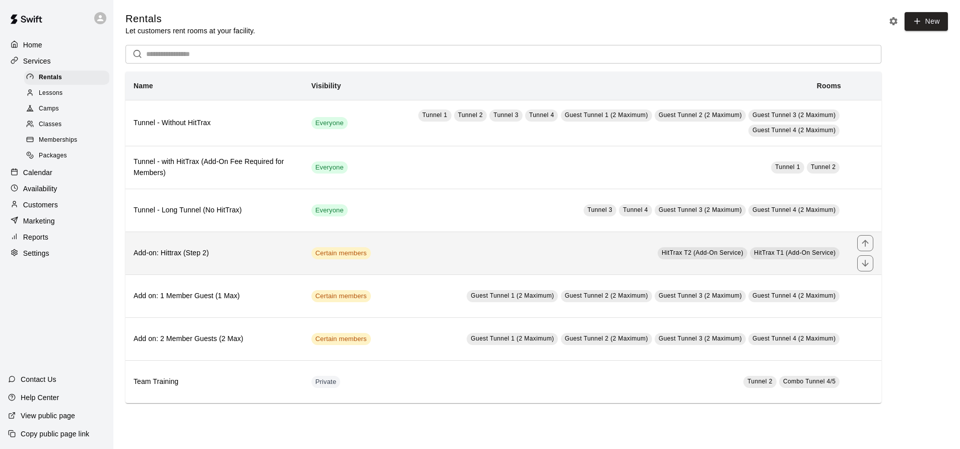
click at [260, 255] on h6 "Add-on: Hittrax (Step 2)" at bounding box center [215, 253] width 162 height 11
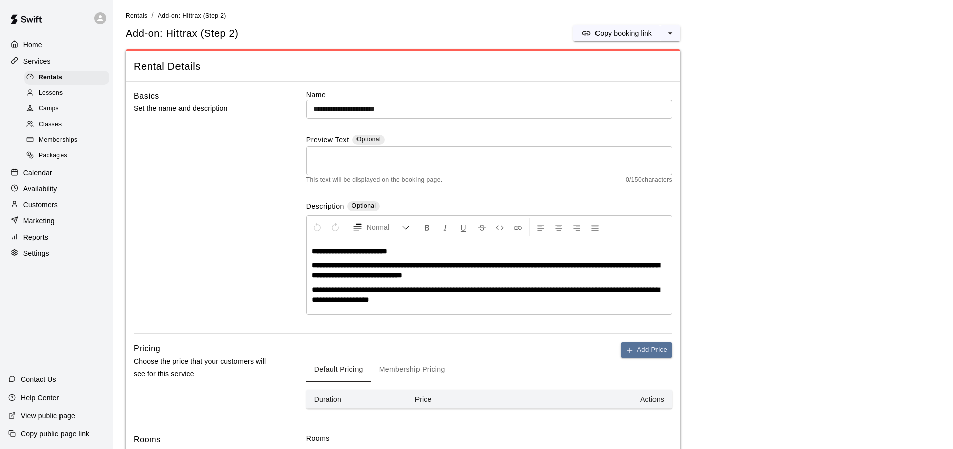
scroll to position [196, 0]
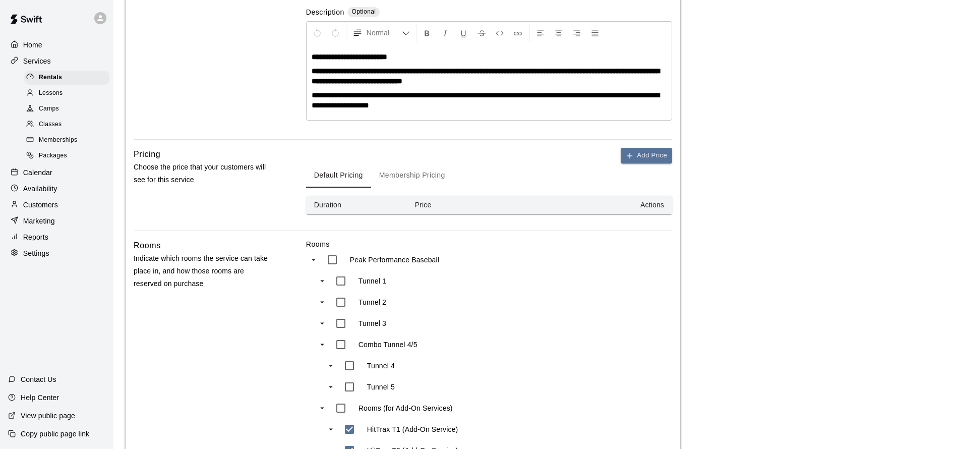
click at [429, 179] on button "Membership Pricing" at bounding box center [412, 175] width 82 height 24
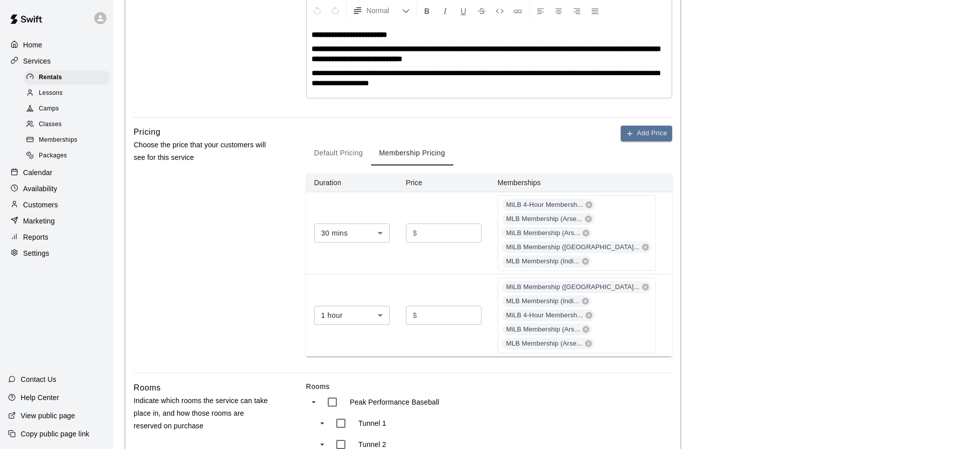
scroll to position [13, 0]
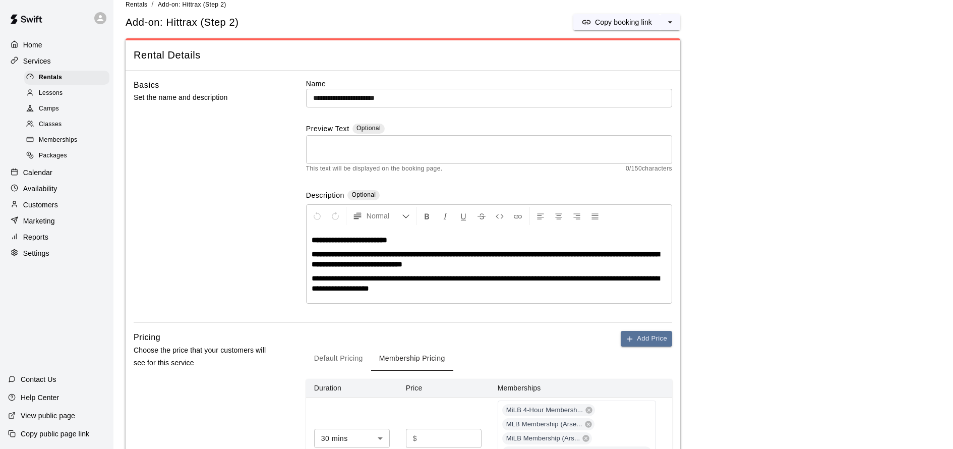
click at [59, 59] on div "Services" at bounding box center [56, 60] width 97 height 15
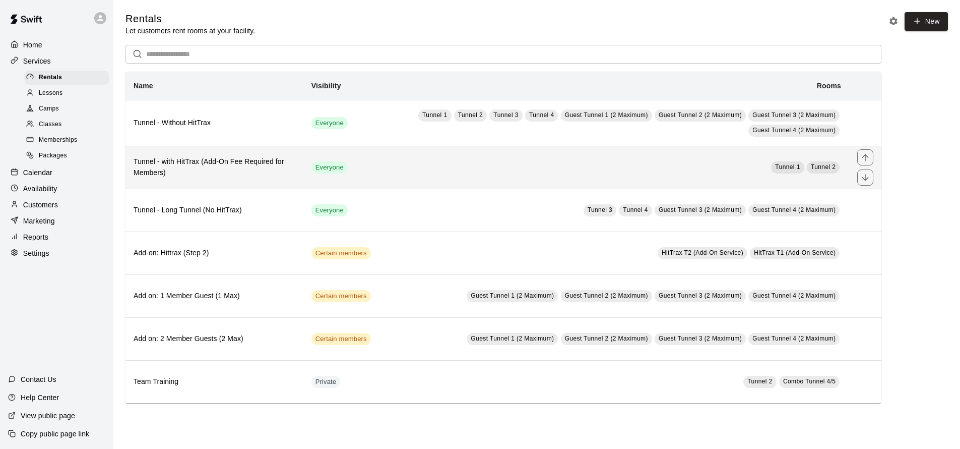
click at [426, 177] on td "Tunnel 1 Tunnel 2" at bounding box center [614, 167] width 470 height 43
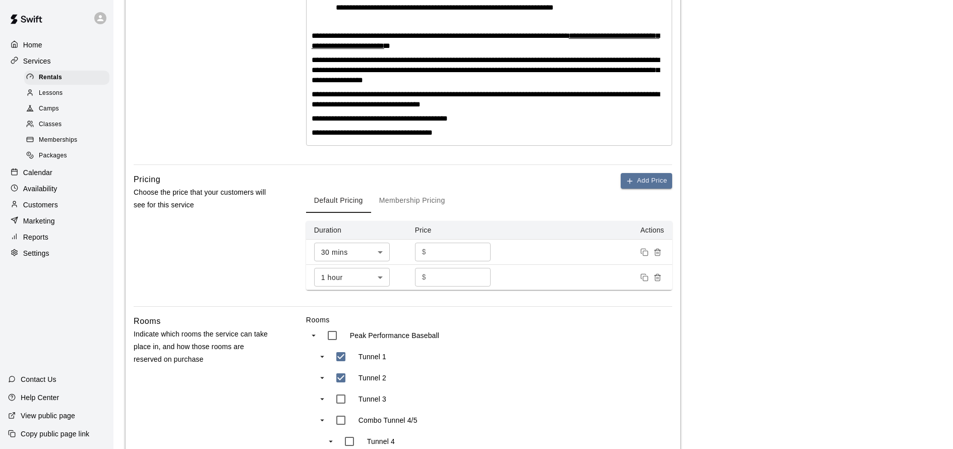
scroll to position [479, 0]
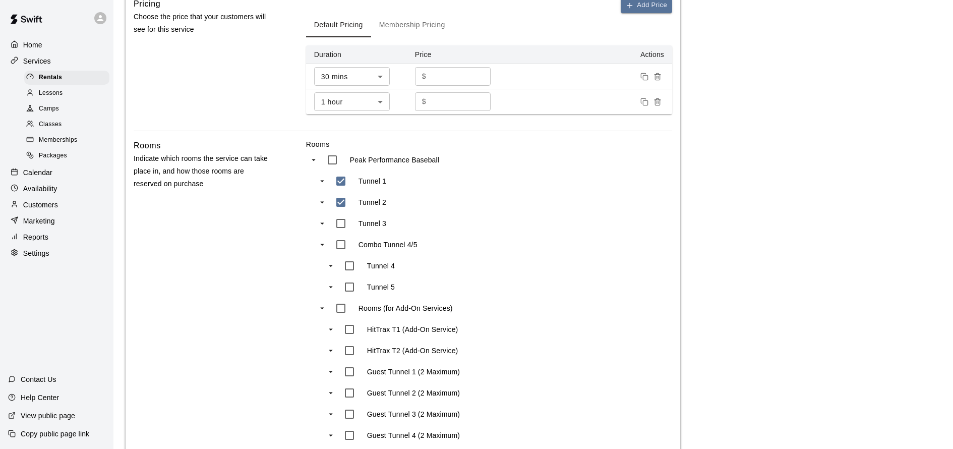
click at [421, 30] on button "Membership Pricing" at bounding box center [412, 25] width 82 height 24
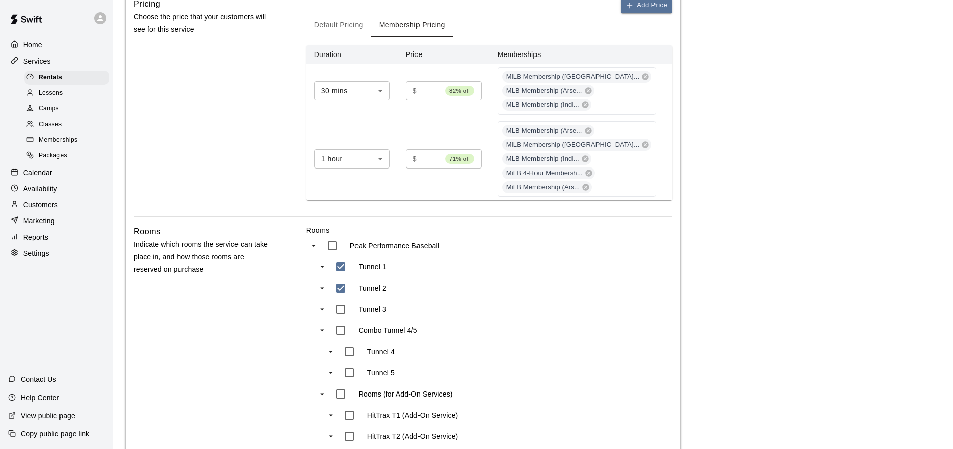
scroll to position [267, 0]
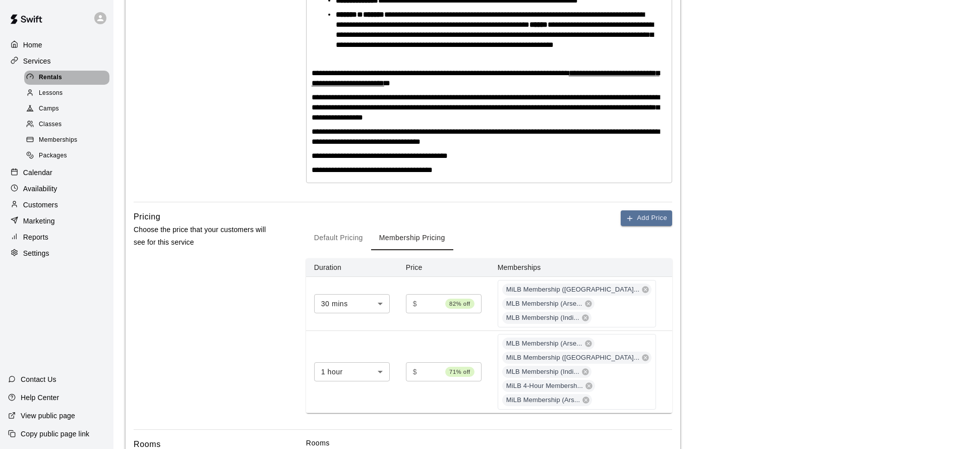
click at [64, 75] on div "Rentals" at bounding box center [66, 78] width 85 height 14
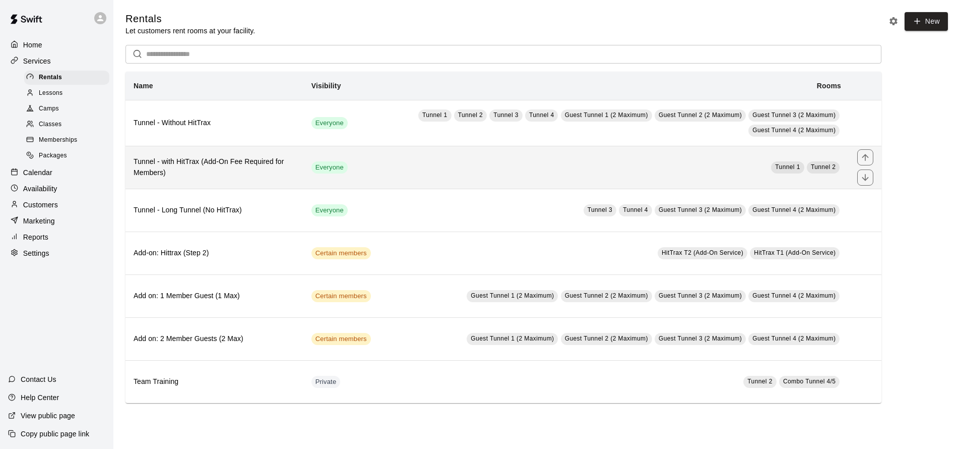
click at [410, 168] on td "Tunnel 1 Tunnel 2" at bounding box center [614, 167] width 470 height 43
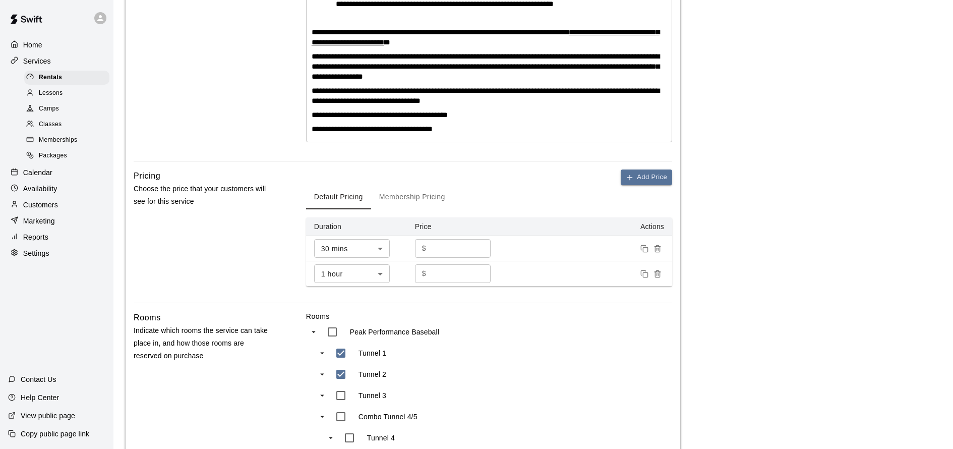
scroll to position [349, 0]
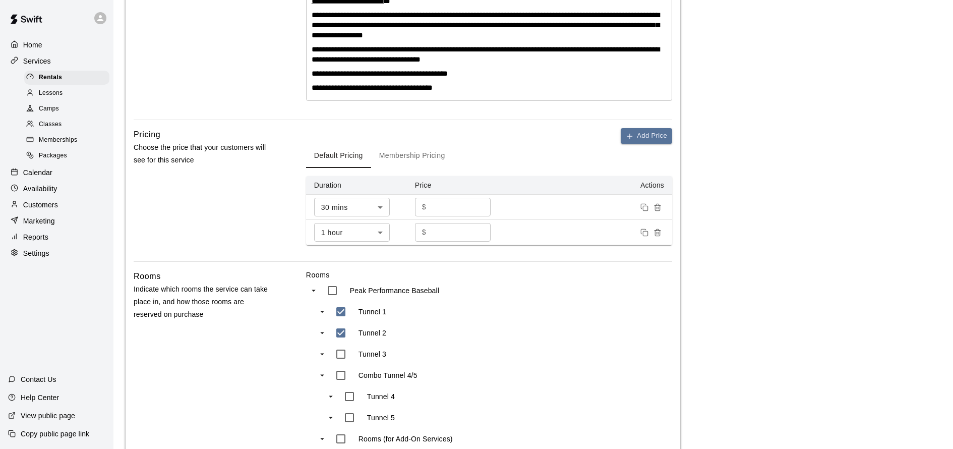
click at [406, 166] on button "Membership Pricing" at bounding box center [412, 156] width 82 height 24
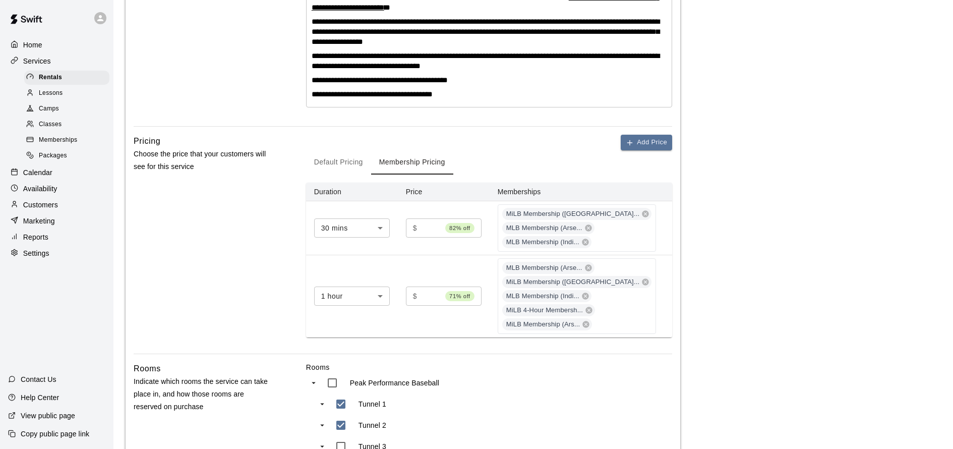
scroll to position [346, 0]
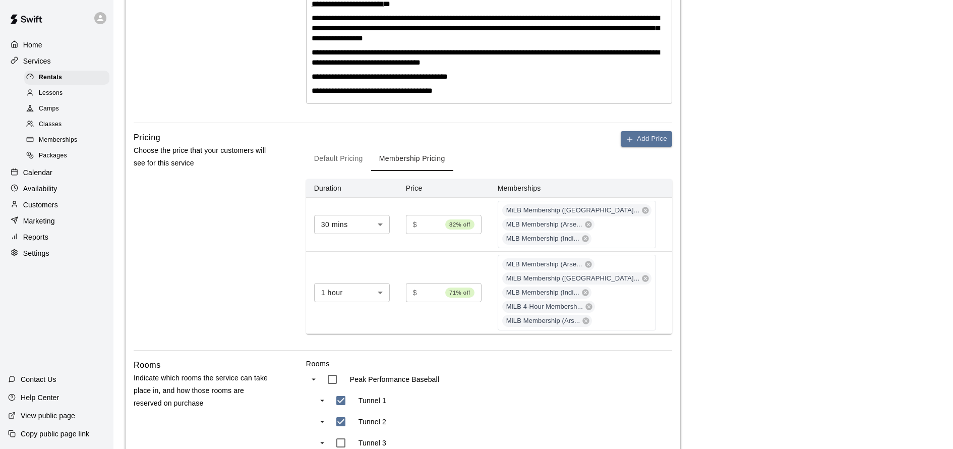
click at [347, 167] on button "Default Pricing" at bounding box center [338, 159] width 65 height 24
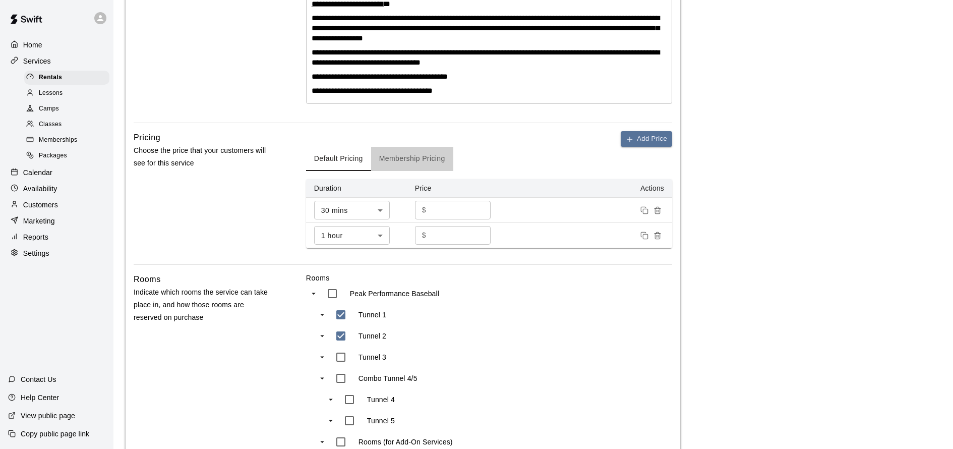
click at [406, 171] on button "Membership Pricing" at bounding box center [412, 159] width 82 height 24
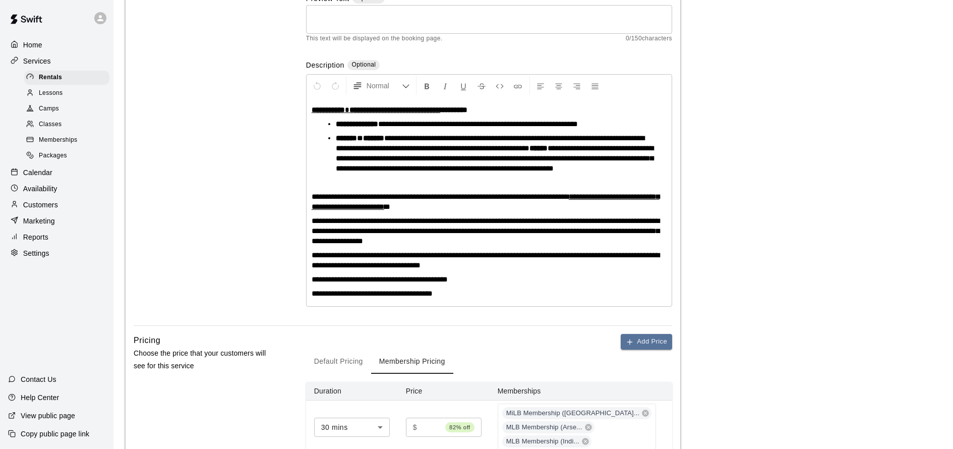
scroll to position [0, 0]
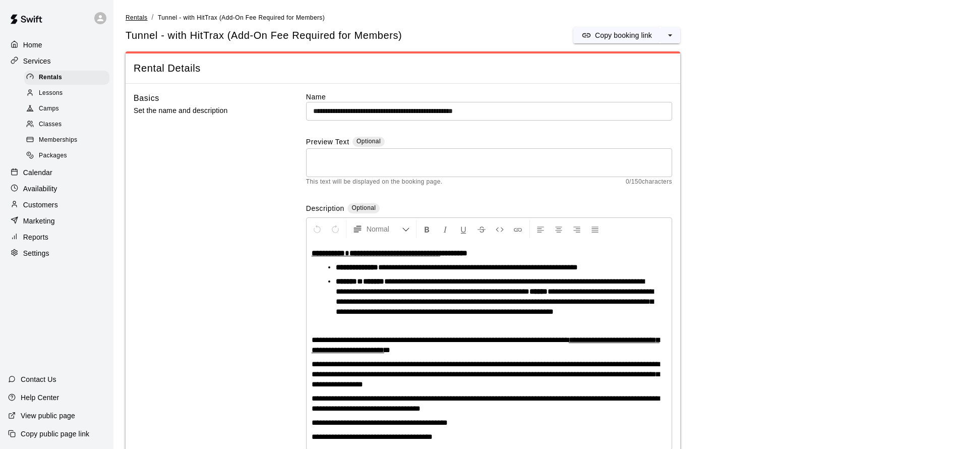
click at [144, 16] on span "Rentals" at bounding box center [137, 17] width 22 height 7
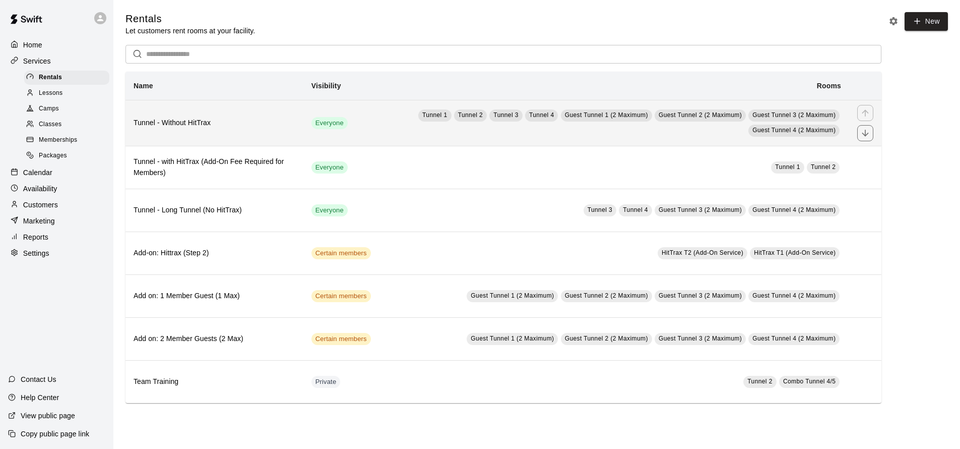
click at [396, 113] on td "Tunnel 1 Tunnel 2 Tunnel 3 Tunnel 4 Guest Tunnel 1 (2 Maximum) Guest Tunnel 2 (…" at bounding box center [614, 123] width 470 height 46
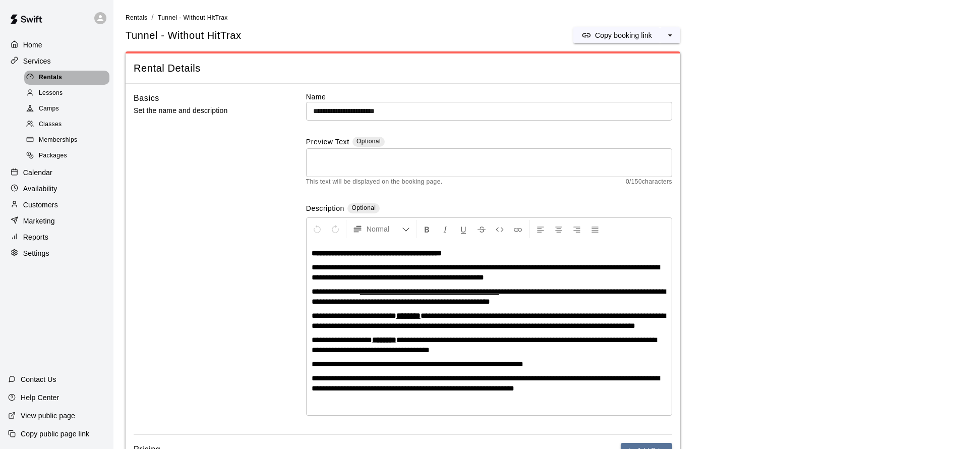
click at [49, 73] on span "Rentals" at bounding box center [50, 78] width 23 height 10
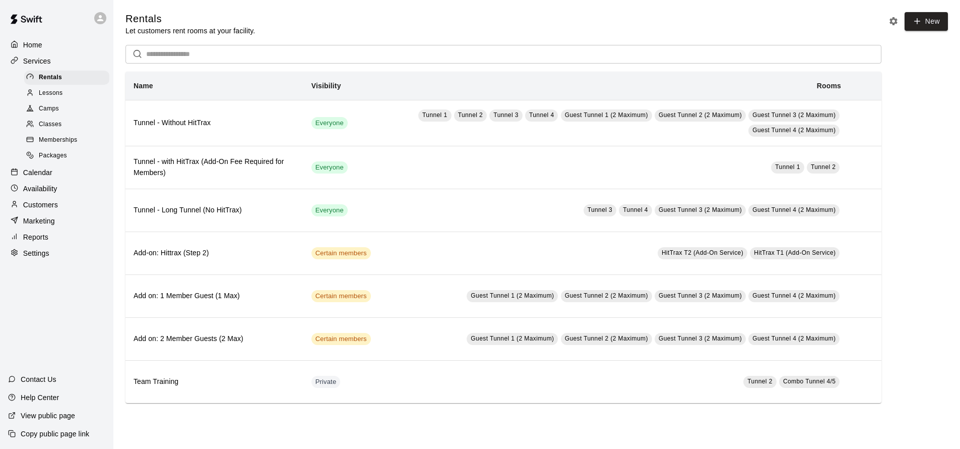
click at [64, 191] on div "Availability" at bounding box center [56, 188] width 97 height 15
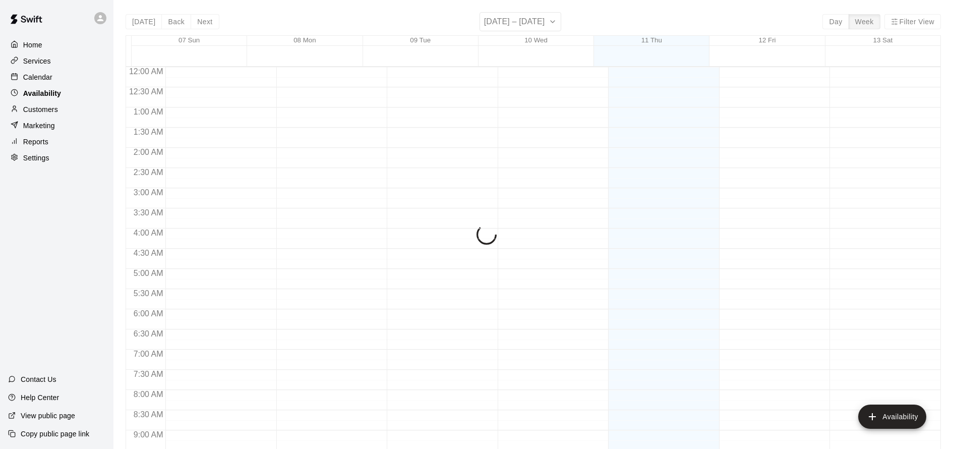
scroll to position [575, 0]
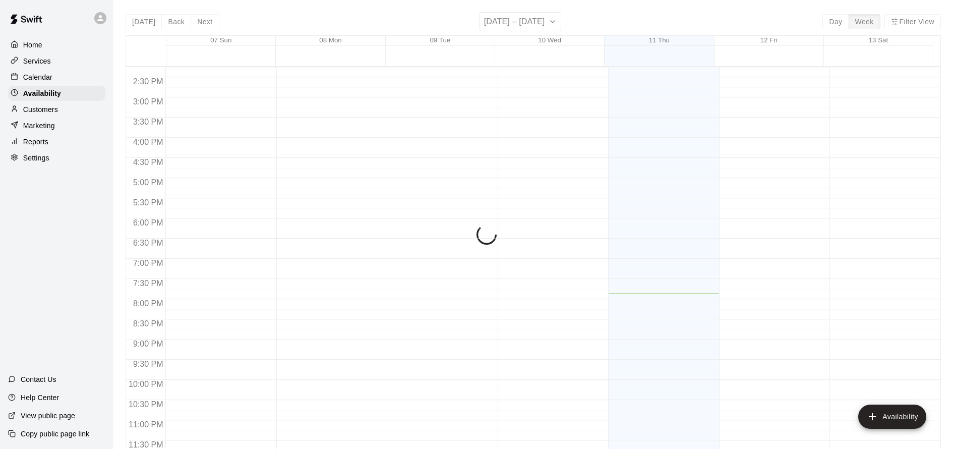
click at [60, 80] on div "Calendar" at bounding box center [56, 77] width 97 height 15
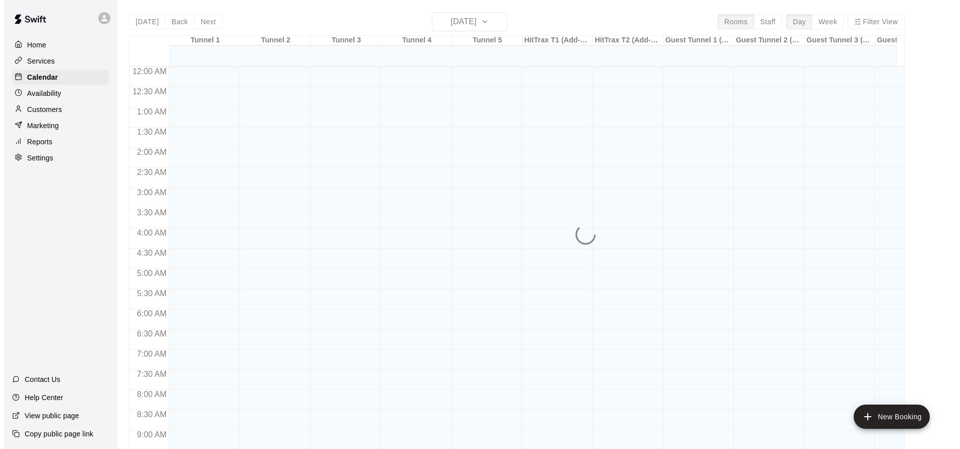
scroll to position [545, 0]
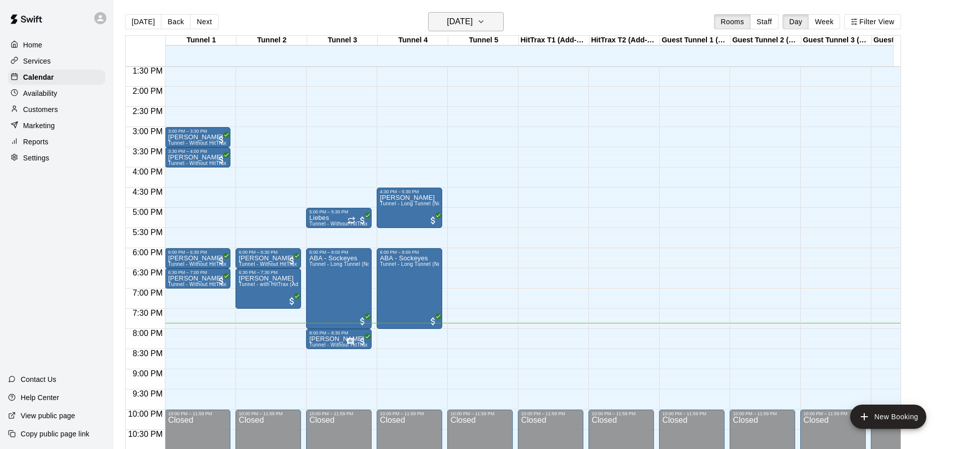
click at [472, 21] on h6 "[DATE]" at bounding box center [460, 22] width 26 height 14
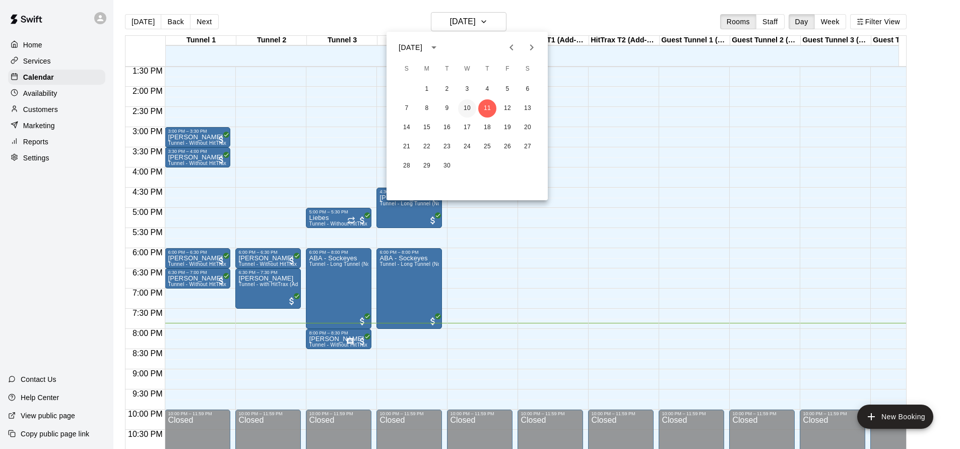
click at [465, 107] on button "10" at bounding box center [467, 108] width 18 height 18
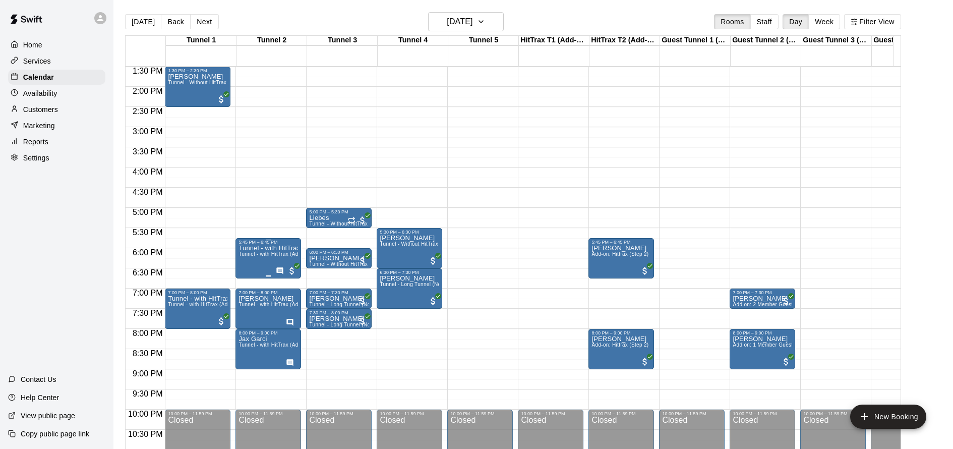
click at [272, 255] on span "Tunnel - with HitTrax (Add-On Fee Required for Members)" at bounding box center [307, 254] width 139 height 6
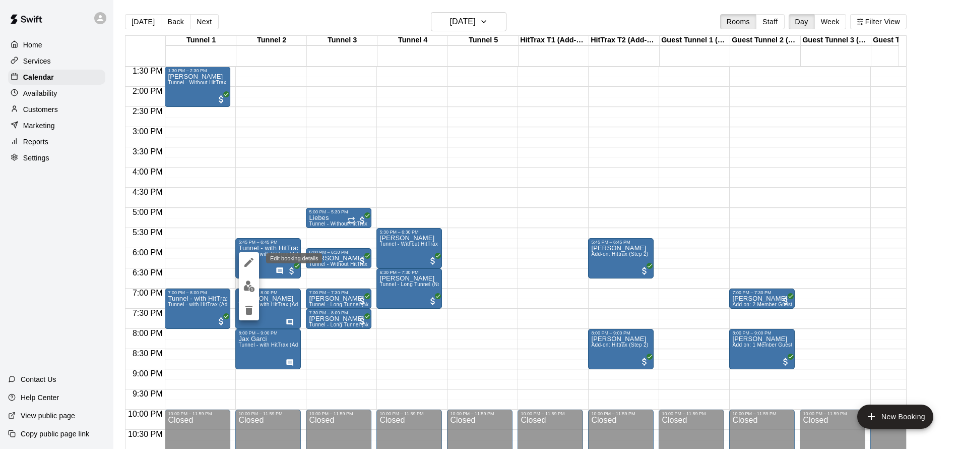
click at [253, 262] on icon "edit" at bounding box center [249, 262] width 12 height 12
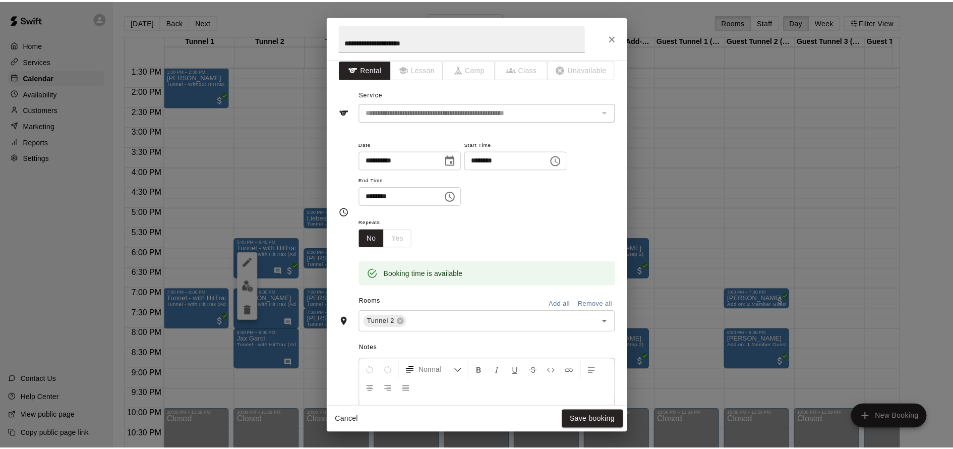
scroll to position [102, 0]
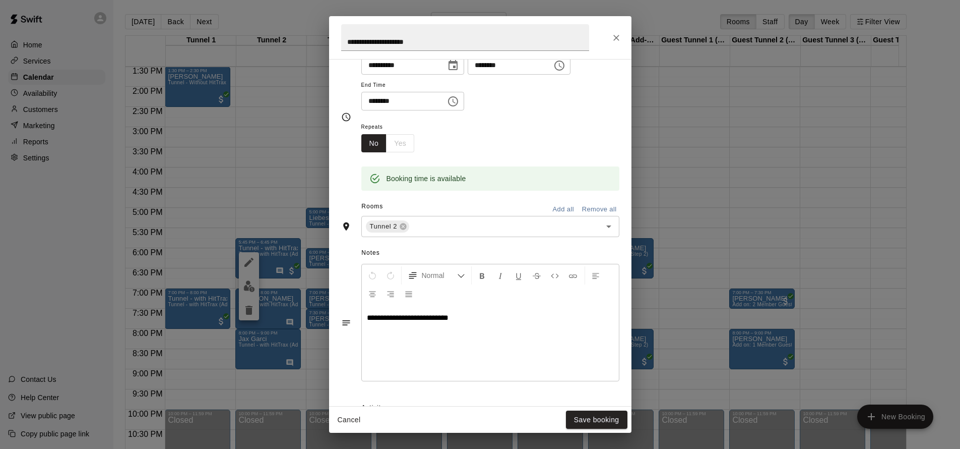
click at [613, 37] on icon "Close" at bounding box center [616, 38] width 10 height 10
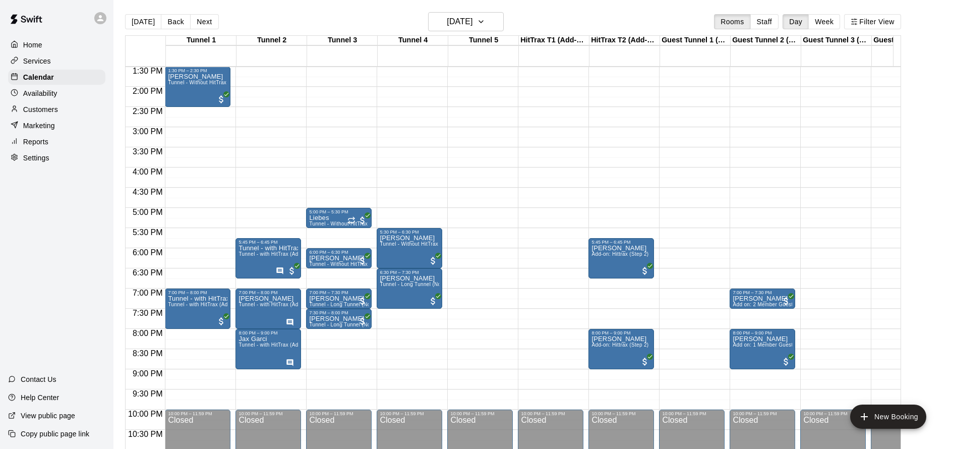
click at [58, 117] on div "Home Services Calendar Availability Customers Marketing Reports Settings" at bounding box center [56, 101] width 113 height 130
click at [59, 111] on div "Customers" at bounding box center [56, 109] width 97 height 15
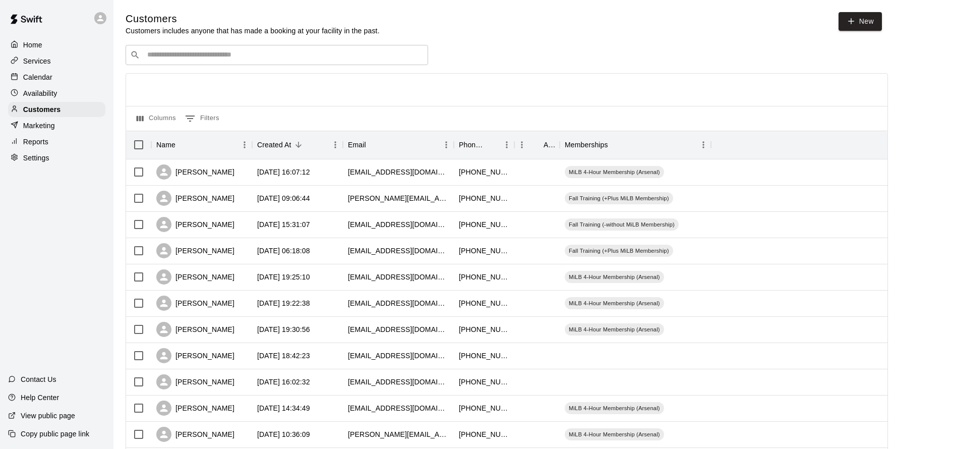
click at [309, 55] on input "Search customers by name or email" at bounding box center [283, 55] width 279 height 10
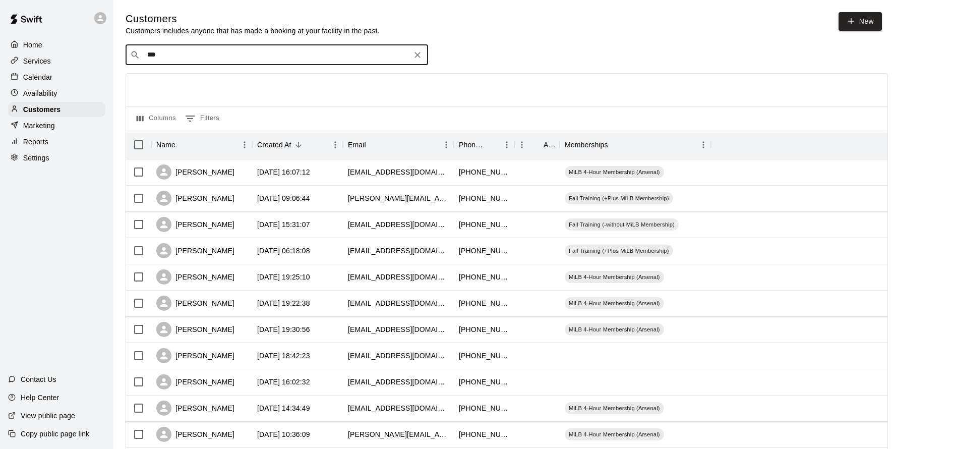
type input "****"
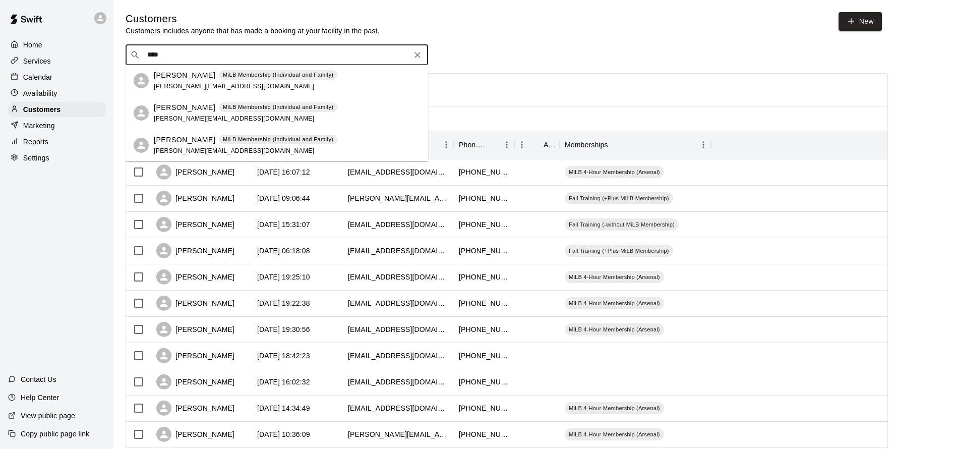
click at [284, 91] on div "Bryan Dude MiLB Membership (Individual and Family) bryan.dude21@gmail.com" at bounding box center [277, 81] width 302 height 32
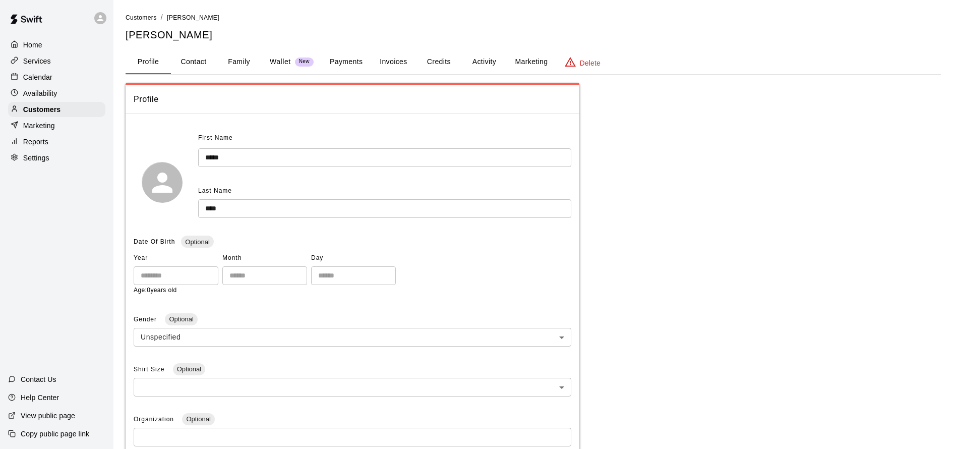
click at [444, 60] on button "Credits" at bounding box center [438, 62] width 45 height 24
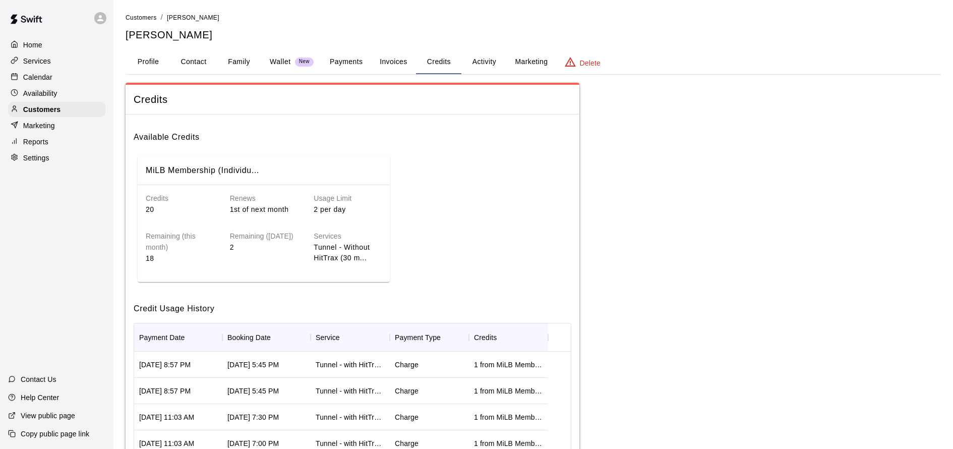
click at [312, 241] on div "Services Tunnel - Without HitTrax (30 m..." at bounding box center [339, 239] width 84 height 49
drag, startPoint x: 299, startPoint y: 212, endPoint x: 321, endPoint y: 226, distance: 26.3
click at [299, 212] on div "Usage Limit 2 per day" at bounding box center [339, 196] width 84 height 38
click at [337, 238] on h6 "Services" at bounding box center [348, 236] width 68 height 11
click at [204, 135] on h6 "Available Credits" at bounding box center [353, 132] width 438 height 21
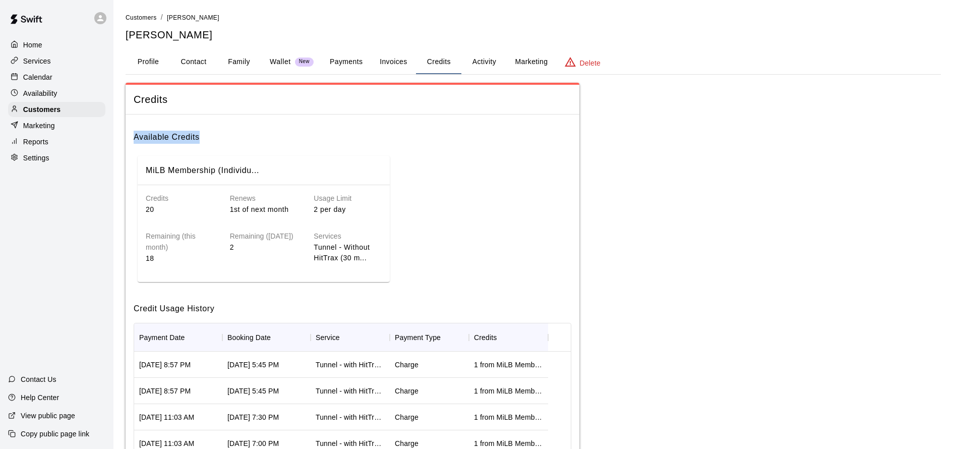
drag, startPoint x: 135, startPoint y: 136, endPoint x: 266, endPoint y: 147, distance: 132.0
click at [239, 143] on div "Available Credits MiLB Membership (Individu... Credits 20 Renews 1st of next mo…" at bounding box center [353, 203] width 438 height 163
click at [451, 166] on div "MiLB Membership (Individu... Credits 20 Renews 1st of next month Usage Limit 2 …" at bounding box center [353, 219] width 438 height 134
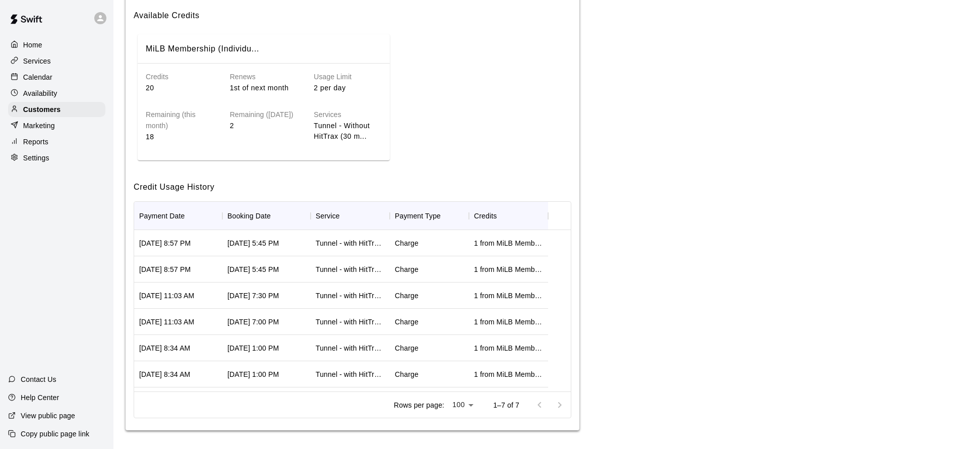
click at [374, 297] on div "Tunnel - with HitTrax (Add-On Fee Required for Members)" at bounding box center [350, 295] width 69 height 10
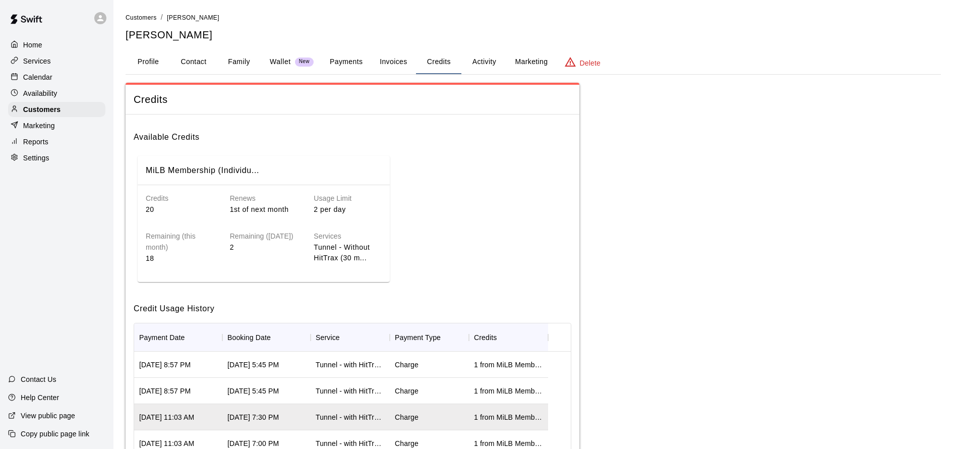
click at [439, 214] on div "MiLB Membership (Individu... Credits 20 Renews 1st of next month Usage Limit 2 …" at bounding box center [353, 219] width 438 height 134
click at [355, 64] on button "Payments" at bounding box center [346, 62] width 49 height 24
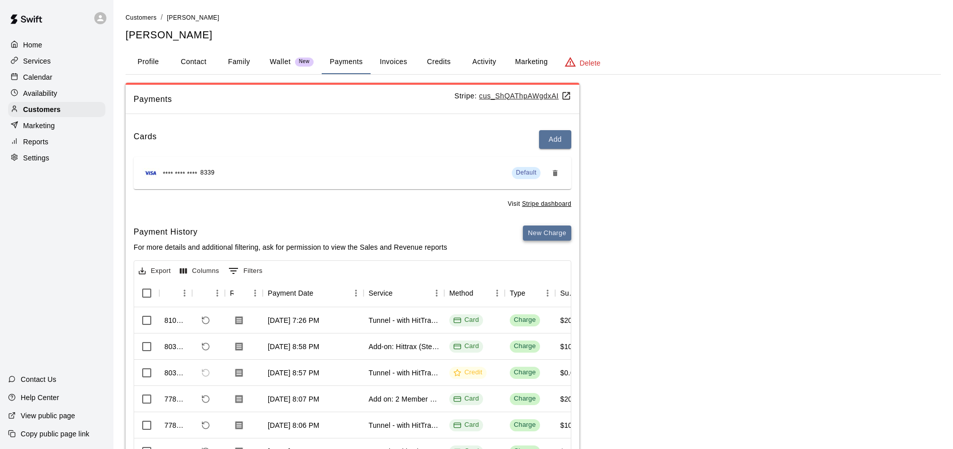
click at [554, 230] on button "New Charge" at bounding box center [547, 233] width 48 height 16
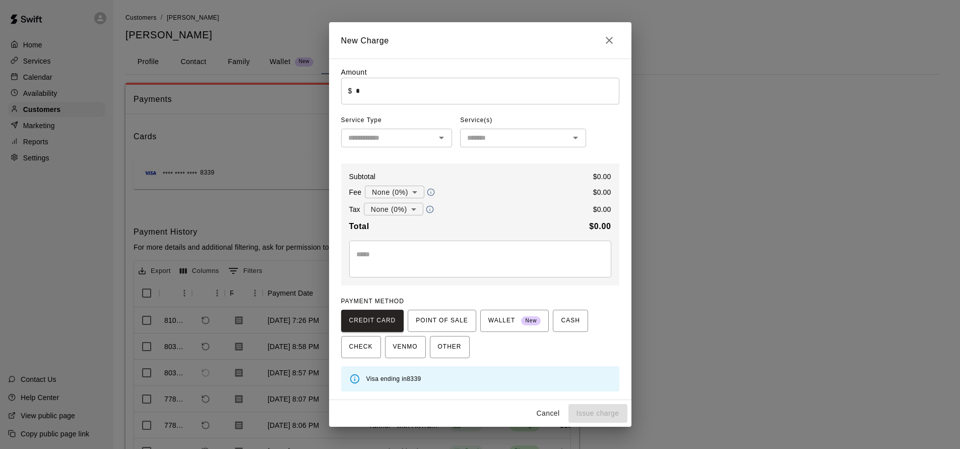
click at [404, 99] on input "*" at bounding box center [487, 91] width 263 height 27
click at [544, 410] on button "Cancel" at bounding box center [548, 413] width 32 height 19
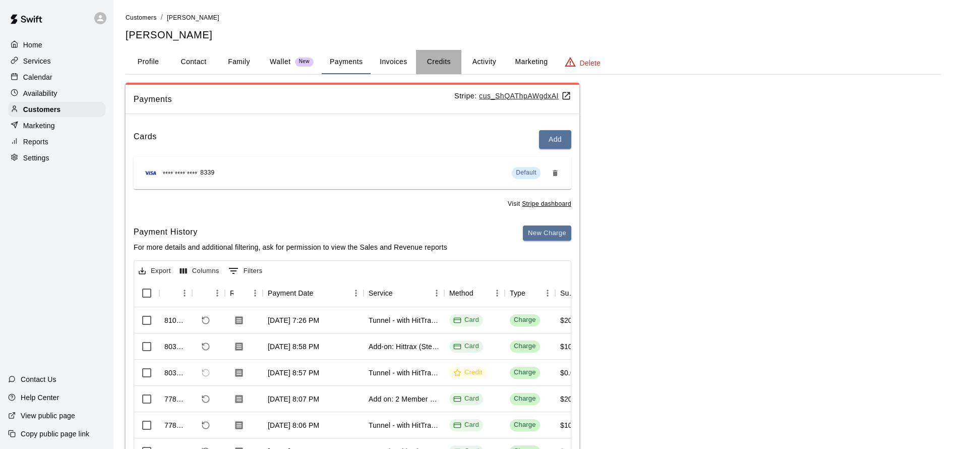
click at [453, 63] on button "Credits" at bounding box center [438, 62] width 45 height 24
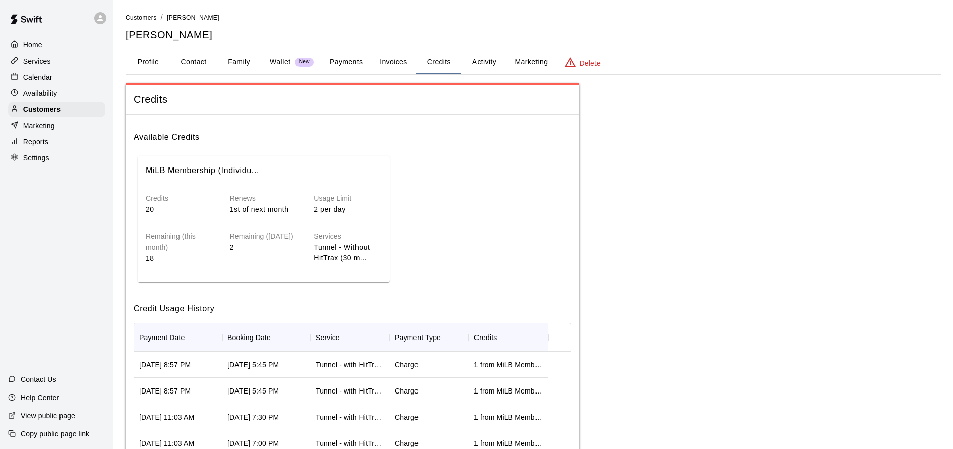
click at [392, 60] on button "Invoices" at bounding box center [393, 62] width 45 height 24
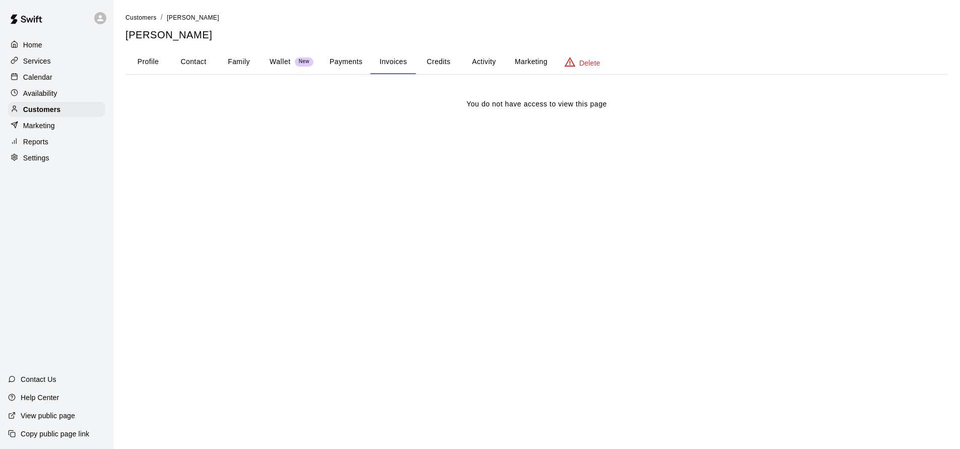
click at [350, 63] on button "Payments" at bounding box center [346, 62] width 49 height 24
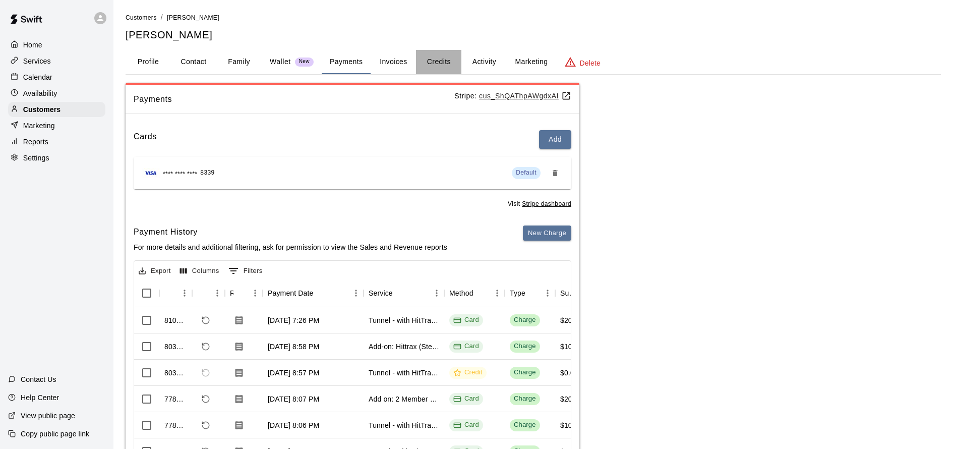
click at [436, 59] on button "Credits" at bounding box center [438, 62] width 45 height 24
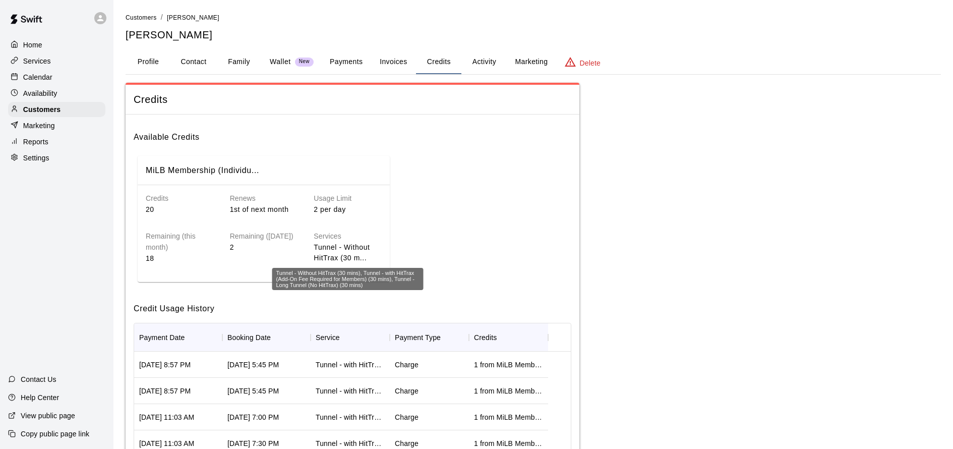
click at [353, 251] on p "Tunnel - Without HitTrax (30 m..." at bounding box center [348, 252] width 68 height 21
click at [217, 240] on div "Remaining (today) 2" at bounding box center [256, 239] width 84 height 49
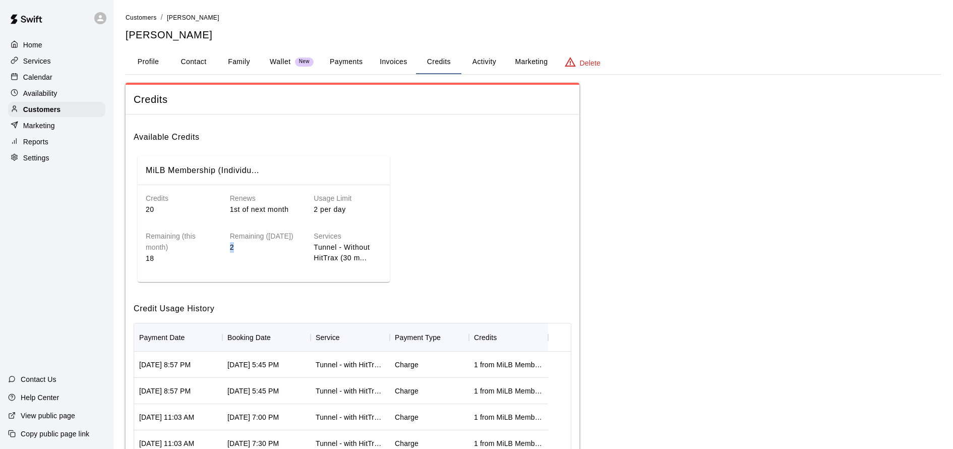
click at [217, 240] on div "Remaining (today) 2" at bounding box center [256, 239] width 84 height 49
click at [48, 59] on p "Services" at bounding box center [37, 61] width 28 height 10
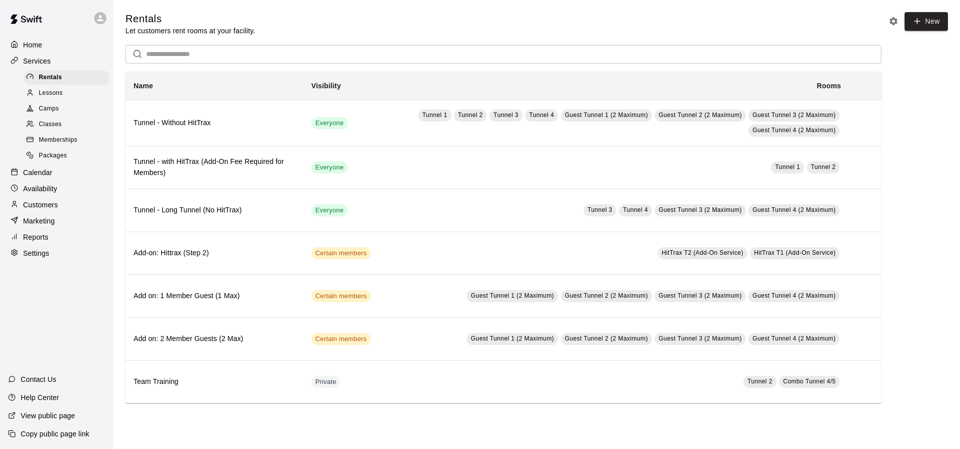
click at [71, 151] on div "Packages" at bounding box center [66, 156] width 85 height 14
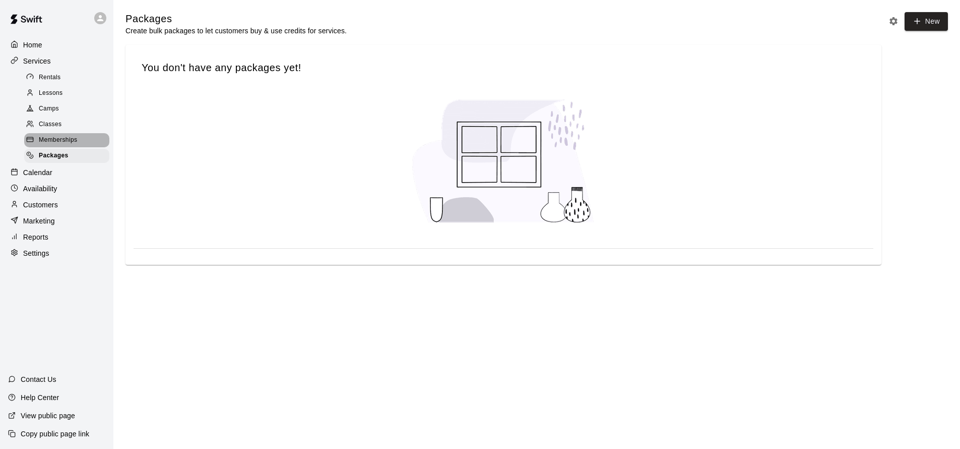
click at [61, 135] on span "Memberships" at bounding box center [58, 140] width 38 height 10
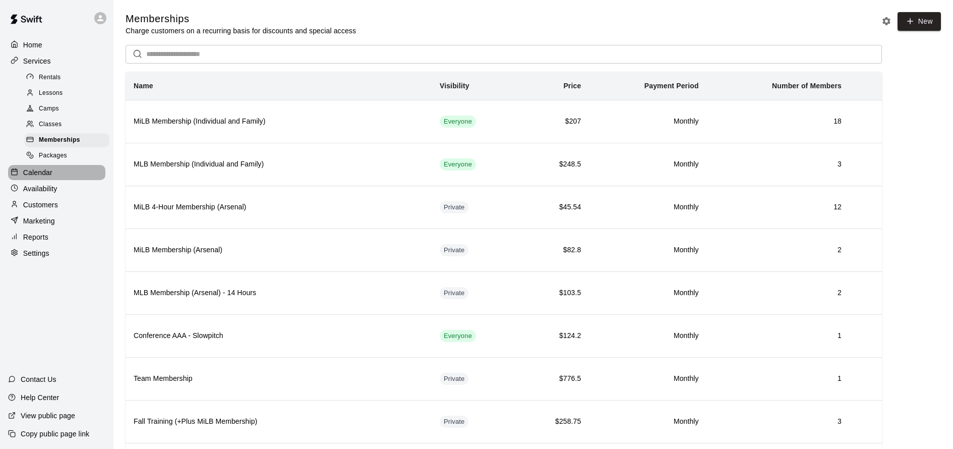
click at [68, 171] on div "Calendar" at bounding box center [56, 172] width 97 height 15
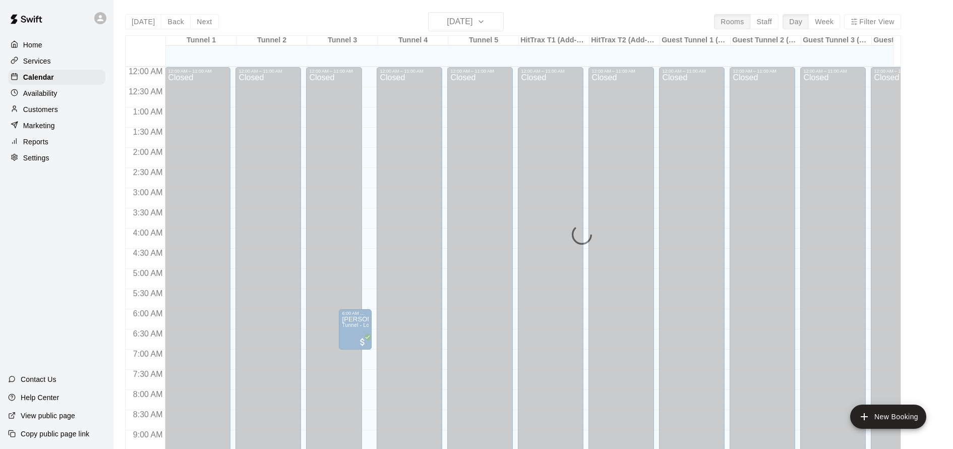
scroll to position [545, 0]
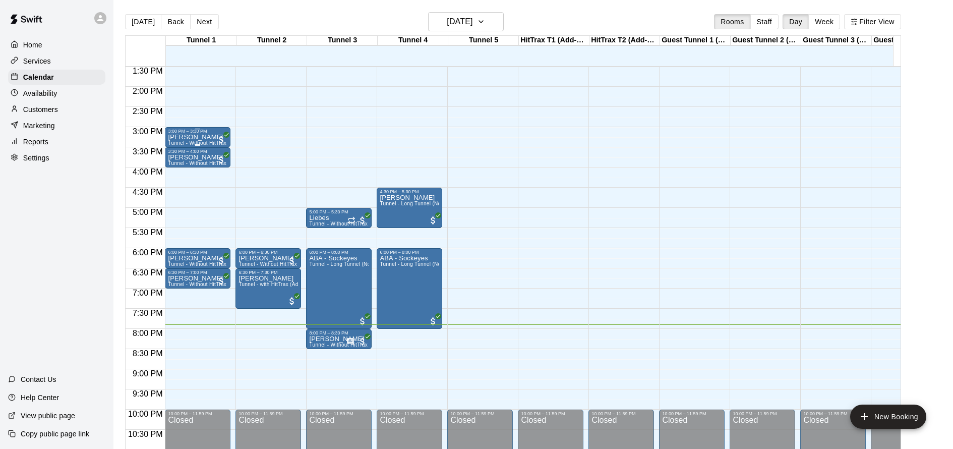
click at [199, 137] on p "[PERSON_NAME]" at bounding box center [197, 137] width 58 height 0
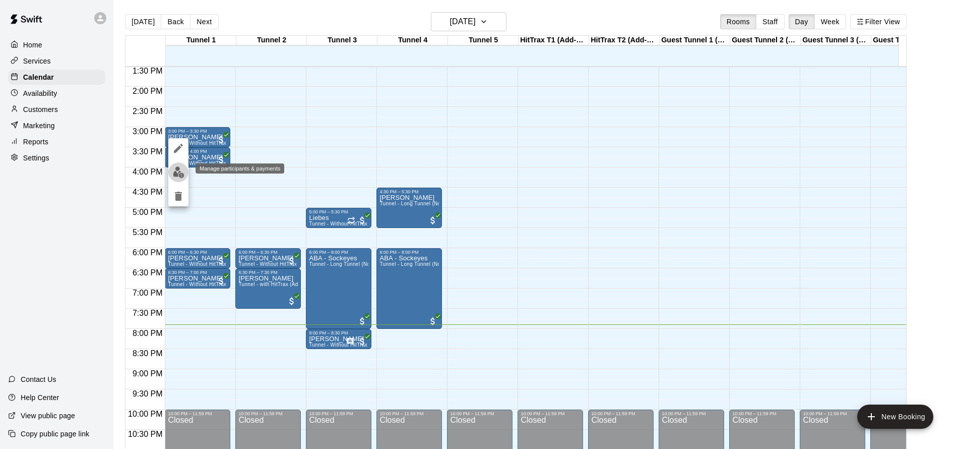
click at [181, 173] on img "edit" at bounding box center [179, 172] width 12 height 12
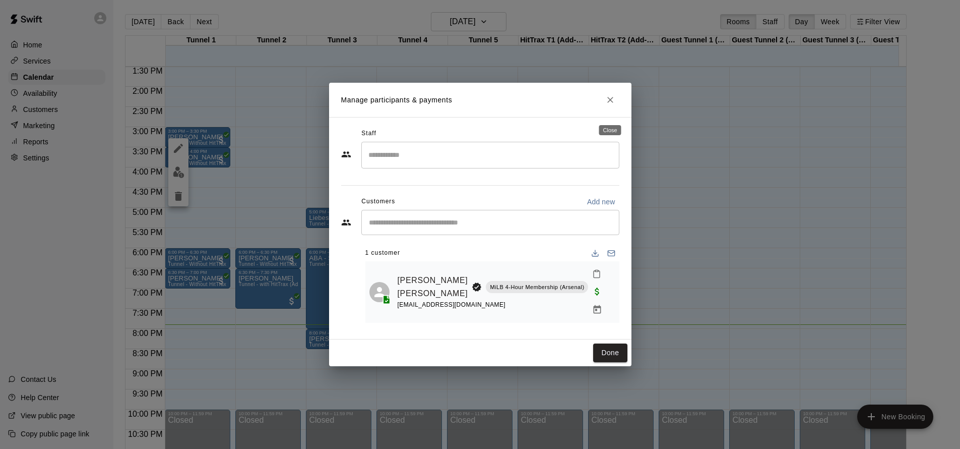
click at [611, 103] on icon "Close" at bounding box center [610, 100] width 6 height 6
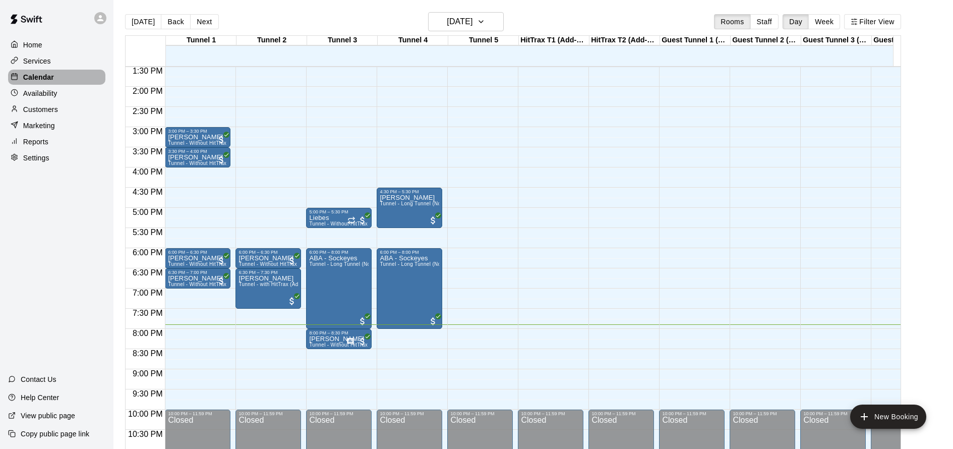
click at [49, 77] on p "Calendar" at bounding box center [38, 77] width 31 height 10
click at [34, 47] on p "Home" at bounding box center [32, 45] width 19 height 10
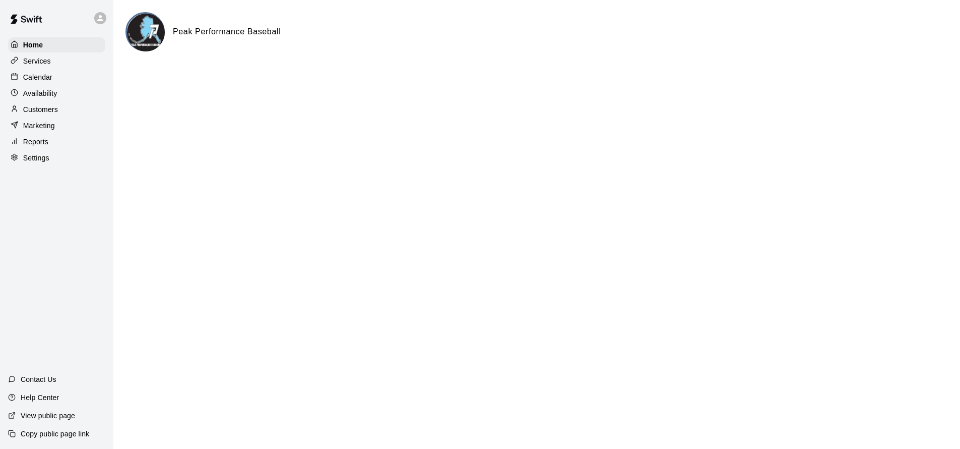
click at [49, 61] on p "Services" at bounding box center [37, 61] width 28 height 10
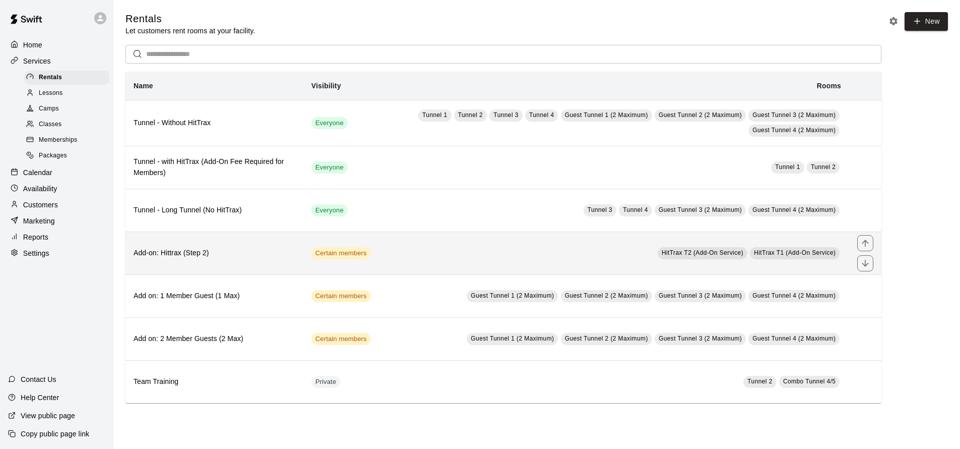
click at [523, 250] on td "HitTrax T2 (Add-On Service) HitTrax T1 (Add-On Service)" at bounding box center [614, 253] width 470 height 43
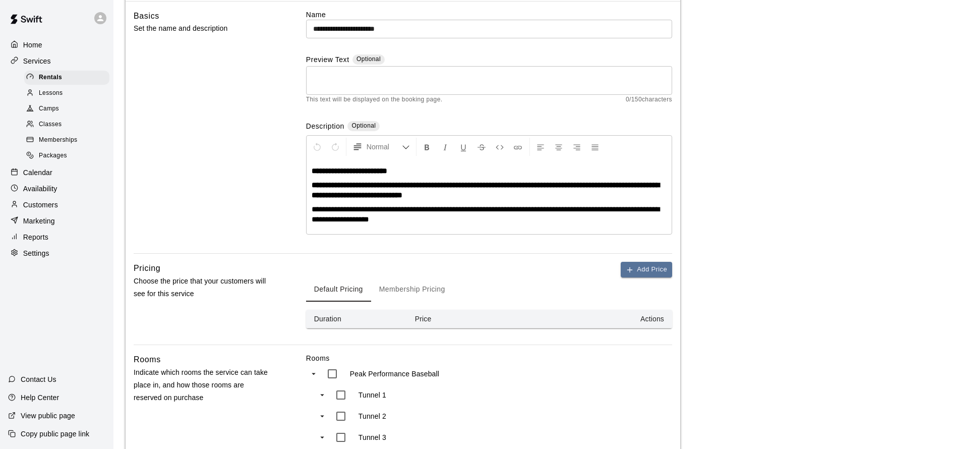
scroll to position [172, 0]
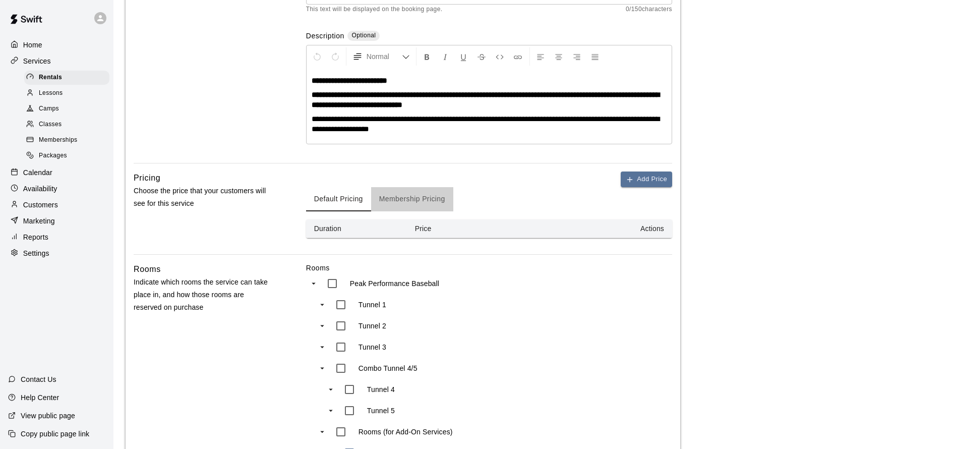
click at [398, 197] on button "Membership Pricing" at bounding box center [412, 199] width 82 height 24
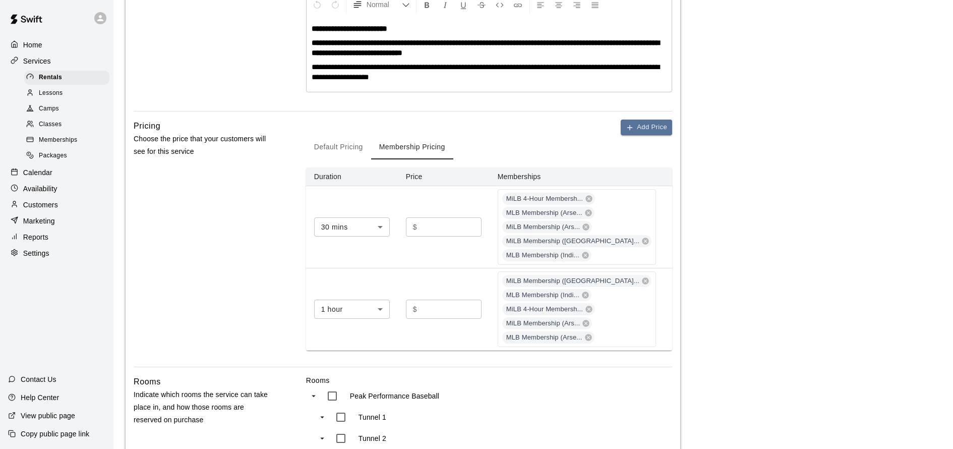
scroll to position [438, 0]
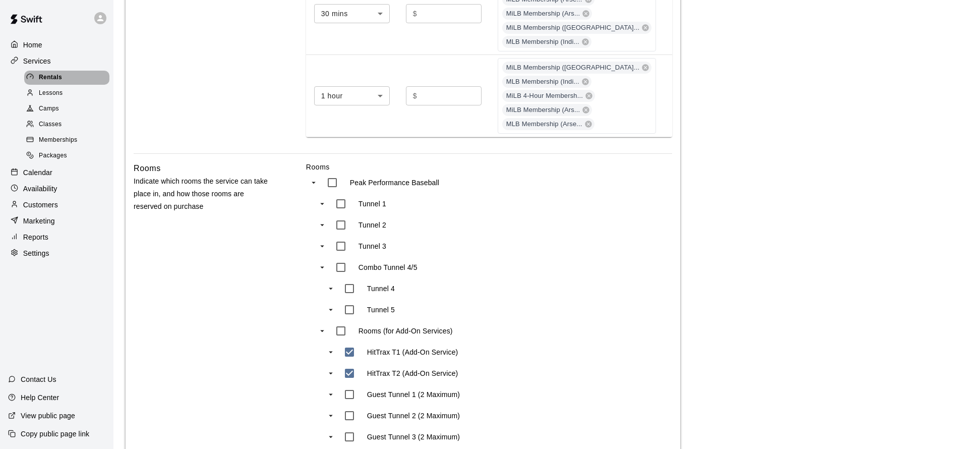
click at [61, 80] on span "Rentals" at bounding box center [50, 78] width 23 height 10
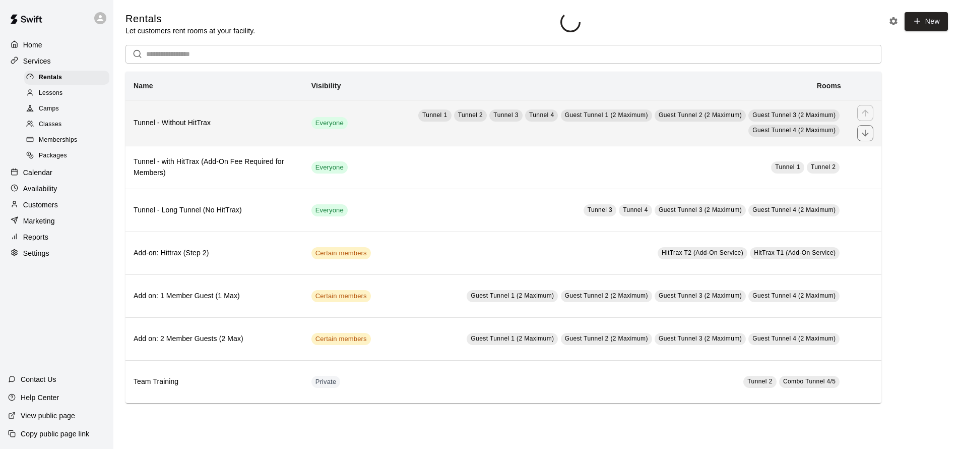
click at [265, 127] on h6 "Tunnel - Without HitTrax" at bounding box center [215, 122] width 162 height 11
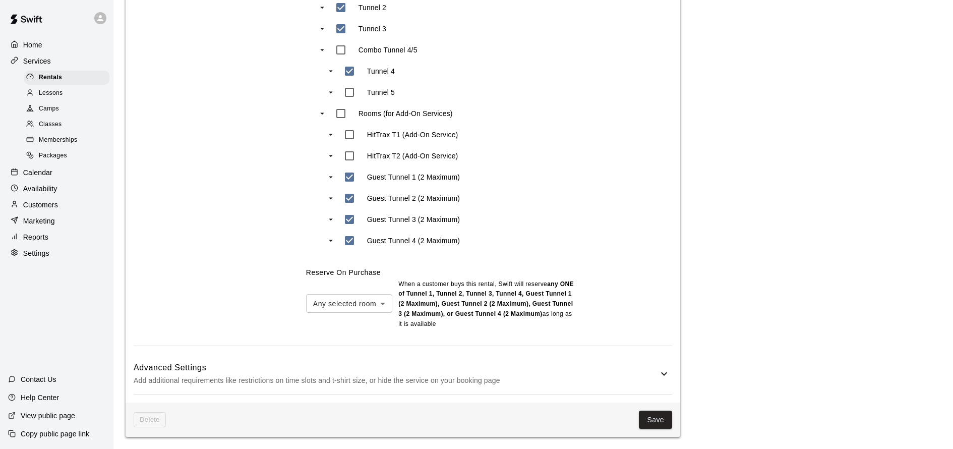
scroll to position [152, 0]
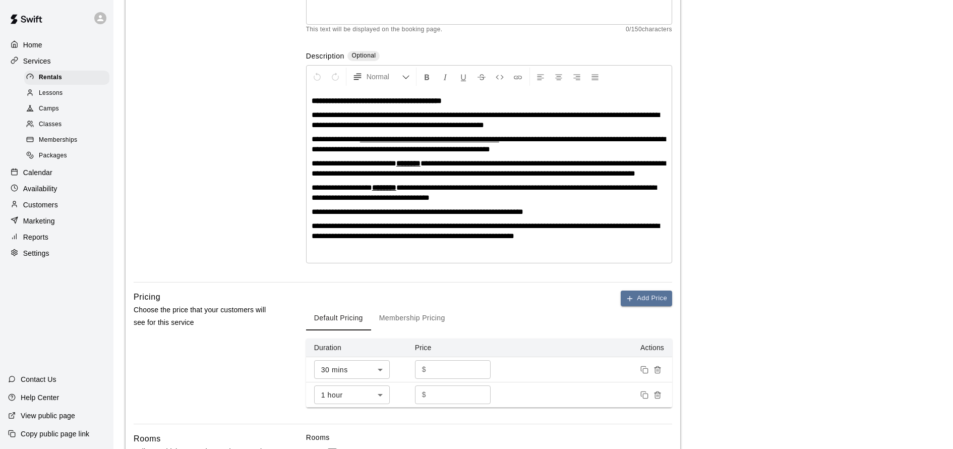
click at [393, 318] on button "Membership Pricing" at bounding box center [412, 318] width 82 height 24
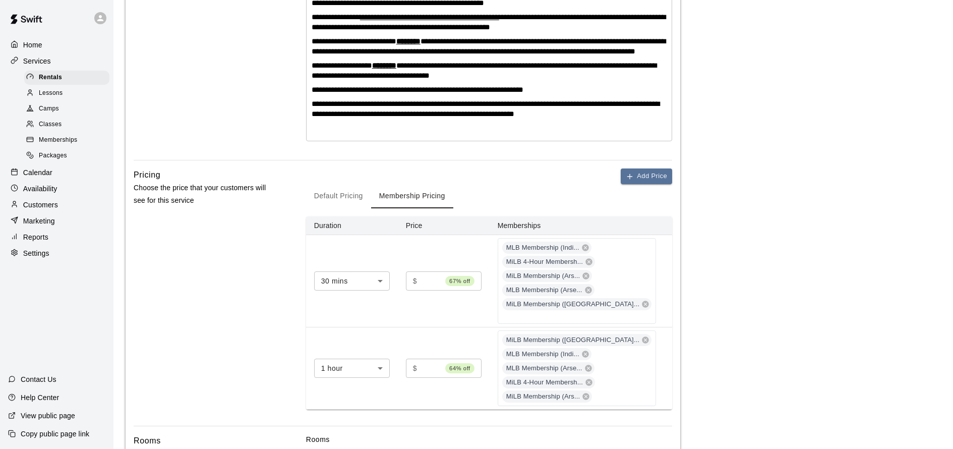
scroll to position [276, 0]
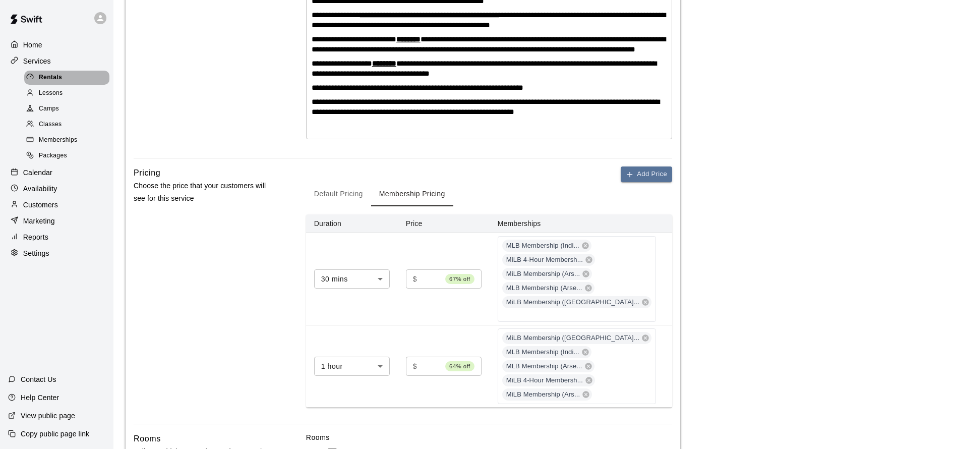
click at [64, 75] on div "Rentals" at bounding box center [66, 78] width 85 height 14
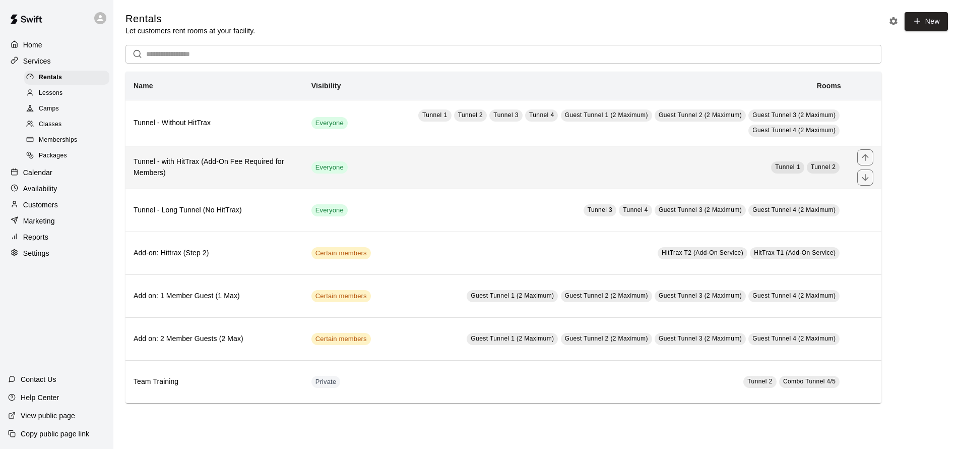
click at [268, 172] on h6 "Tunnel - with HitTrax (Add-On Fee Required for Members)" at bounding box center [215, 167] width 162 height 22
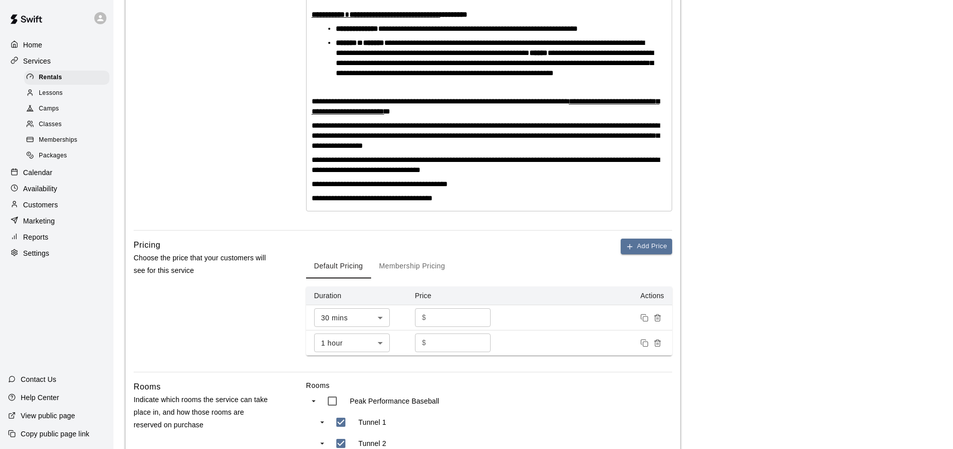
scroll to position [273, 0]
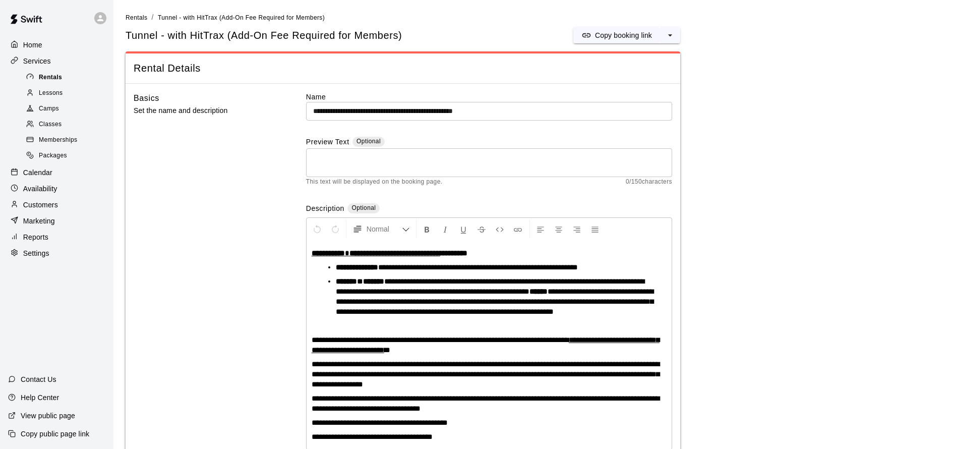
click at [52, 79] on span "Rentals" at bounding box center [50, 78] width 23 height 10
